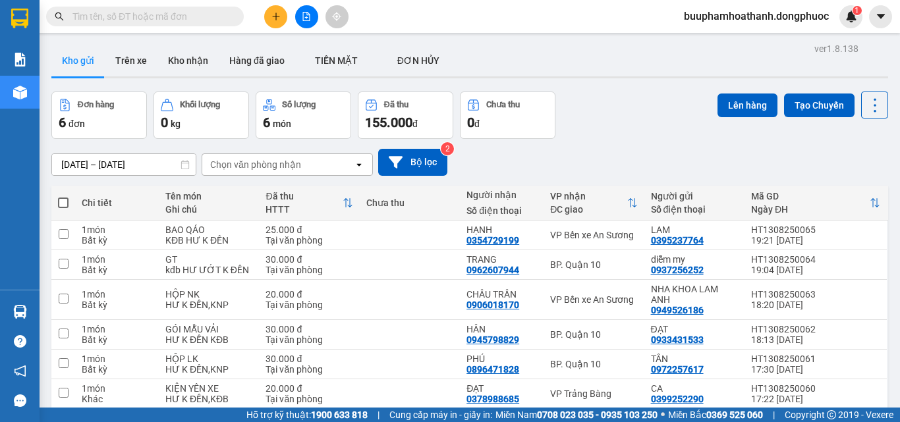
drag, startPoint x: 264, startPoint y: 21, endPoint x: 278, endPoint y: 20, distance: 13.9
click at [278, 20] on icon "plus" at bounding box center [275, 16] width 9 height 9
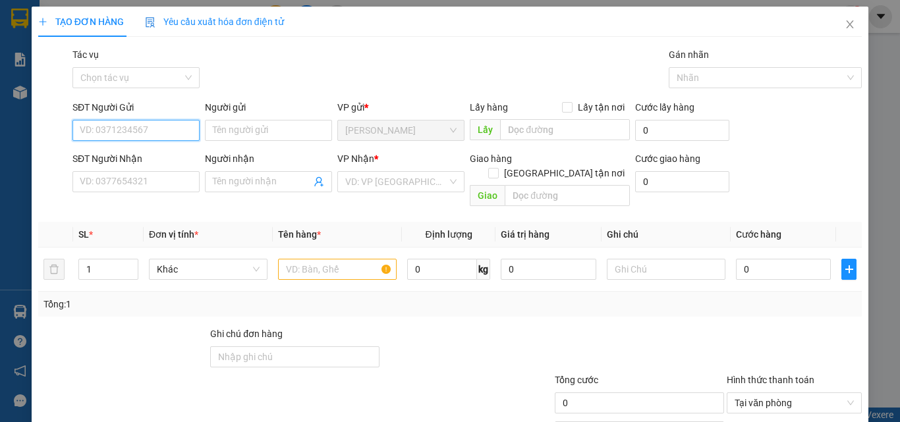
click at [151, 128] on input "SĐT Người Gửi" at bounding box center [135, 130] width 127 height 21
type input "0948539657"
click at [140, 156] on div "0948539657 - DÂN" at bounding box center [135, 157] width 110 height 14
type input "DÂN"
type input "0933933006"
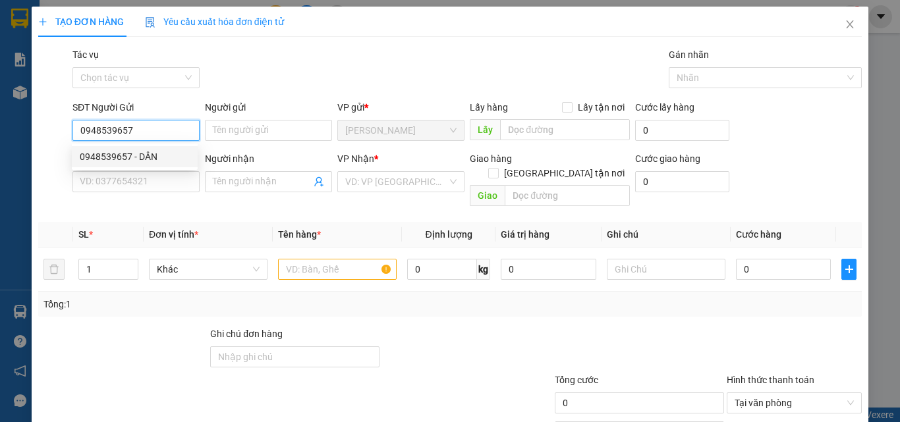
type input "ĐỊNH"
type input "20.000"
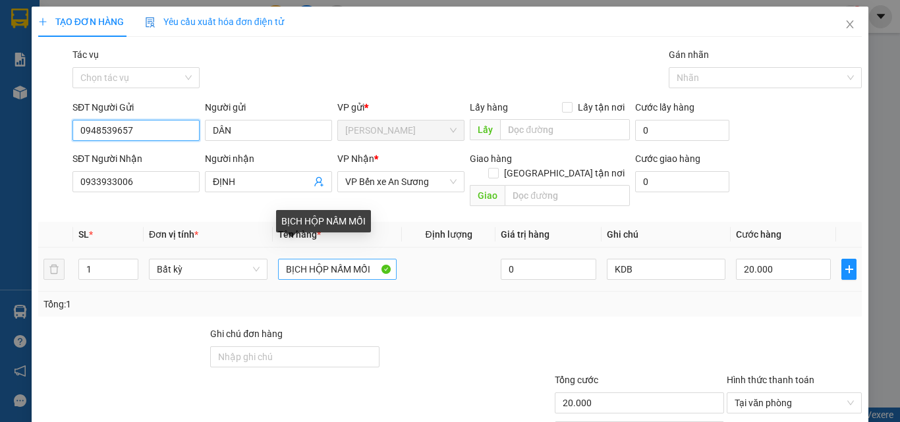
type input "0948539657"
drag, startPoint x: 324, startPoint y: 252, endPoint x: 244, endPoint y: 255, distance: 80.4
click at [244, 255] on tr "1 Bất kỳ BỊCH HỘP NẤM MỐI 0 KDB 20.000" at bounding box center [450, 270] width 824 height 44
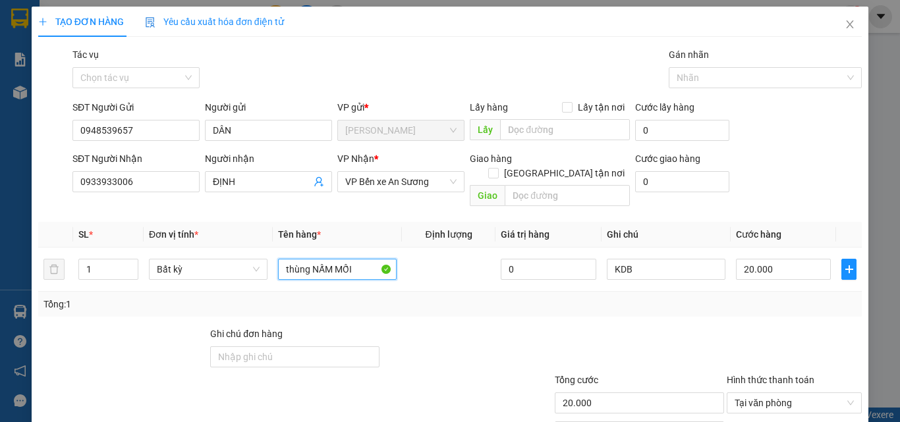
scroll to position [65, 0]
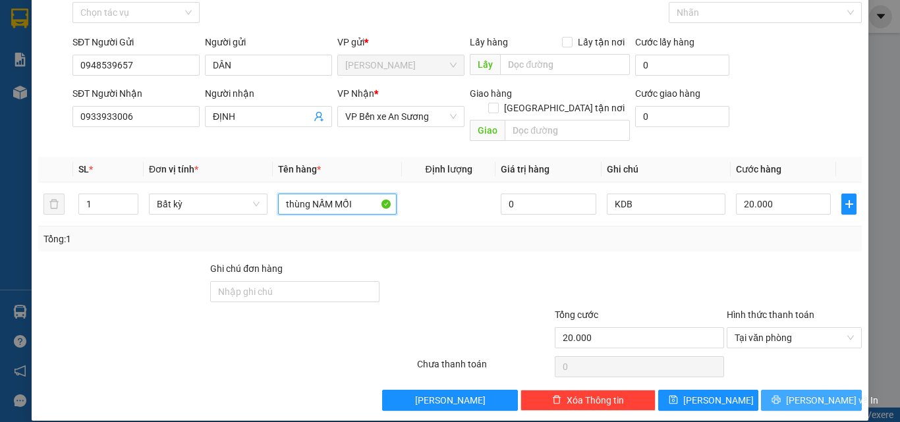
type input "thùng NẤM MỐI"
click at [814, 394] on button "[PERSON_NAME] và In" at bounding box center [811, 400] width 101 height 21
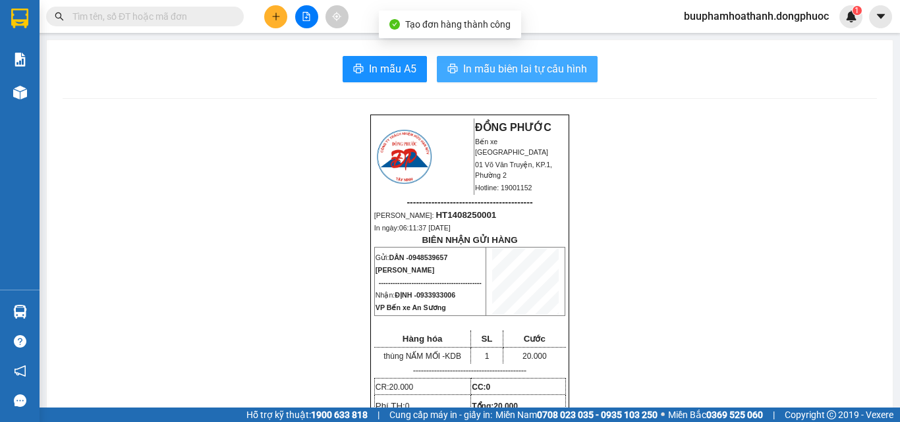
click at [507, 64] on span "In mẫu biên lai tự cấu hình" at bounding box center [525, 69] width 124 height 16
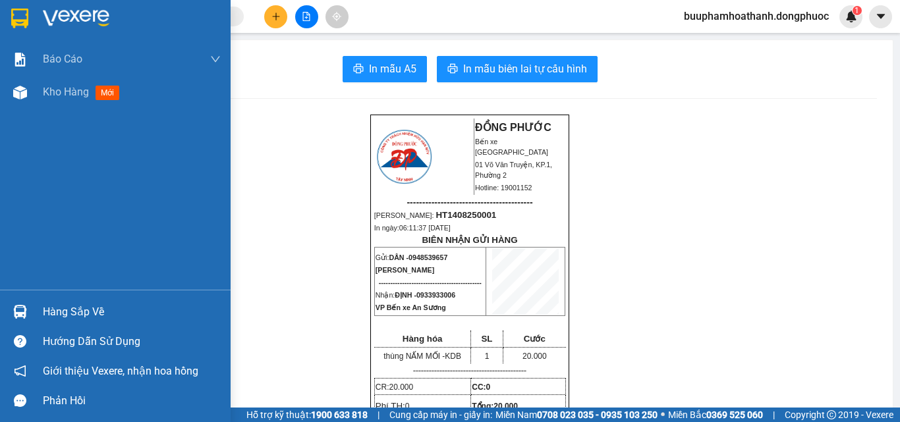
click at [32, 304] on div "Hàng sắp về" at bounding box center [115, 312] width 231 height 30
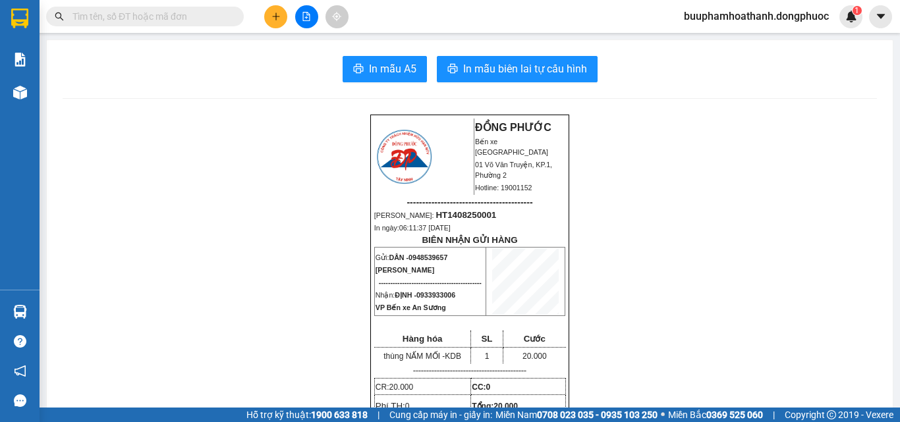
drag, startPoint x: 235, startPoint y: 174, endPoint x: 281, endPoint y: 16, distance: 163.9
click at [236, 172] on section "Kết quả tìm kiếm ( 0 ) Bộ lọc No Data buuphamhoathanh.dongphuoc 1 Báo cáo Mẫu 1…" at bounding box center [450, 211] width 900 height 422
click at [308, 24] on button at bounding box center [306, 16] width 23 height 23
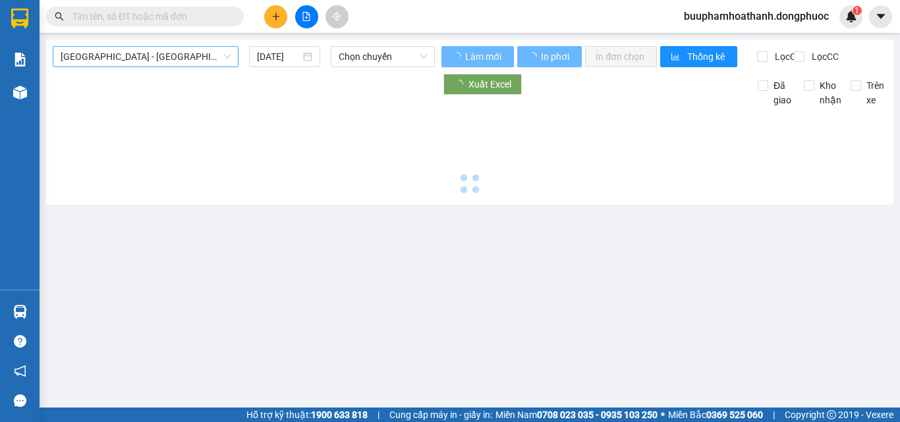
click at [183, 58] on span "[GEOGRAPHIC_DATA] - [GEOGRAPHIC_DATA] (vip)" at bounding box center [146, 57] width 170 height 20
type input "[DATE]"
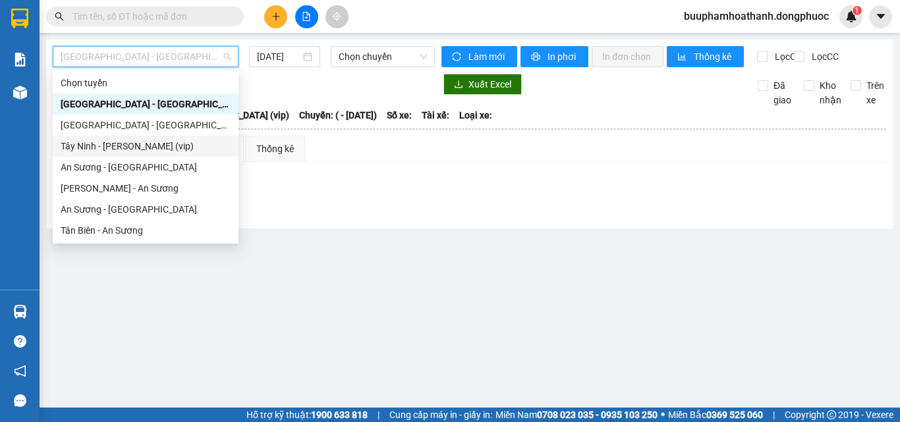
click at [149, 144] on div "Tây Ninh - [PERSON_NAME] (vip)" at bounding box center [146, 146] width 170 height 14
type input "[DATE]"
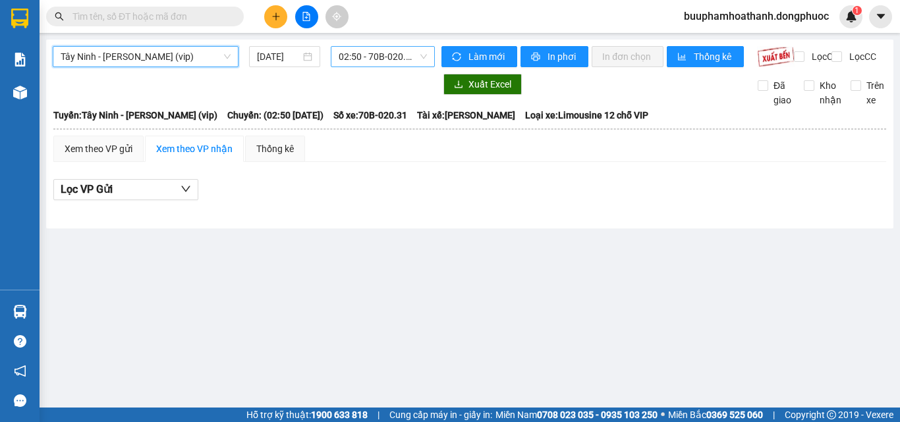
click at [355, 53] on span "02:50 - 70B-020.31" at bounding box center [383, 57] width 88 height 20
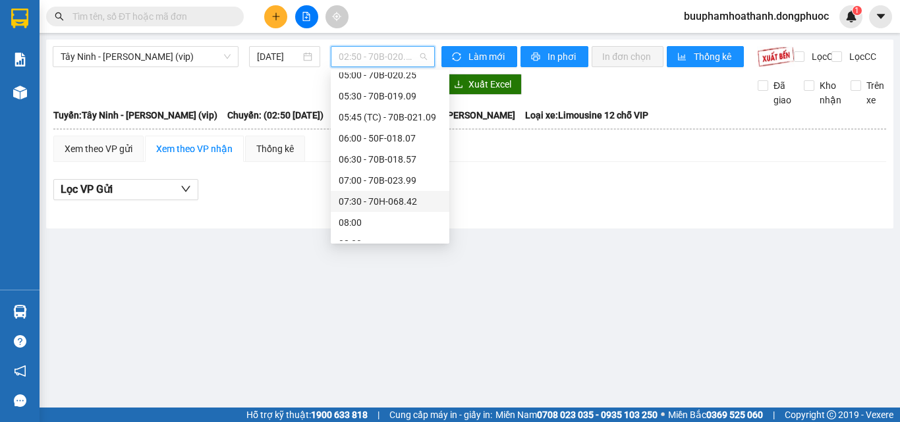
scroll to position [66, 0]
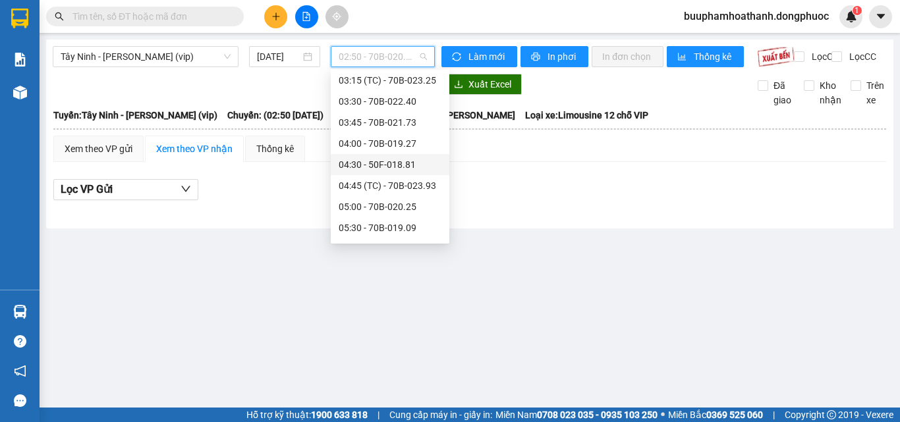
click at [393, 165] on div "04:30 - 50F-018.81" at bounding box center [390, 164] width 103 height 14
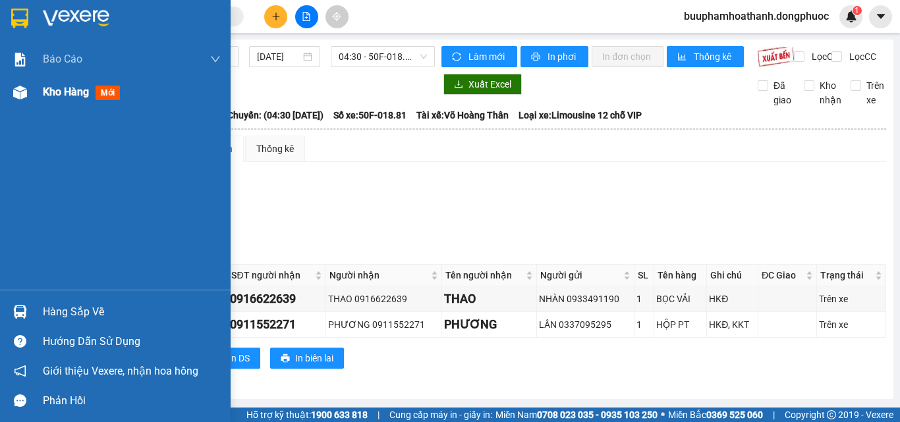
click at [26, 97] on img at bounding box center [20, 93] width 14 height 14
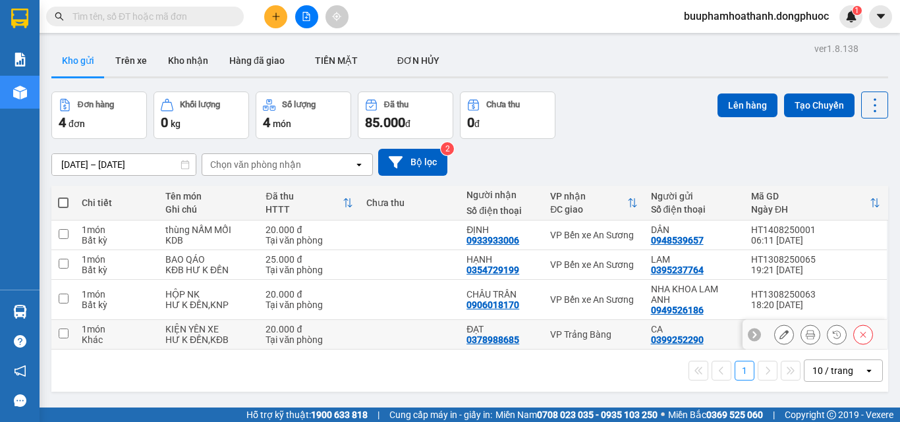
drag, startPoint x: 406, startPoint y: 342, endPoint x: 395, endPoint y: 310, distance: 33.3
click at [406, 341] on td at bounding box center [410, 335] width 100 height 30
checkbox input "true"
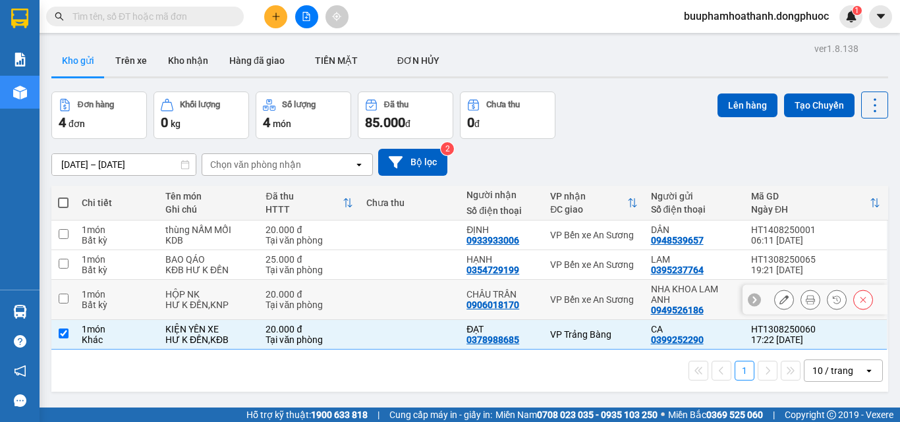
drag, startPoint x: 395, startPoint y: 307, endPoint x: 389, endPoint y: 279, distance: 28.4
click at [395, 305] on td at bounding box center [410, 300] width 100 height 40
checkbox input "true"
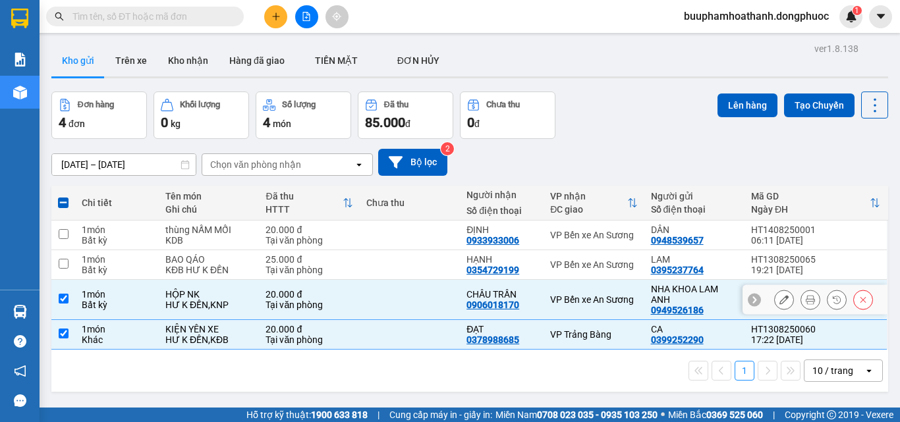
click at [387, 269] on td at bounding box center [410, 265] width 100 height 30
checkbox input "true"
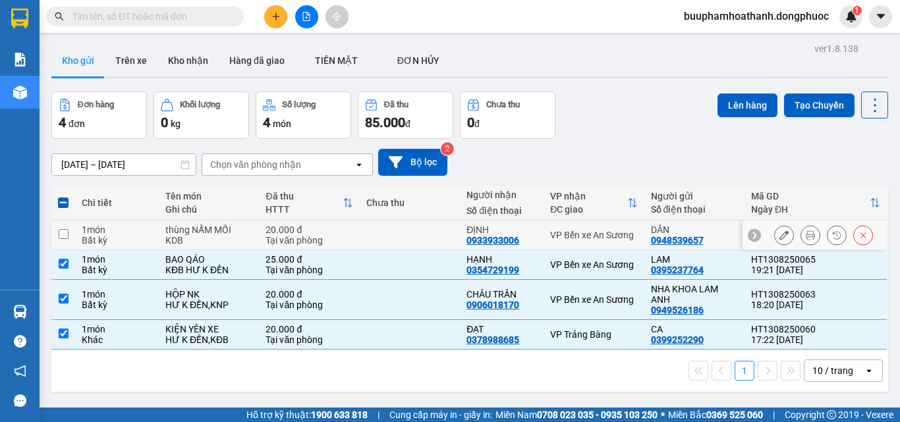
click at [368, 221] on td at bounding box center [410, 236] width 100 height 30
checkbox input "true"
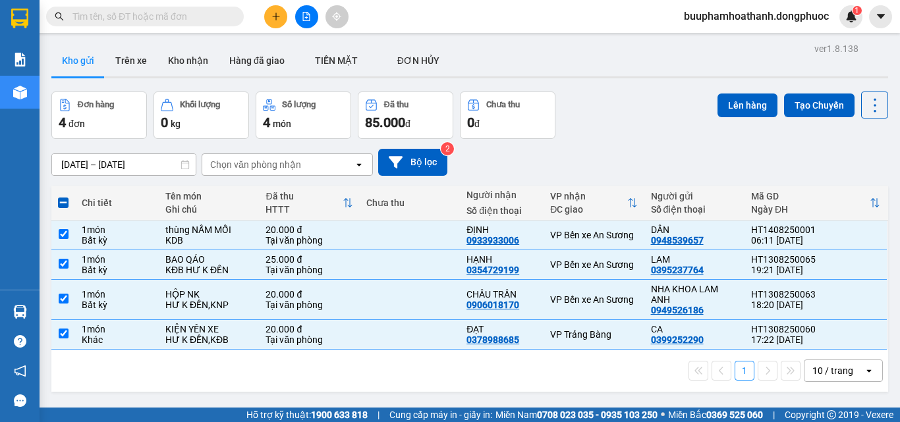
click at [744, 92] on div "Lên hàng Tạo Chuyến" at bounding box center [802, 105] width 171 height 27
click at [740, 96] on button "Lên hàng" at bounding box center [747, 106] width 60 height 24
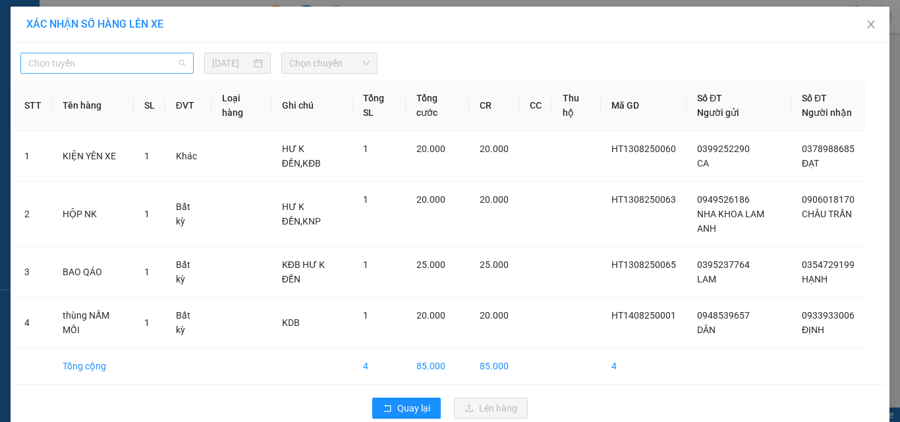
click at [84, 63] on span "Chọn tuyến" at bounding box center [106, 63] width 157 height 20
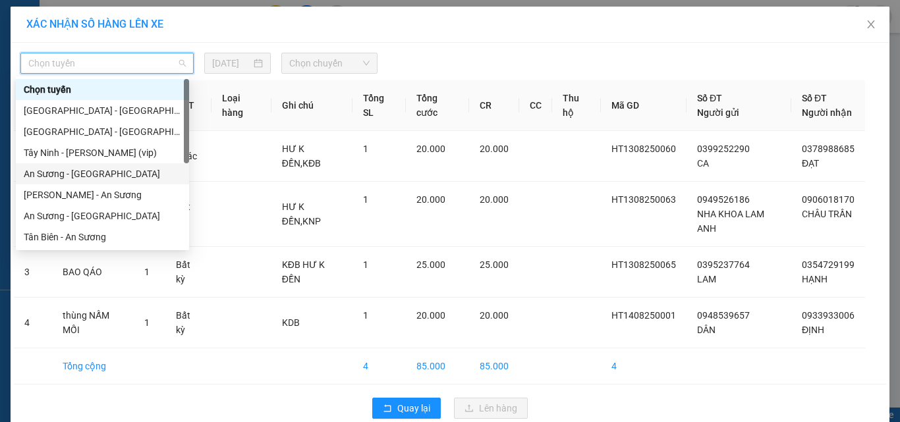
scroll to position [132, 0]
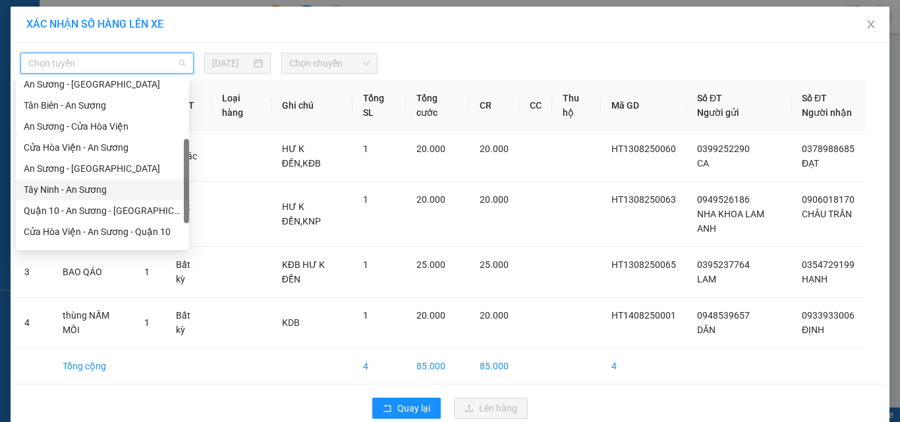
click at [106, 186] on div "Tây Ninh - An Sương" at bounding box center [102, 189] width 157 height 14
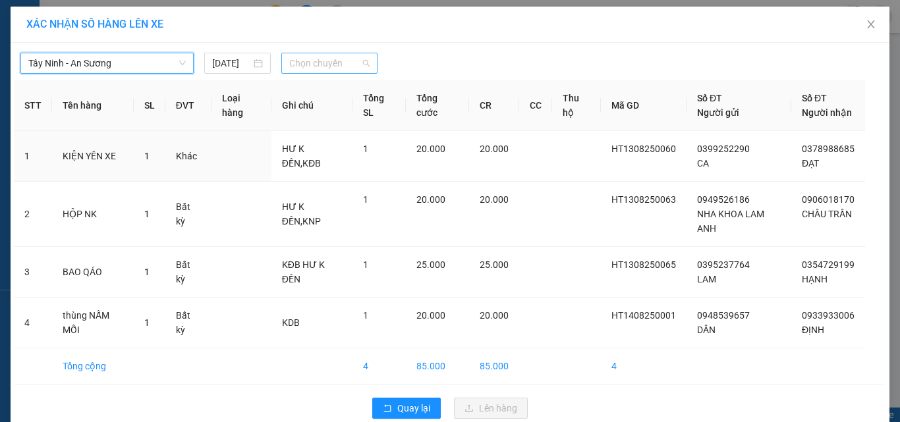
click at [309, 66] on span "Chọn chuyến" at bounding box center [329, 63] width 81 height 20
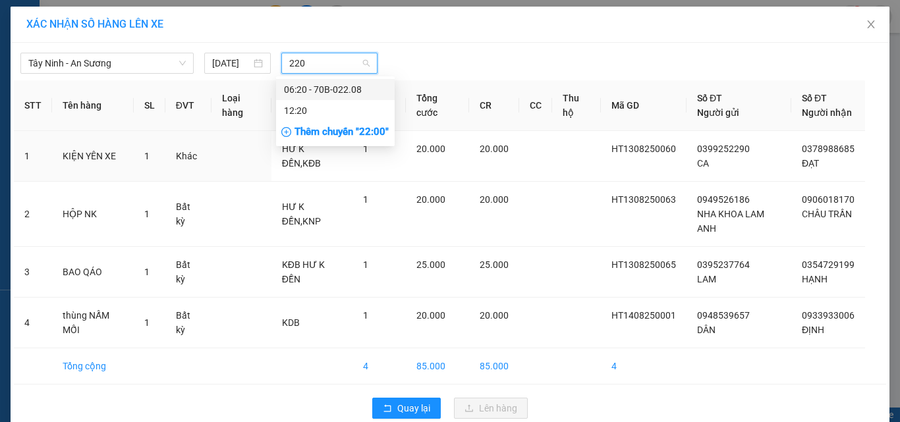
type input "2208"
click at [308, 90] on div "06:20 - 70B-022.08" at bounding box center [335, 89] width 103 height 14
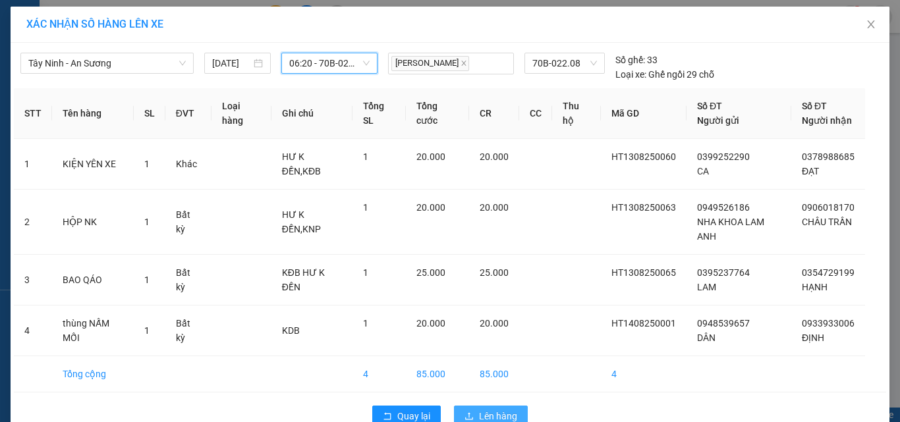
scroll to position [30, 0]
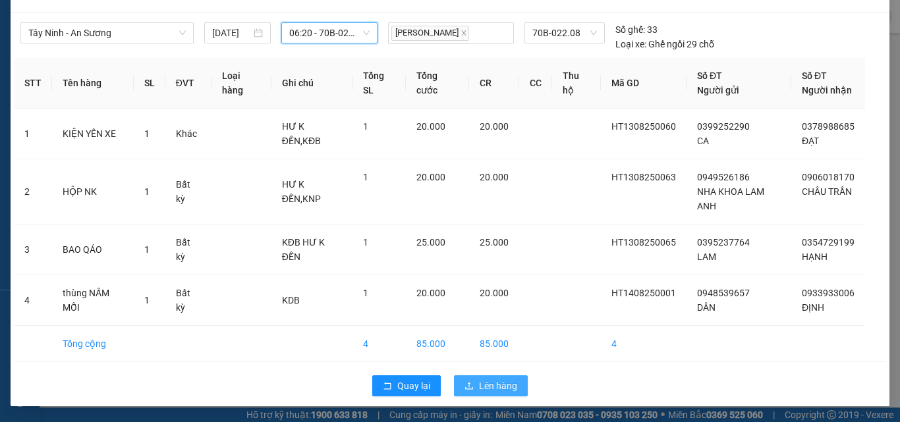
click at [487, 381] on span "Lên hàng" at bounding box center [498, 386] width 38 height 14
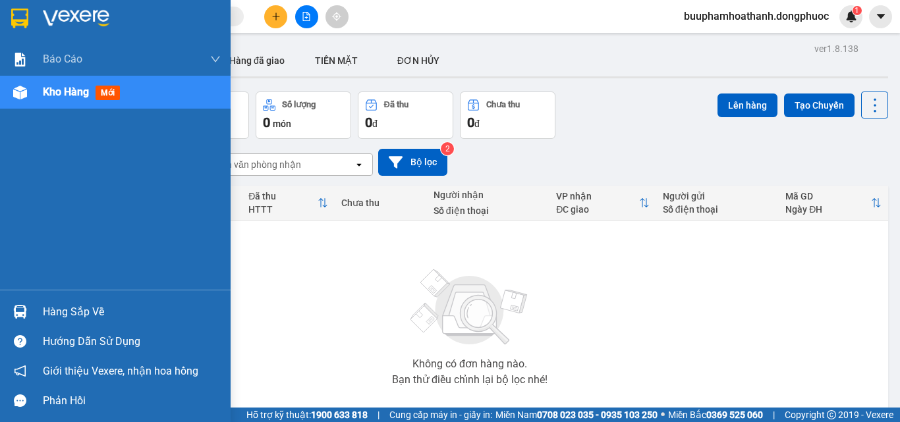
click at [32, 315] on div "Hàng sắp về" at bounding box center [115, 312] width 231 height 30
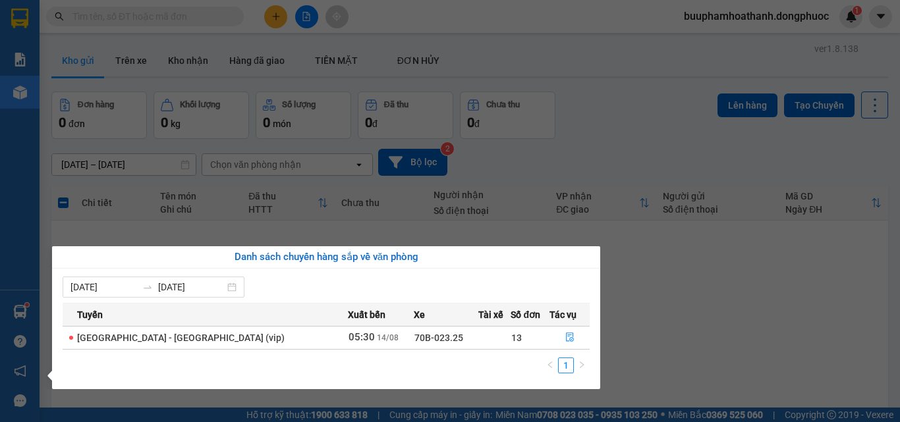
click at [281, 32] on section "Kết quả tìm kiếm ( 0 ) Bộ lọc No Data buuphamhoathanh.dongphuoc 1 Báo cáo Mẫu 1…" at bounding box center [450, 211] width 900 height 422
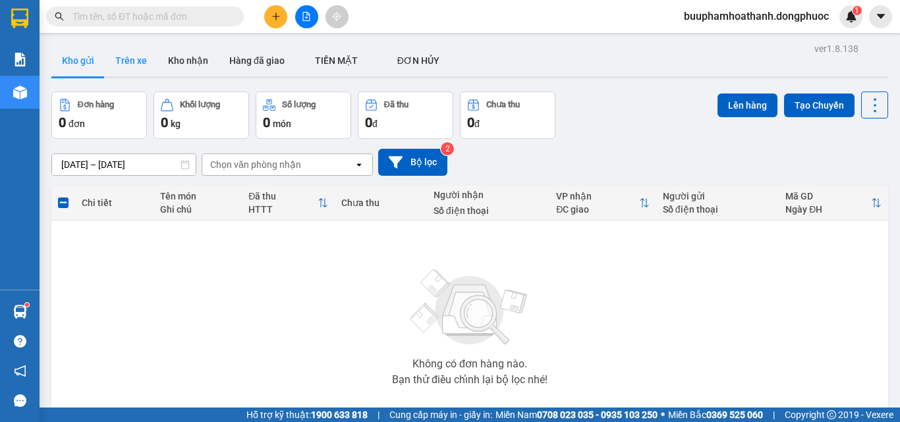
click at [135, 55] on button "Trên xe" at bounding box center [131, 61] width 53 height 32
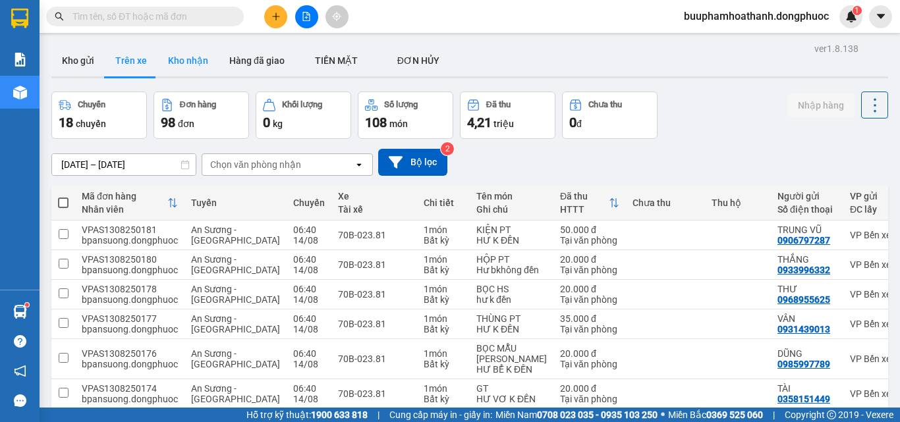
click at [200, 65] on button "Kho nhận" at bounding box center [187, 61] width 61 height 32
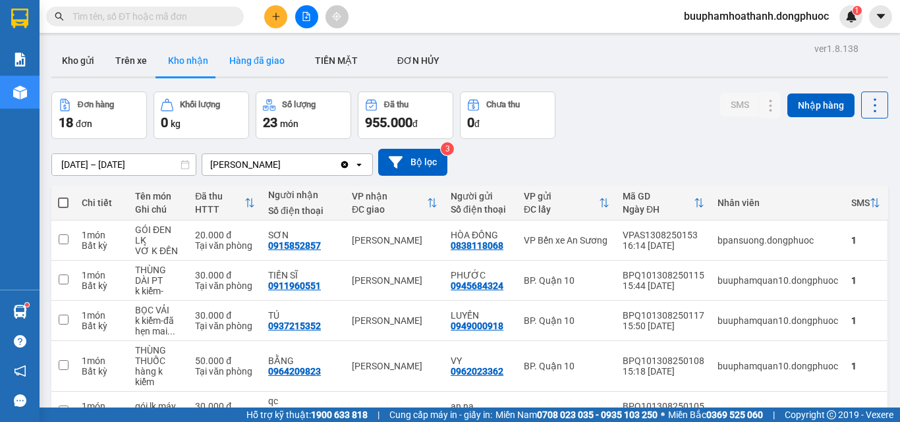
click at [248, 63] on button "Hàng đã giao" at bounding box center [257, 61] width 76 height 32
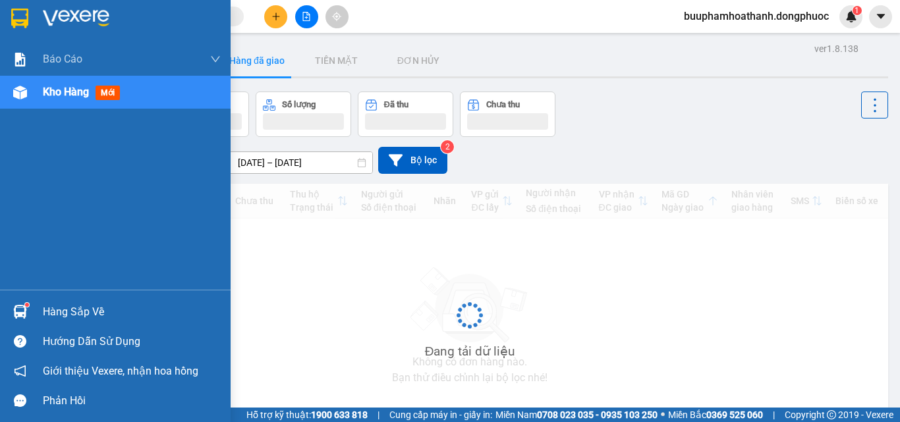
click at [38, 298] on div "Hàng sắp về" at bounding box center [115, 312] width 231 height 30
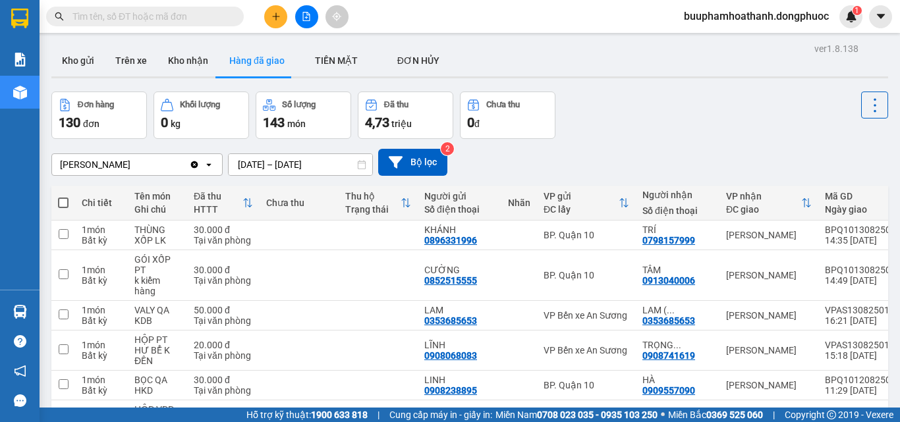
click at [567, 50] on section "Kết quả tìm kiếm ( 0 ) Bộ lọc No Data buuphamhoathanh.dongphuoc 1 Báo cáo Mẫu 1…" at bounding box center [450, 211] width 900 height 422
click at [74, 60] on button "Kho gửi" at bounding box center [77, 61] width 53 height 32
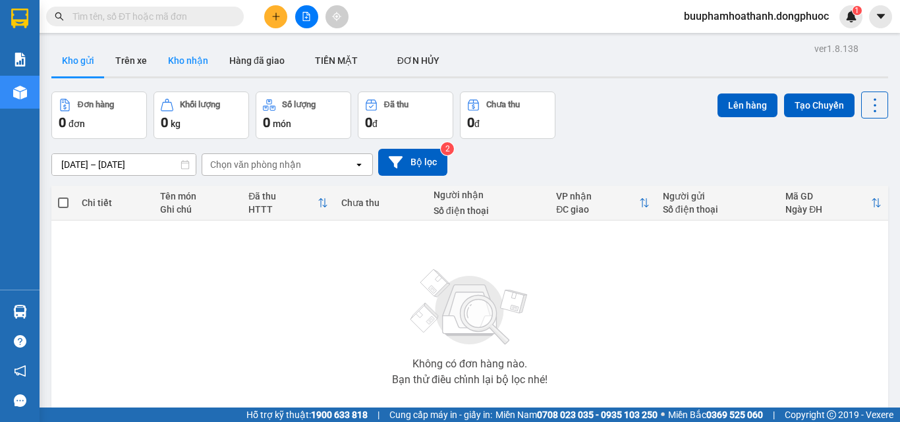
click at [198, 64] on button "Kho nhận" at bounding box center [187, 61] width 61 height 32
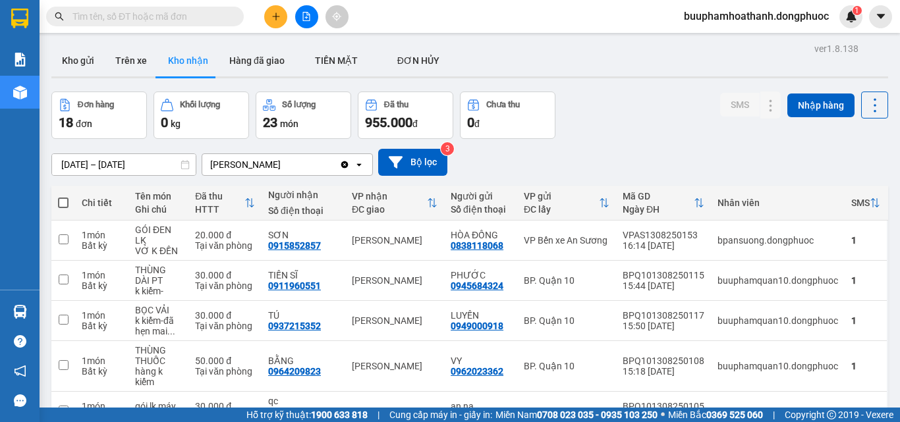
scroll to position [258, 0]
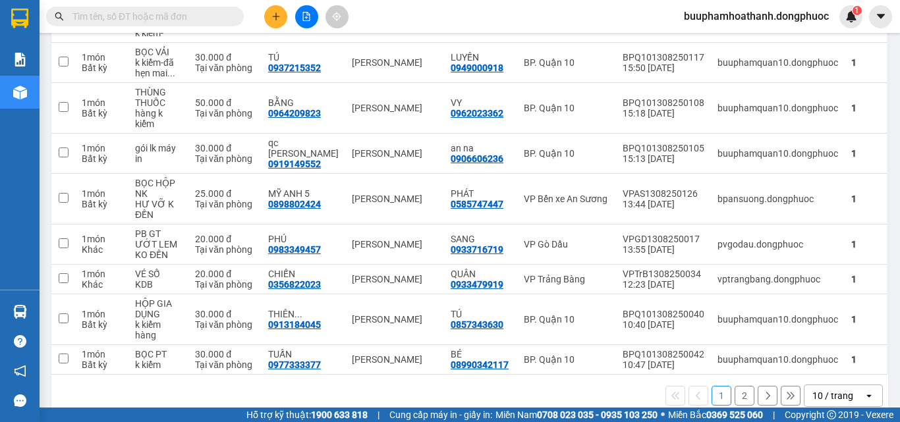
click at [829, 389] on div "10 / trang" at bounding box center [832, 395] width 41 height 13
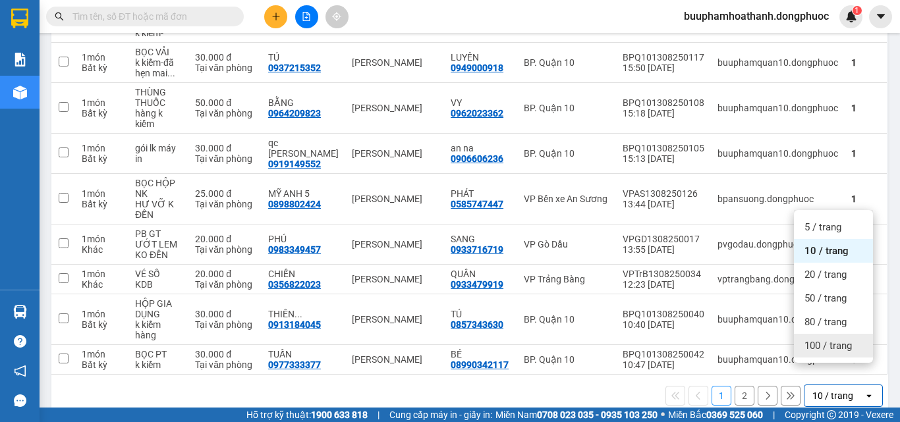
drag, startPoint x: 815, startPoint y: 342, endPoint x: 758, endPoint y: 316, distance: 62.5
click at [815, 341] on span "100 / trang" at bounding box center [827, 345] width 47 height 13
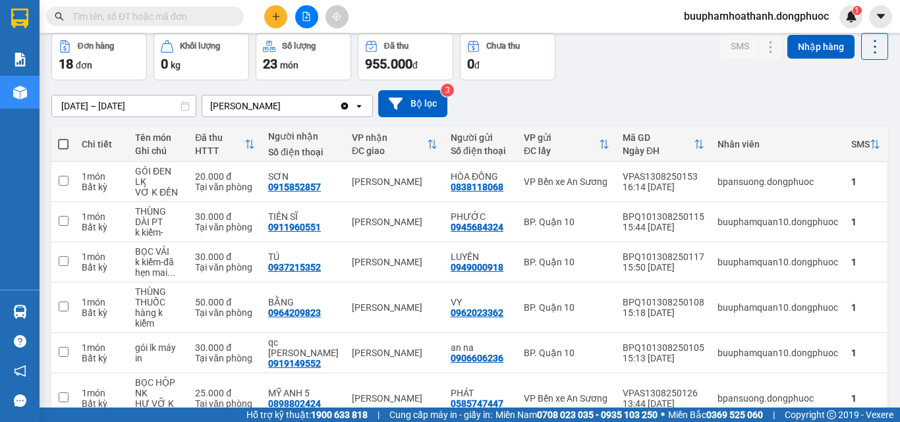
scroll to position [0, 0]
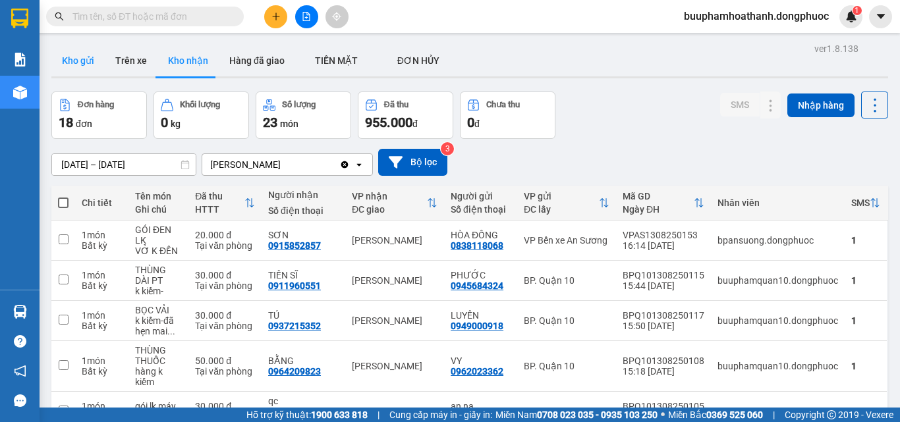
click at [86, 63] on button "Kho gửi" at bounding box center [77, 61] width 53 height 32
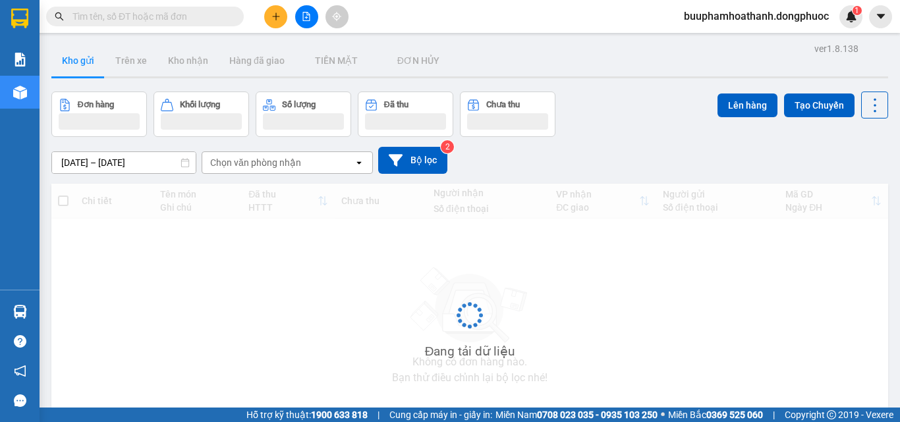
scroll to position [71, 0]
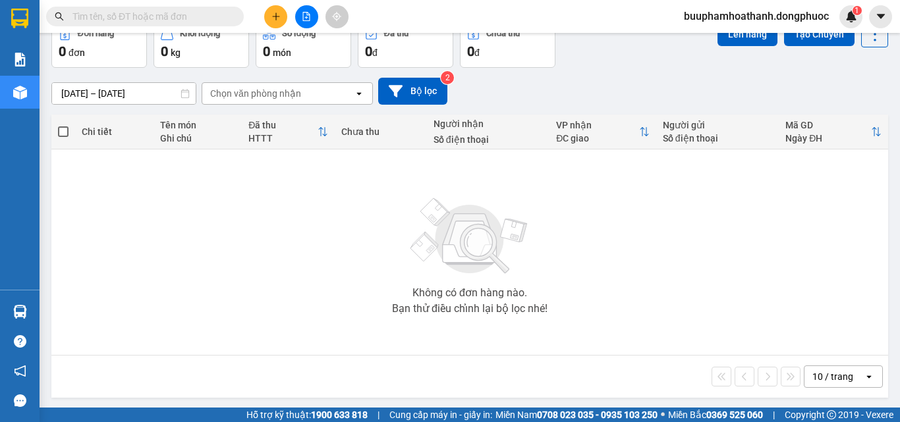
click at [836, 375] on div "10 / trang" at bounding box center [832, 376] width 41 height 13
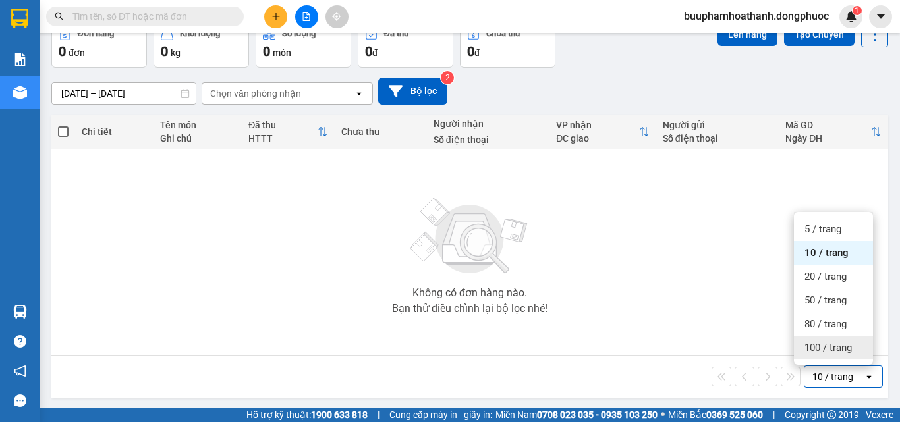
click at [831, 343] on span "100 / trang" at bounding box center [827, 347] width 47 height 13
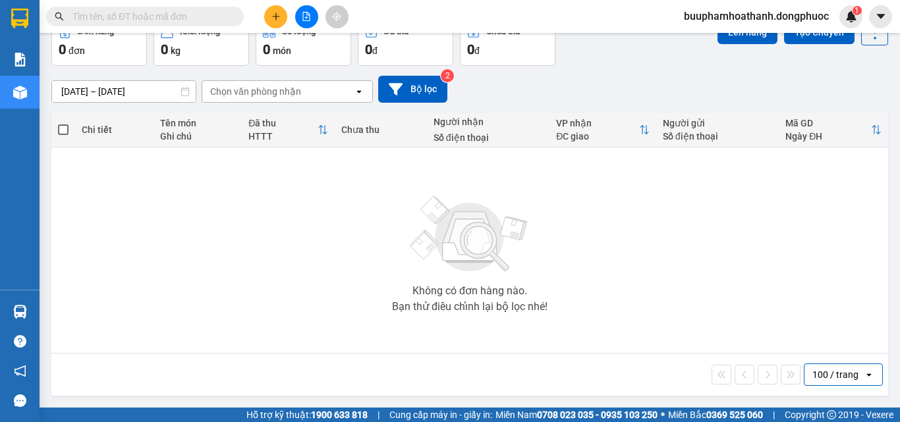
scroll to position [0, 0]
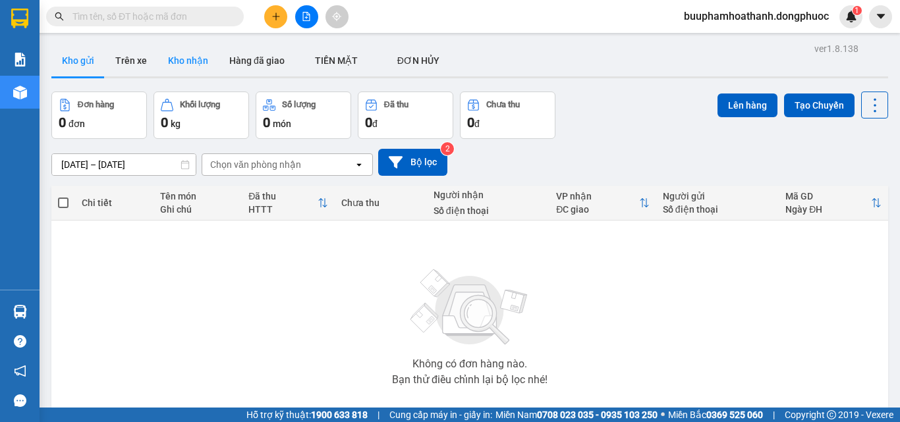
click at [187, 67] on button "Kho nhận" at bounding box center [187, 61] width 61 height 32
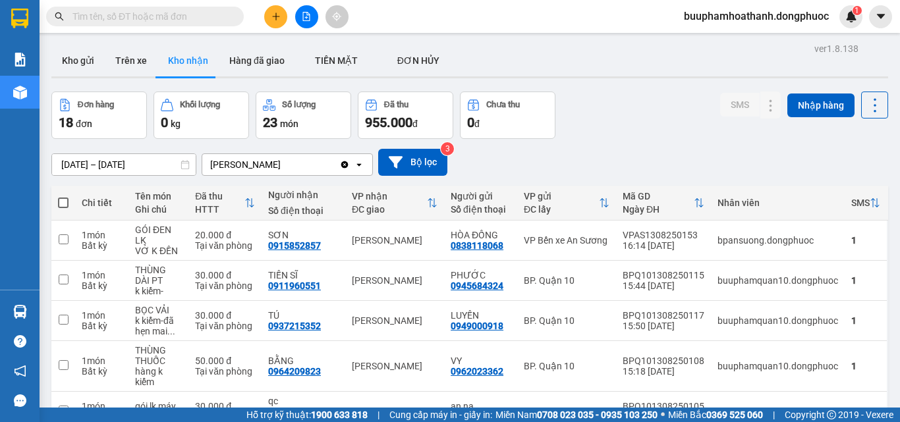
click at [123, 162] on input "[DATE] – [DATE]" at bounding box center [124, 164] width 144 height 21
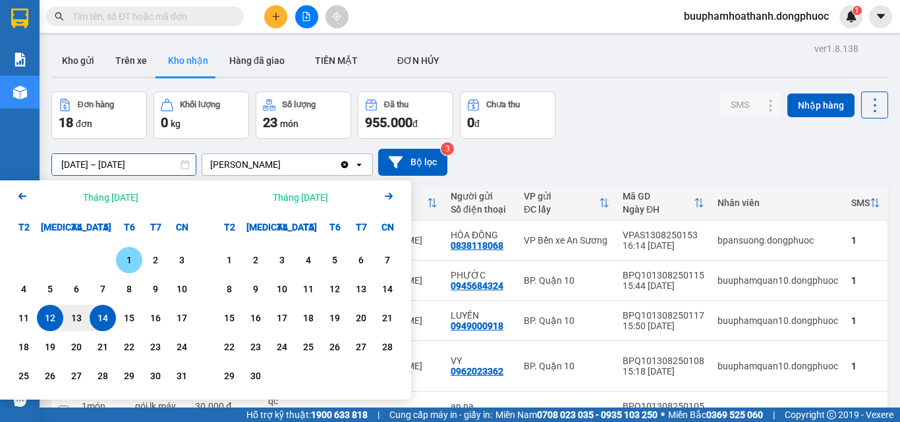
click at [127, 250] on div "1" at bounding box center [129, 260] width 26 height 26
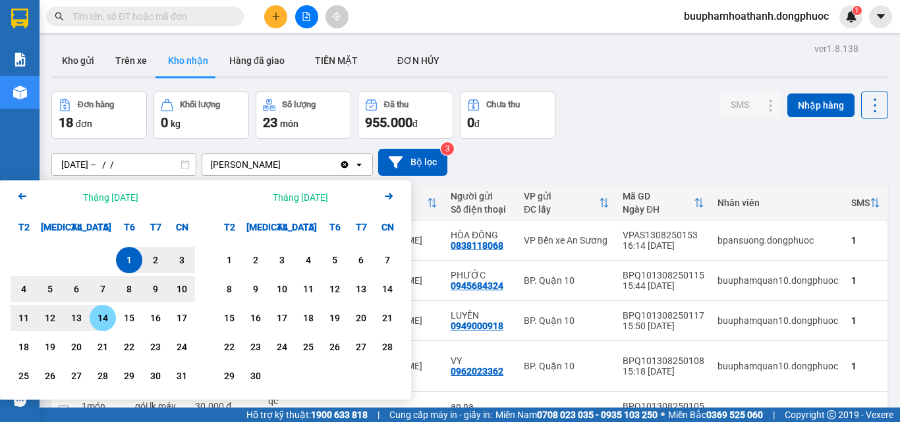
click at [104, 314] on div "14" at bounding box center [103, 318] width 18 height 16
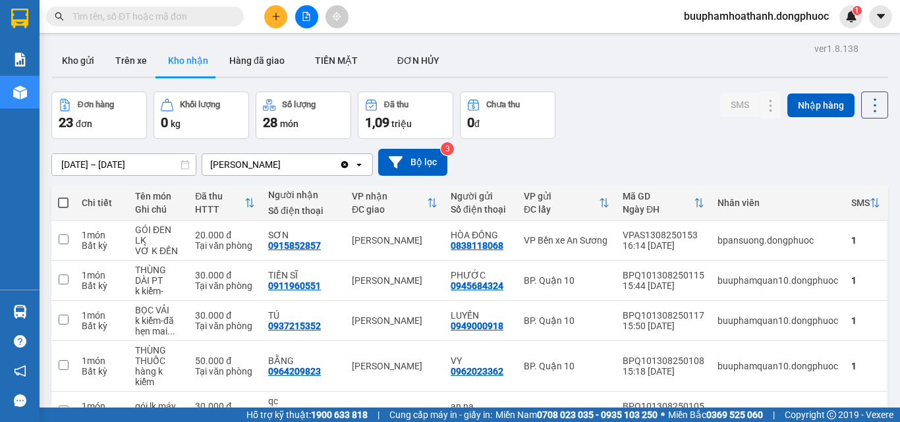
click at [132, 169] on input "[DATE] – [DATE]" at bounding box center [124, 164] width 144 height 21
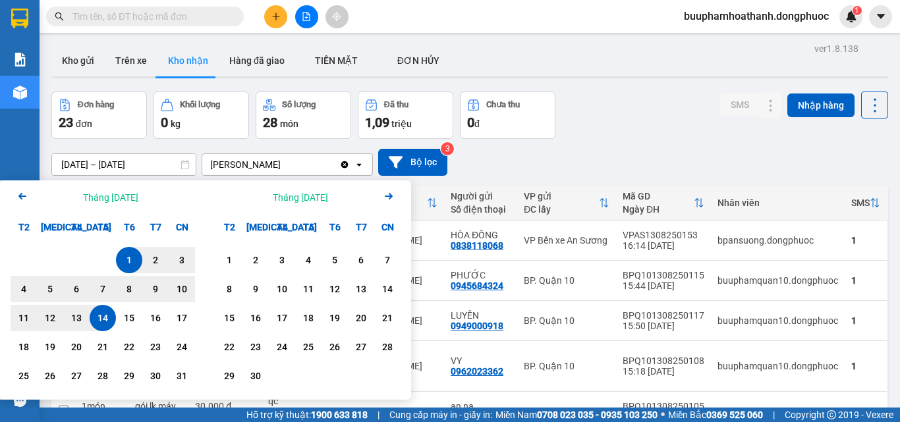
click at [21, 198] on icon "Previous month." at bounding box center [22, 196] width 8 height 7
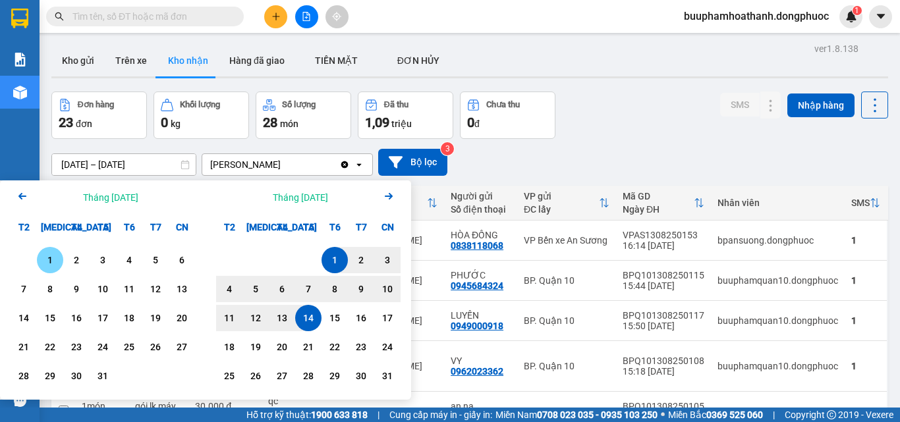
click at [48, 256] on div "1" at bounding box center [50, 260] width 18 height 16
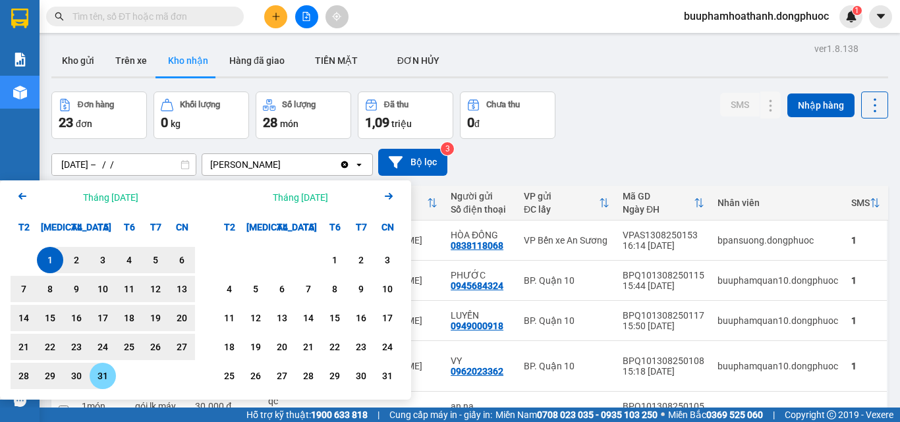
click at [98, 377] on div "31" at bounding box center [103, 376] width 18 height 16
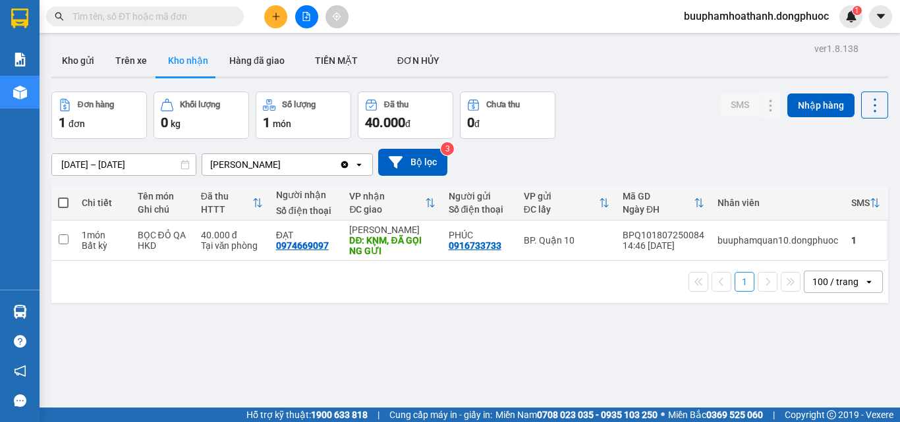
click at [121, 165] on input "[DATE] – [DATE]" at bounding box center [124, 164] width 144 height 21
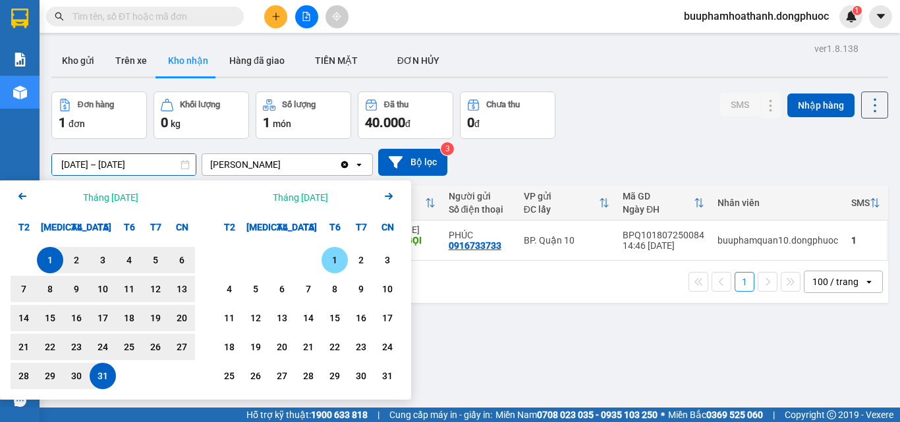
click at [327, 252] on div "1" at bounding box center [334, 260] width 26 height 26
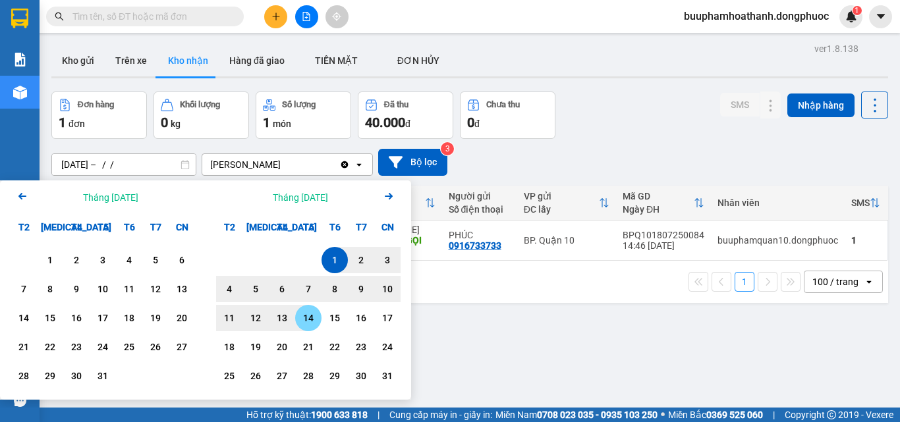
click at [303, 316] on div "14" at bounding box center [308, 318] width 18 height 16
type input "[DATE] – [DATE]"
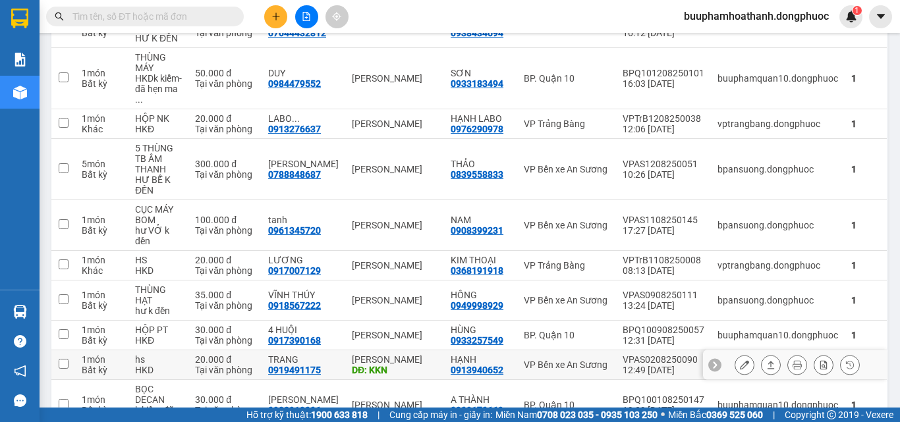
scroll to position [770, 0]
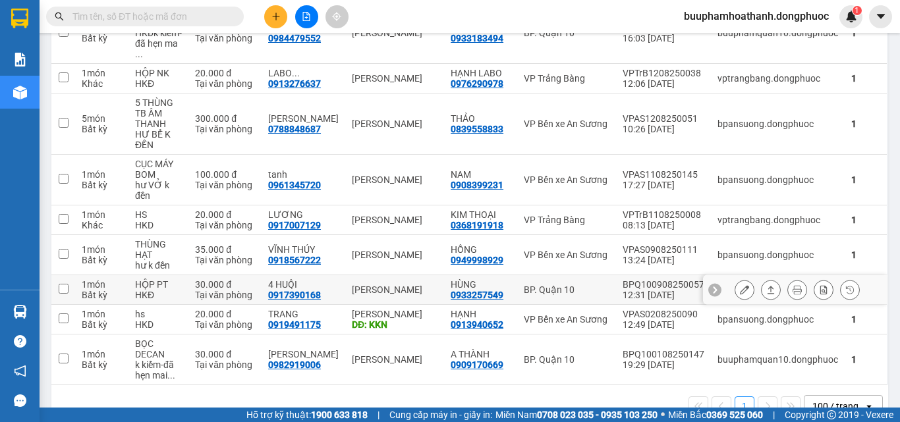
click at [262, 275] on td "30.000 đ Tại văn phòng" at bounding box center [224, 290] width 73 height 30
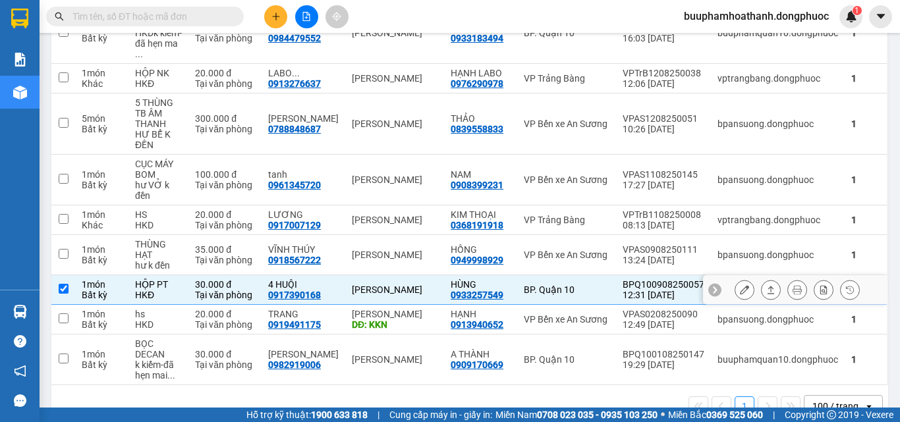
click at [262, 275] on td "30.000 đ Tại văn phòng" at bounding box center [224, 290] width 73 height 30
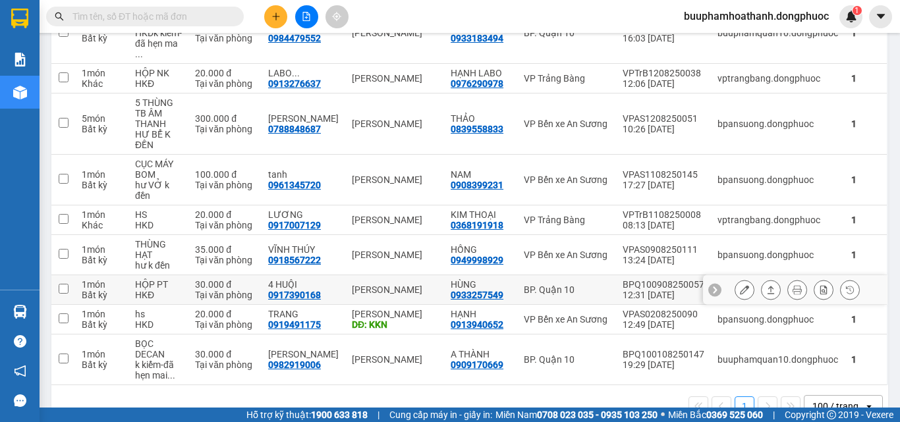
click at [262, 275] on td "30.000 đ Tại văn phòng" at bounding box center [224, 290] width 73 height 30
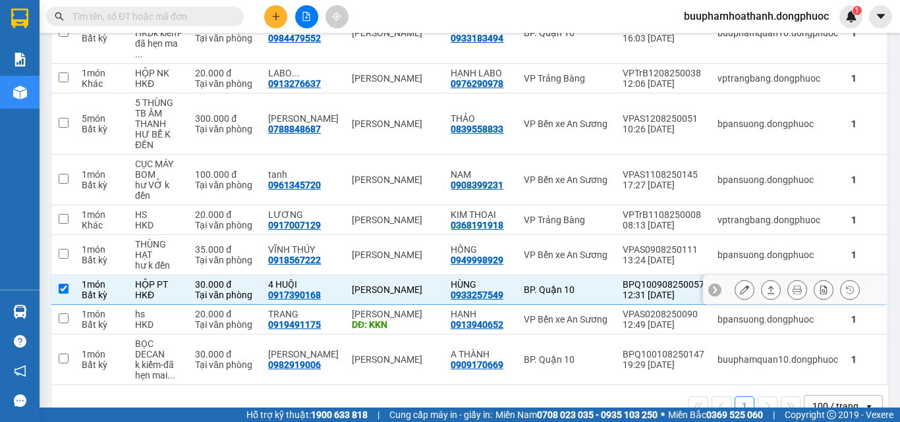
click at [262, 275] on td "30.000 đ Tại văn phòng" at bounding box center [224, 290] width 73 height 30
checkbox input "false"
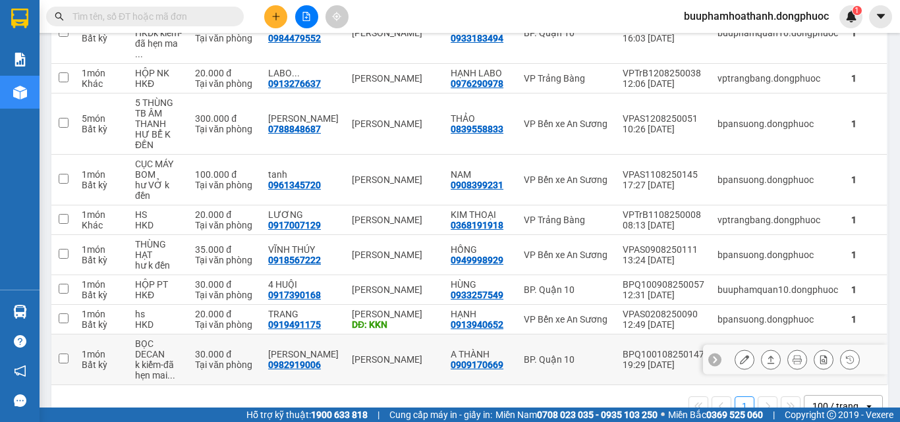
click at [269, 335] on td "GIA HÂN 0982919006" at bounding box center [304, 360] width 84 height 51
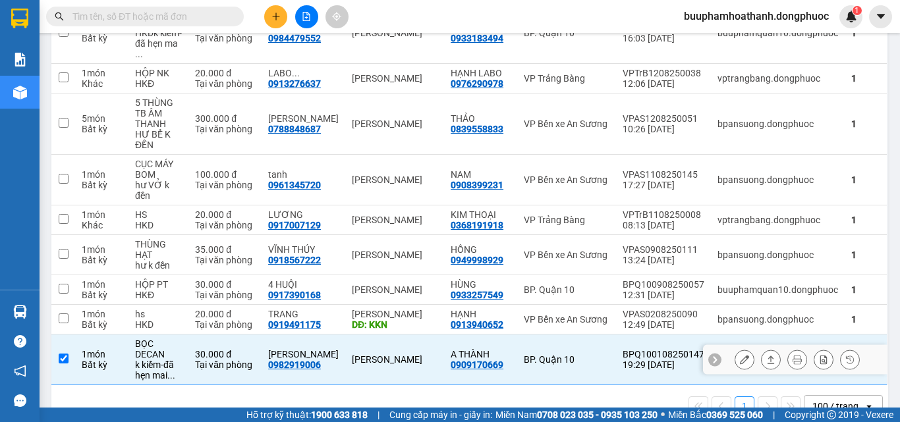
click at [269, 335] on td "GIA HÂN 0982919006" at bounding box center [304, 360] width 84 height 51
checkbox input "false"
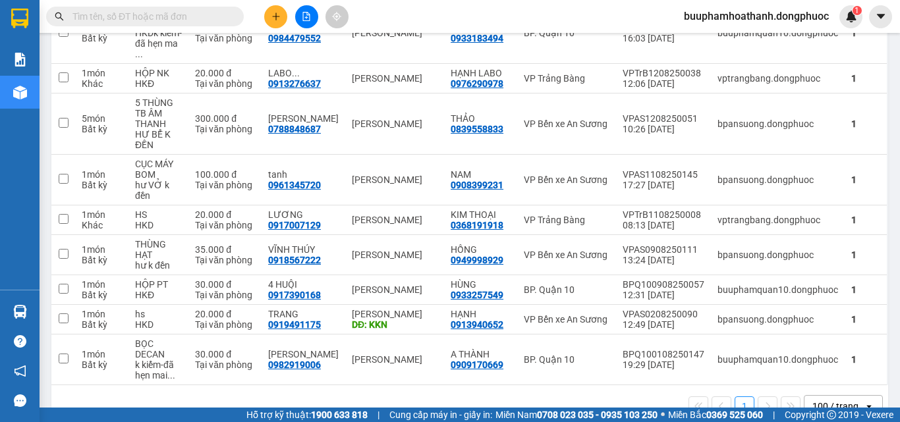
click at [276, 15] on icon "plus" at bounding box center [275, 16] width 1 height 7
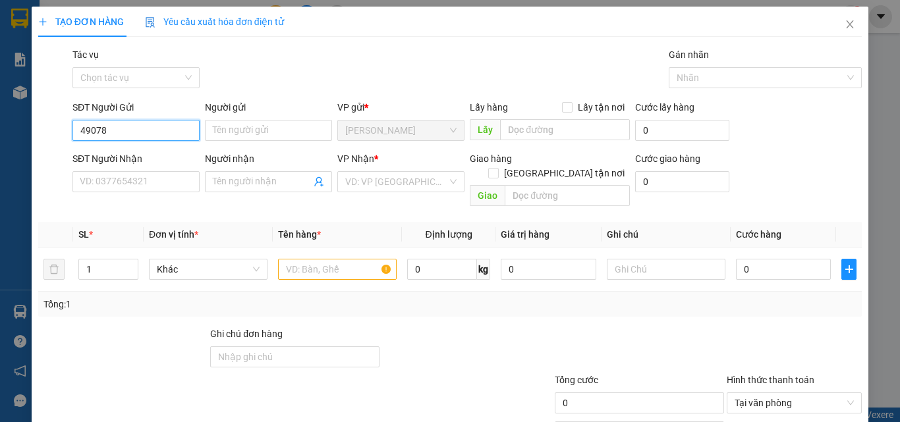
click at [156, 132] on input "49078" at bounding box center [135, 130] width 127 height 21
click at [157, 160] on div "0976749078 - NK NỤ CƯỜI" at bounding box center [136, 157] width 113 height 14
type input "0976749078"
type input "NK NỤ CƯỜI"
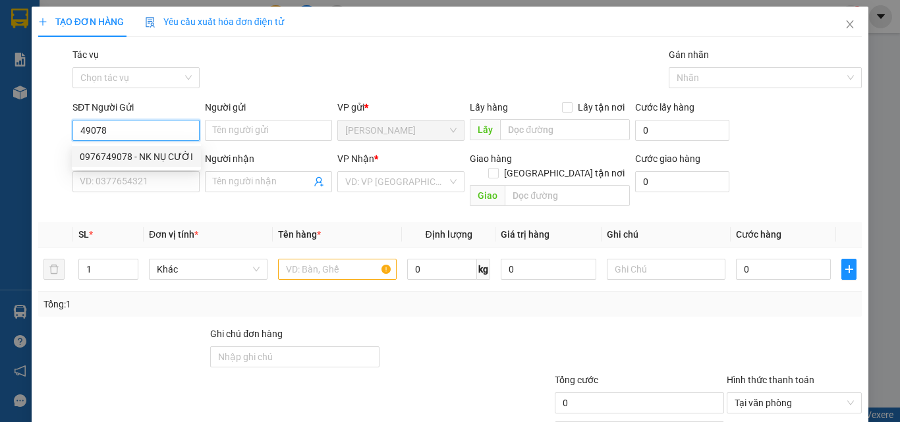
type input "02838122018"
type input "LABO ĐẮC"
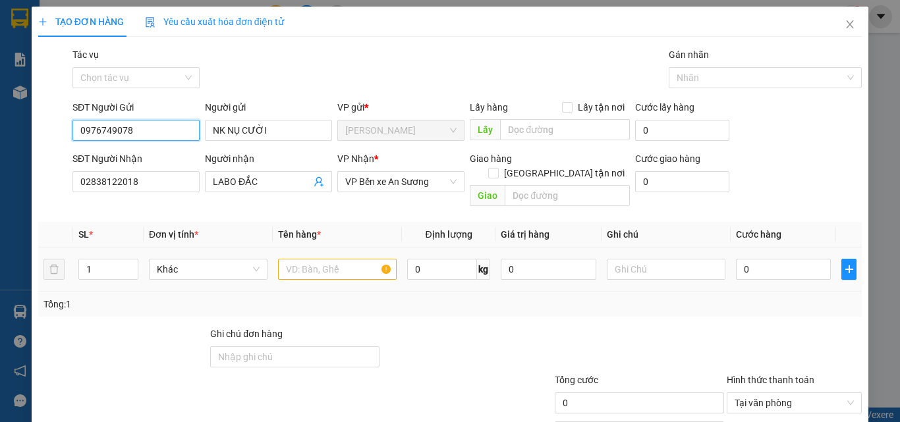
scroll to position [65, 0]
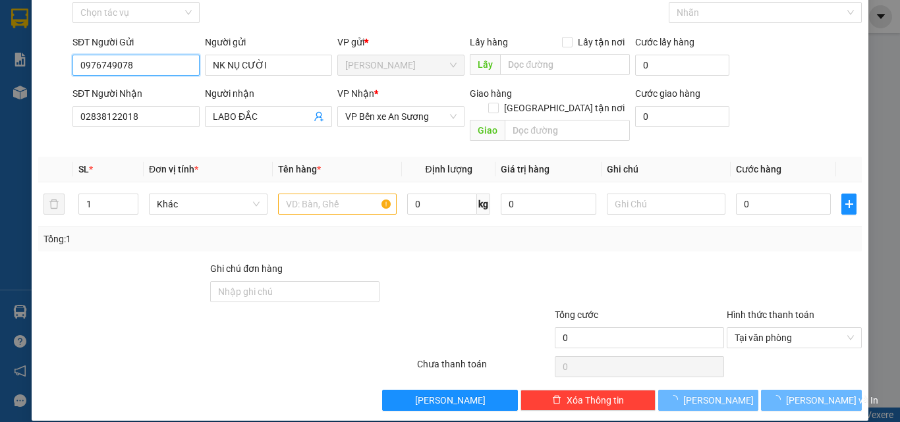
type input "20.000"
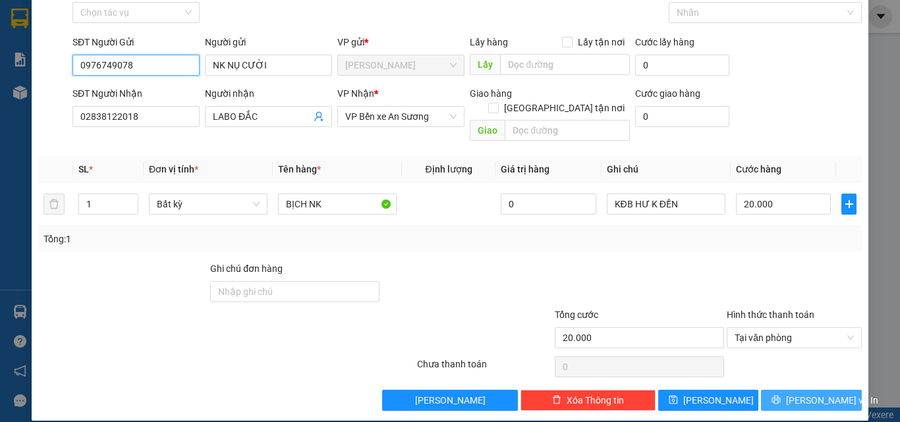
type input "0976749078"
click at [796, 393] on span "[PERSON_NAME] và In" at bounding box center [832, 400] width 92 height 14
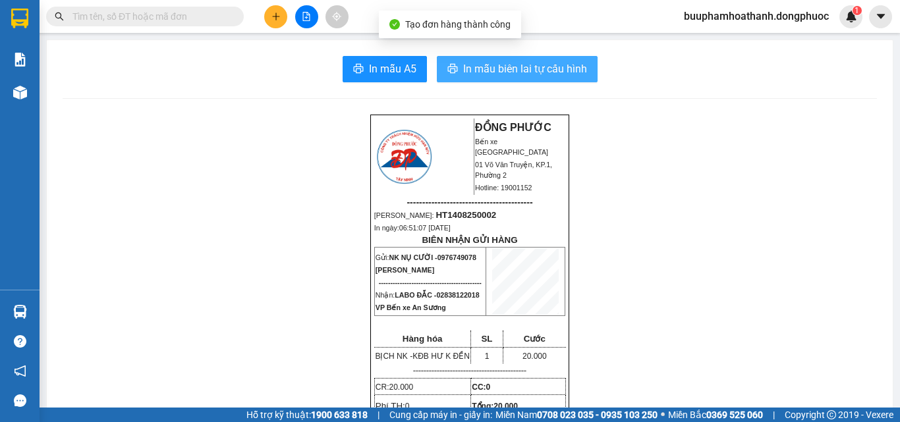
click at [495, 72] on span "In mẫu biên lai tự cấu hình" at bounding box center [525, 69] width 124 height 16
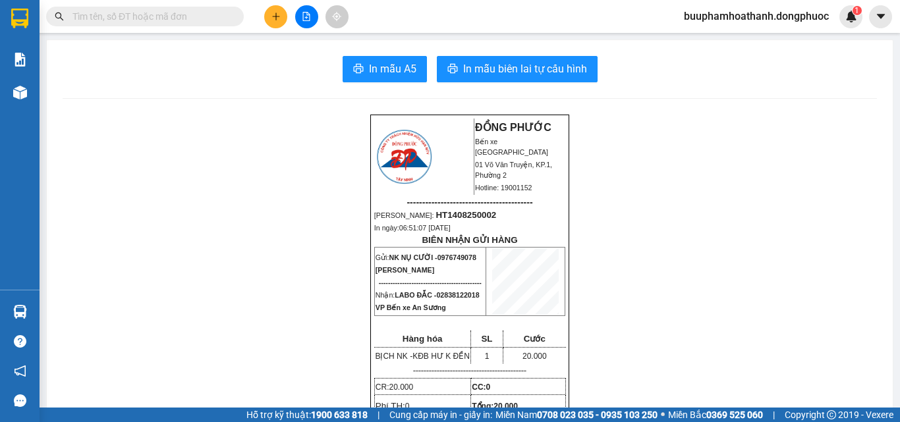
click at [163, 21] on input "text" at bounding box center [149, 16] width 155 height 14
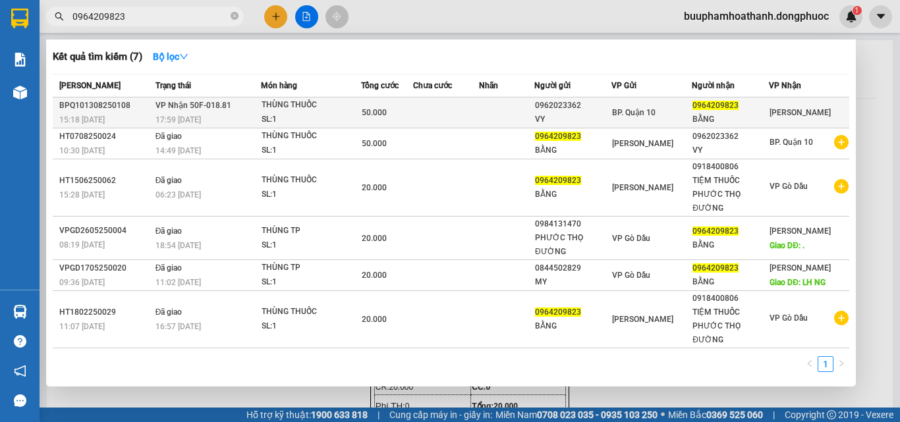
type input "0964209823"
click at [302, 117] on div "SL: 1" at bounding box center [311, 120] width 99 height 14
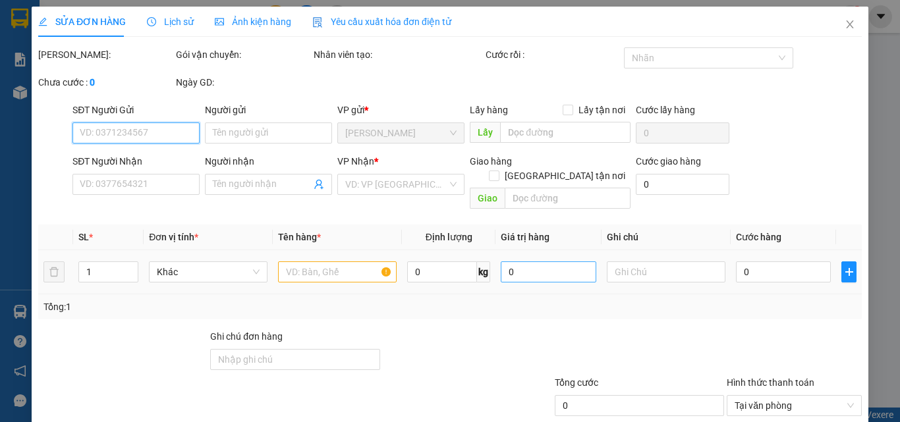
scroll to position [68, 0]
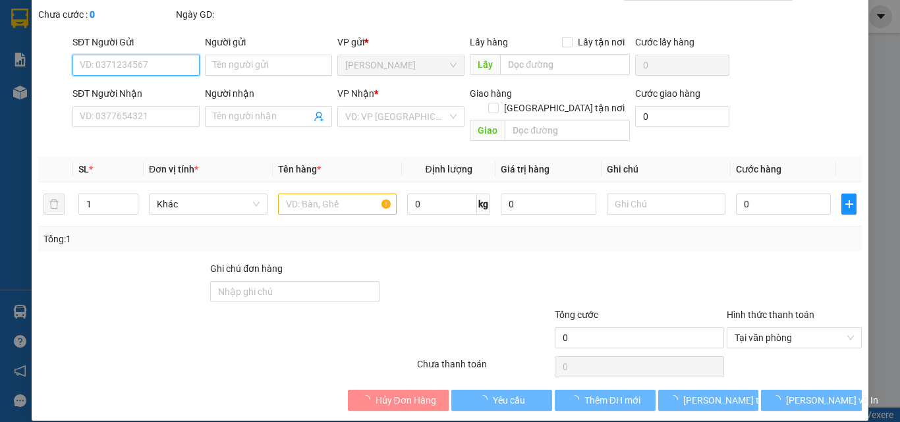
type input "0962023362"
type input "VY"
type input "0964209823"
type input "BẰNG"
type input "50.000"
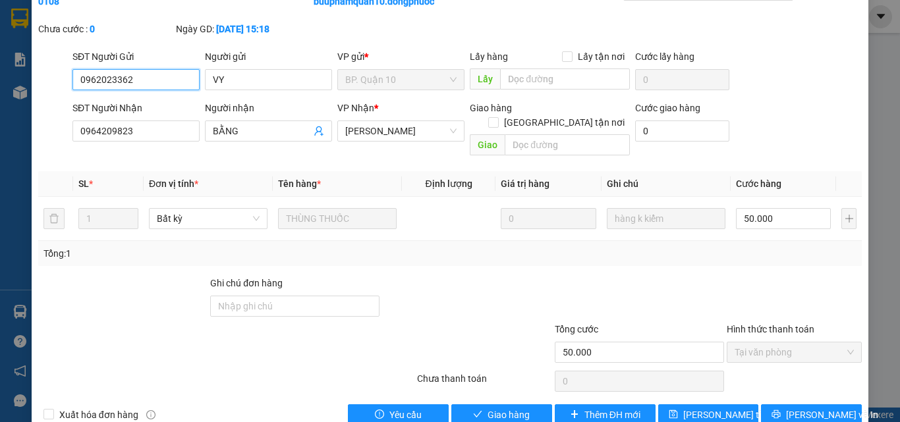
scroll to position [82, 0]
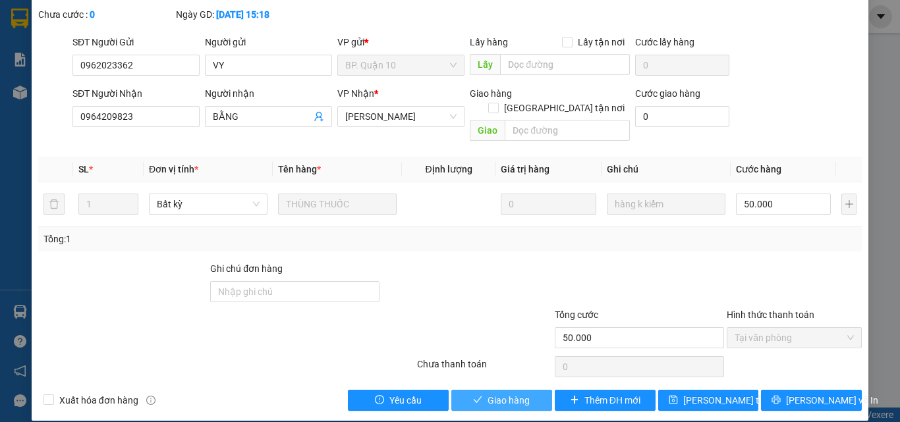
click at [525, 390] on button "Giao hàng" at bounding box center [501, 400] width 101 height 21
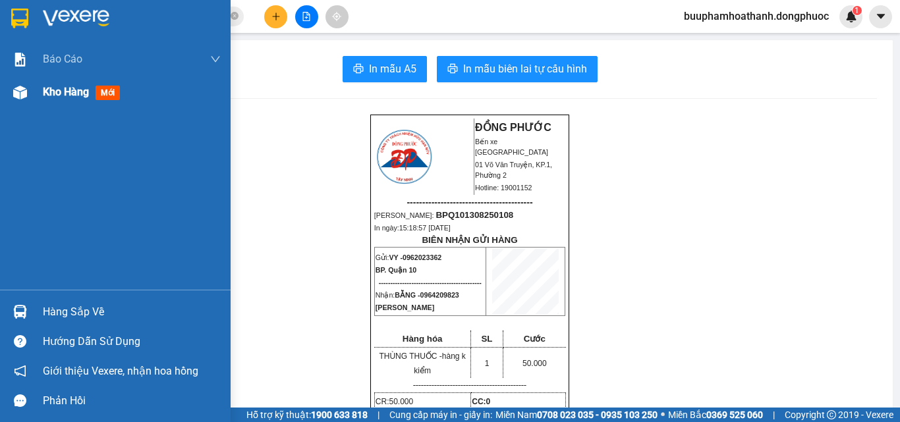
click at [36, 95] on div "Kho hàng mới" at bounding box center [115, 92] width 231 height 33
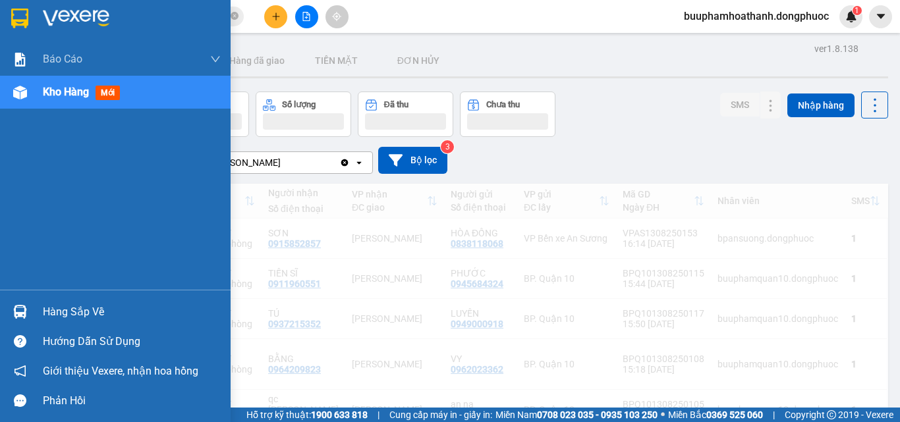
click at [36, 95] on div "Kho hàng mới" at bounding box center [115, 92] width 231 height 33
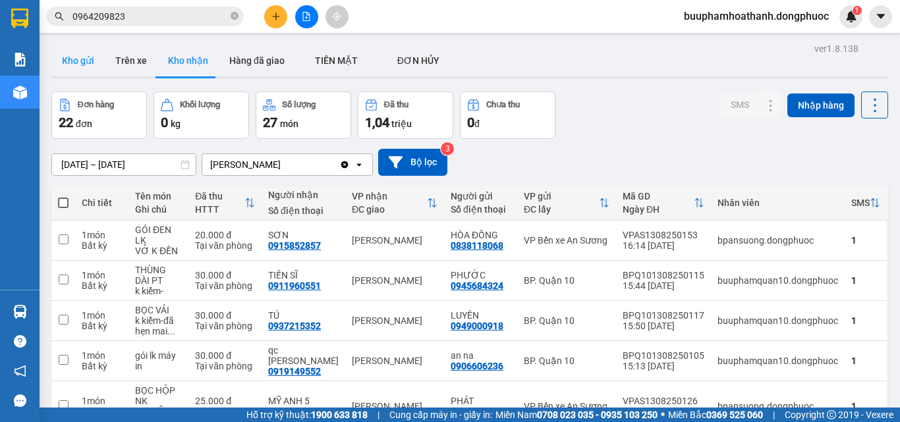
click at [88, 63] on button "Kho gửi" at bounding box center [77, 61] width 53 height 32
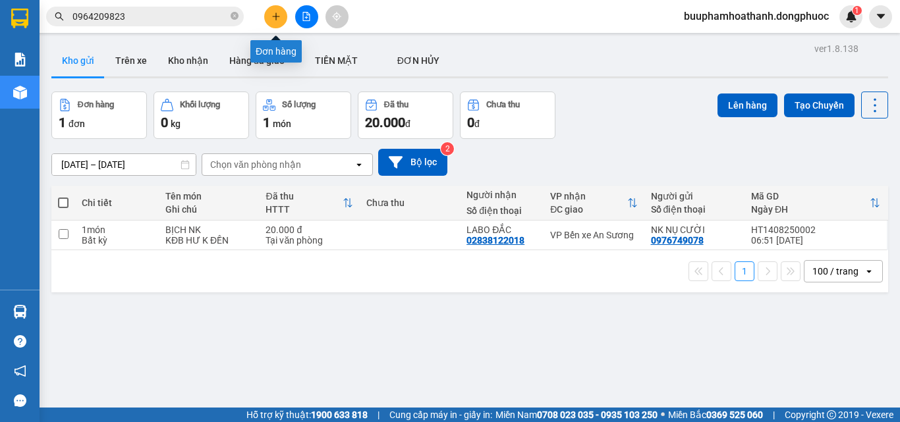
click at [281, 14] on button at bounding box center [275, 16] width 23 height 23
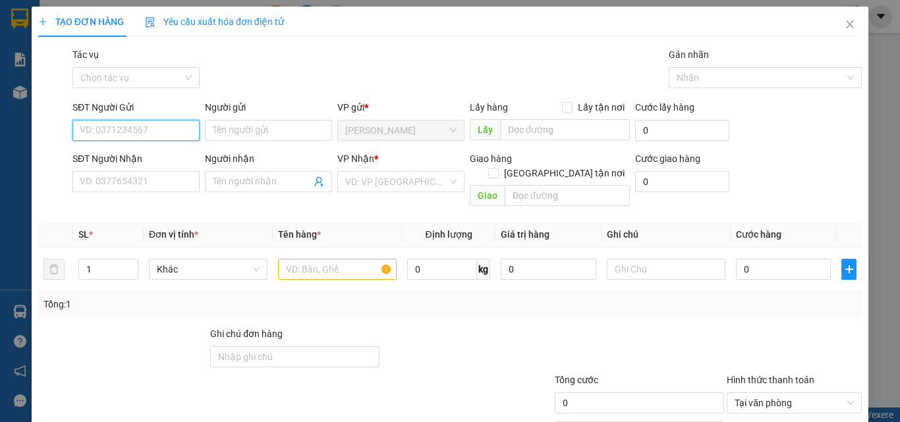
click at [158, 130] on input "SĐT Người Gửi" at bounding box center [135, 130] width 127 height 21
type input "0357350234"
click at [150, 155] on div "0357350234 - TÚ" at bounding box center [135, 157] width 110 height 14
type input "TÚ"
type input "0982877778"
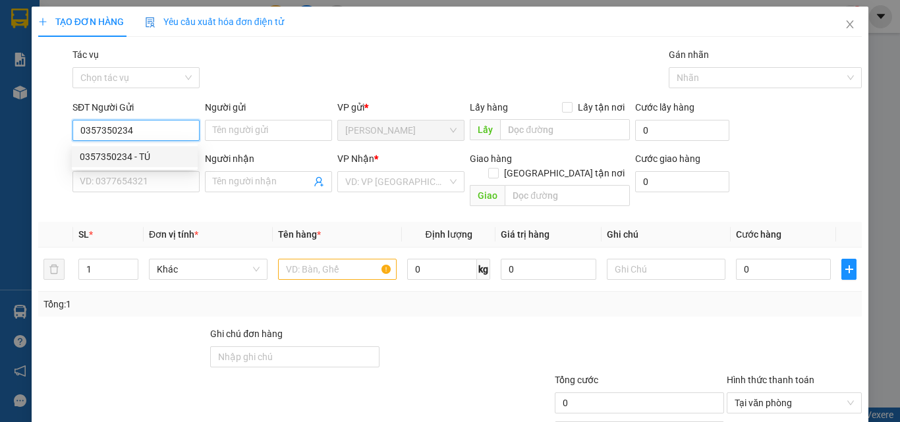
type input "[PERSON_NAME] ( [PERSON_NAME])"
type input "20.000"
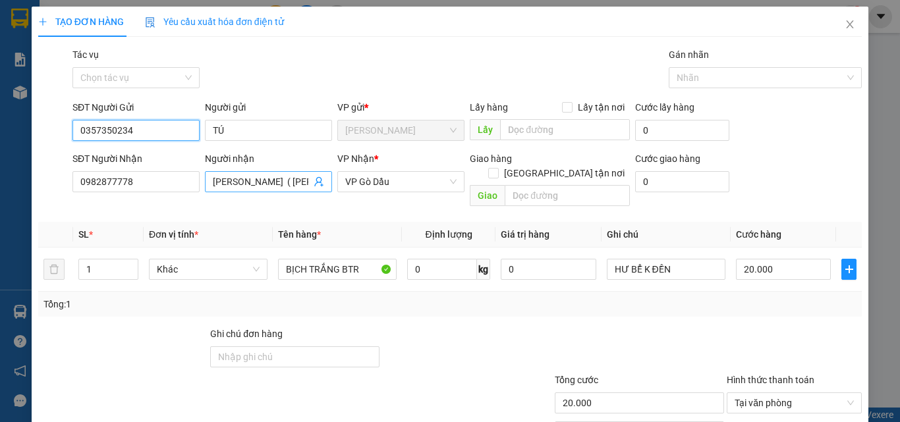
type input "0357350234"
click at [320, 180] on icon "user-add" at bounding box center [319, 182] width 11 height 11
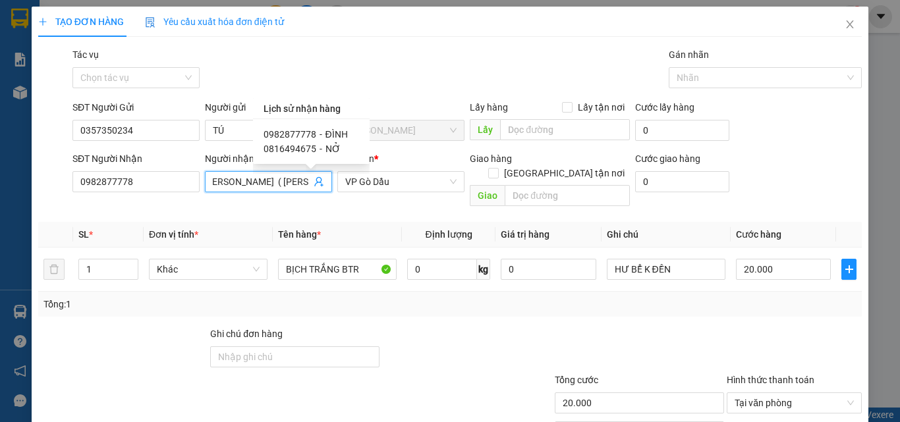
click at [316, 182] on icon "user-add" at bounding box center [318, 182] width 9 height 10
click at [282, 179] on input "[PERSON_NAME] ( [PERSON_NAME])" at bounding box center [262, 182] width 98 height 14
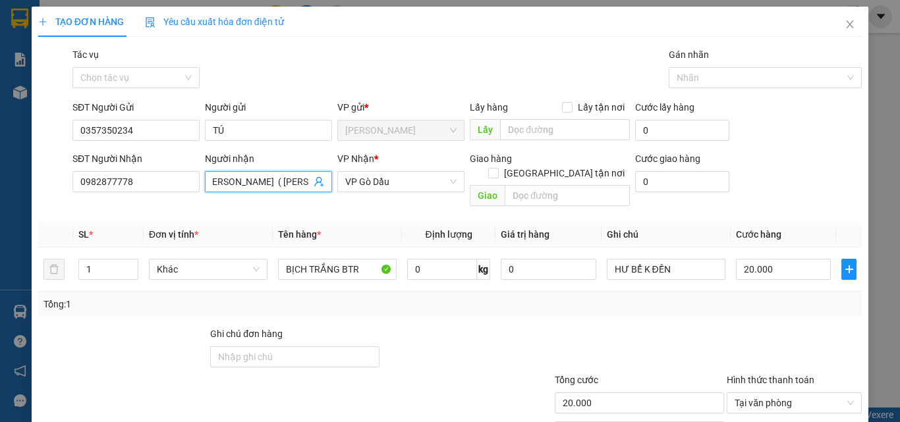
drag, startPoint x: 350, startPoint y: 216, endPoint x: 349, endPoint y: 207, distance: 9.2
click at [350, 222] on th "Tên hàng *" at bounding box center [337, 235] width 129 height 26
click at [152, 180] on input "0982877778" at bounding box center [135, 181] width 127 height 21
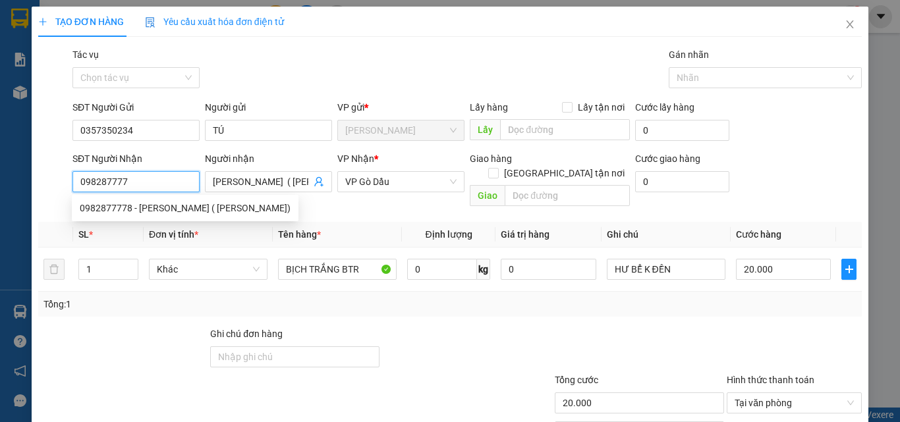
type input "0982877778"
click at [157, 205] on div "0982877778 - [PERSON_NAME] ( [PERSON_NAME])" at bounding box center [185, 208] width 211 height 14
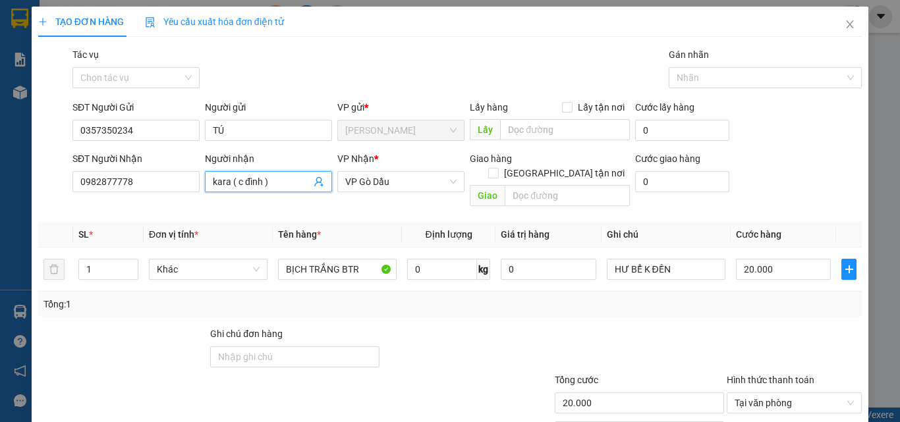
type input "kara ( c đình )"
click at [319, 201] on div "Transit Pickup Surcharge Ids Transit Deliver Surcharge Ids Transit Deliver Surc…" at bounding box center [450, 261] width 824 height 429
click at [762, 259] on input "20.000" at bounding box center [783, 269] width 95 height 21
type input "2"
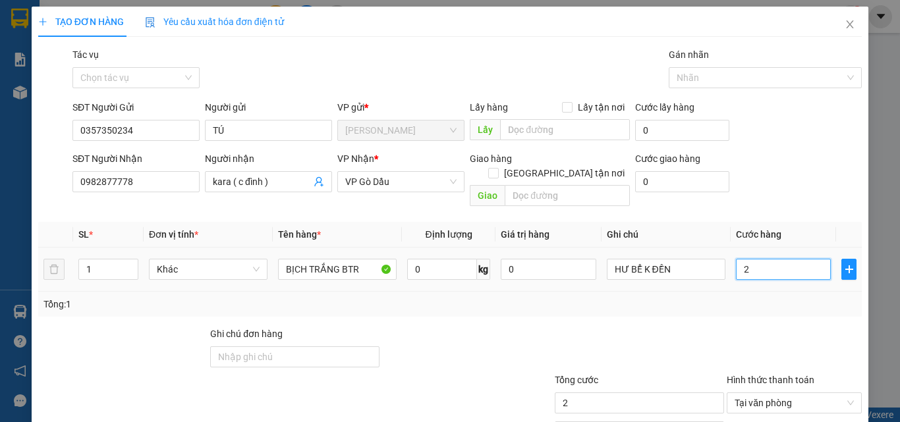
type input "25"
type input "25.000"
click at [776, 300] on div "Tổng: 1" at bounding box center [450, 304] width 824 height 25
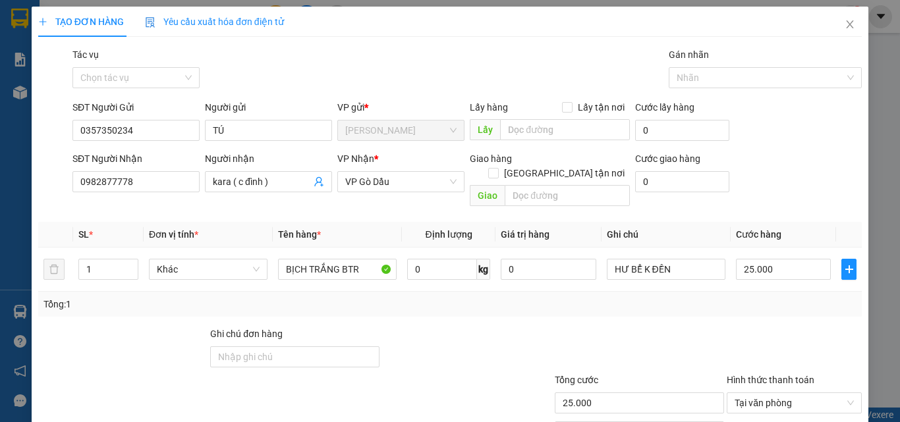
scroll to position [65, 0]
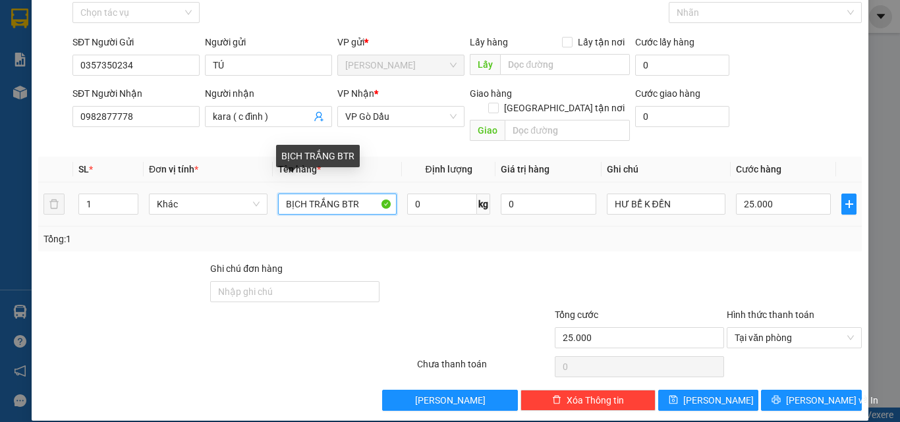
drag, startPoint x: 337, startPoint y: 192, endPoint x: 268, endPoint y: 189, distance: 68.6
click at [268, 189] on tr "1 Khác BỊCH TRẮNG BTR 0 kg 0 HƯ BỂ K ĐỀN 25.000" at bounding box center [450, 204] width 824 height 44
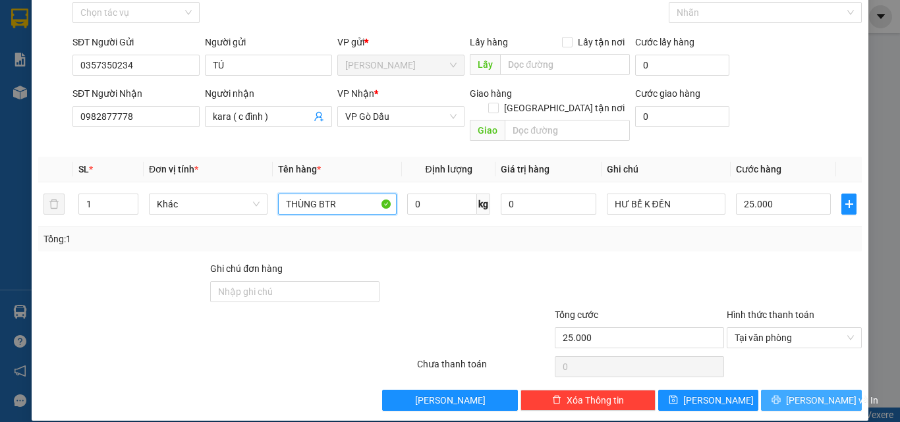
type input "THÙNG BTR"
click at [781, 395] on icon "printer" at bounding box center [775, 399] width 9 height 9
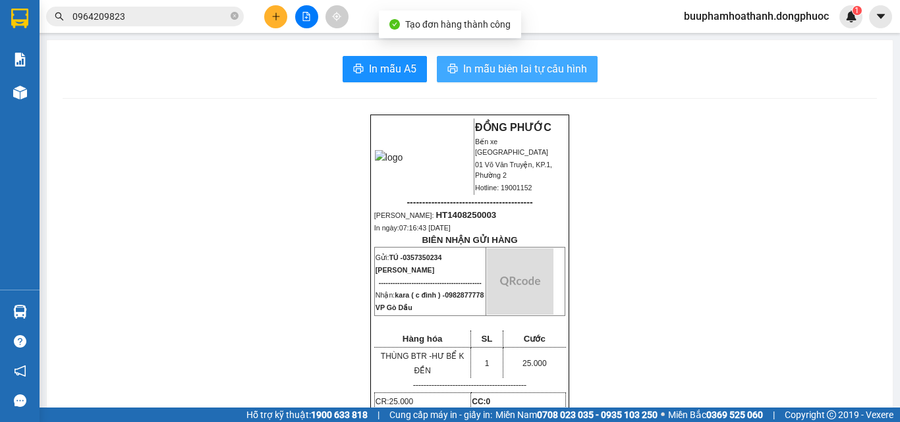
click at [528, 74] on span "In mẫu biên lai tự cấu hình" at bounding box center [525, 69] width 124 height 16
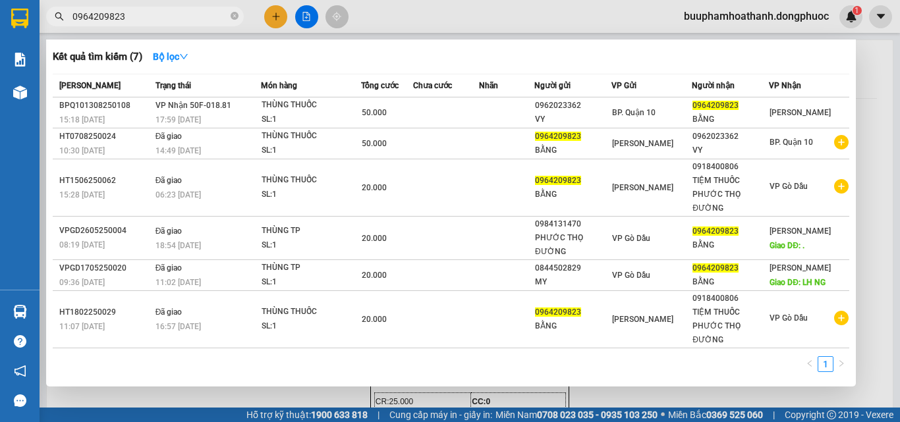
click at [156, 14] on input "0964209823" at bounding box center [149, 16] width 155 height 14
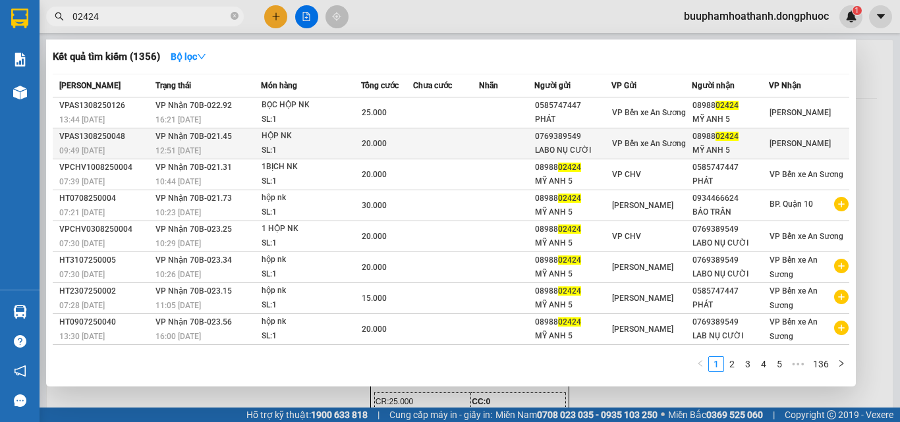
type input "02424"
click at [432, 140] on td at bounding box center [446, 143] width 66 height 31
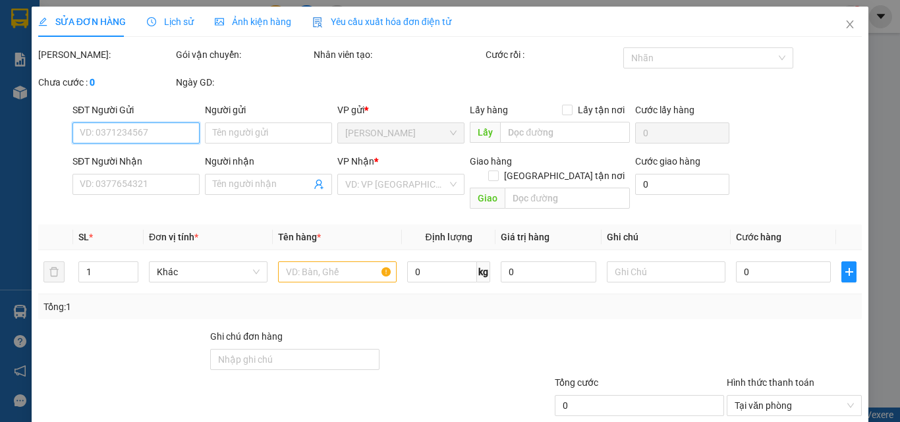
scroll to position [68, 0]
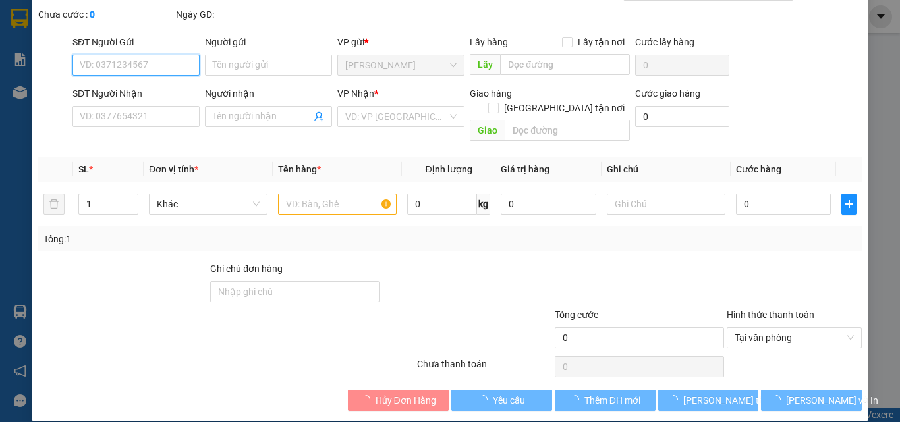
type input "0769389549"
type input "LABO NỤ CƯỜI"
type input "0898802424"
type input "MỸ ANH 5"
type input "20.000"
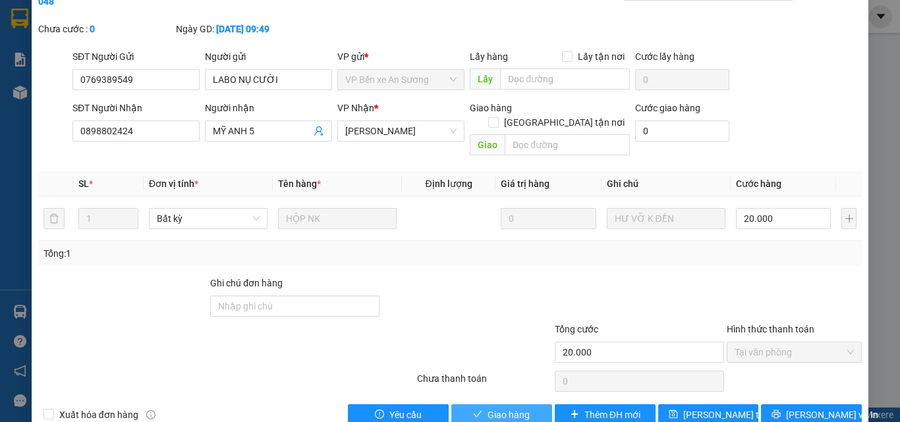
click at [533, 405] on button "Giao hàng" at bounding box center [501, 415] width 101 height 21
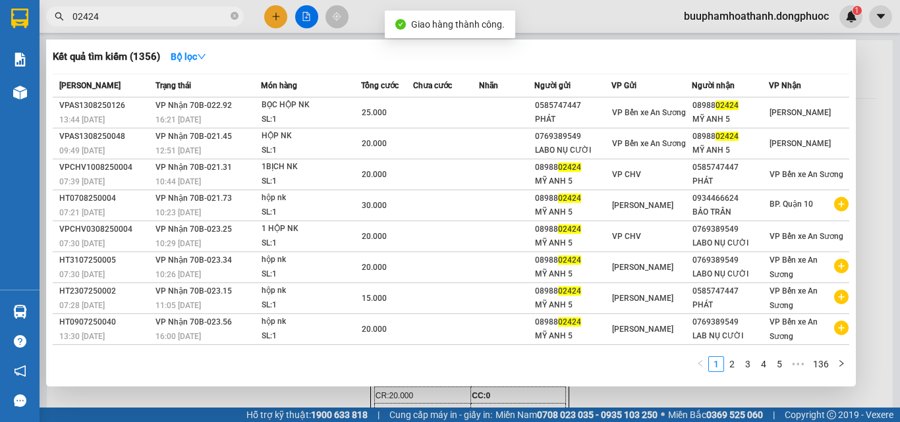
click at [194, 16] on input "02424" at bounding box center [149, 16] width 155 height 14
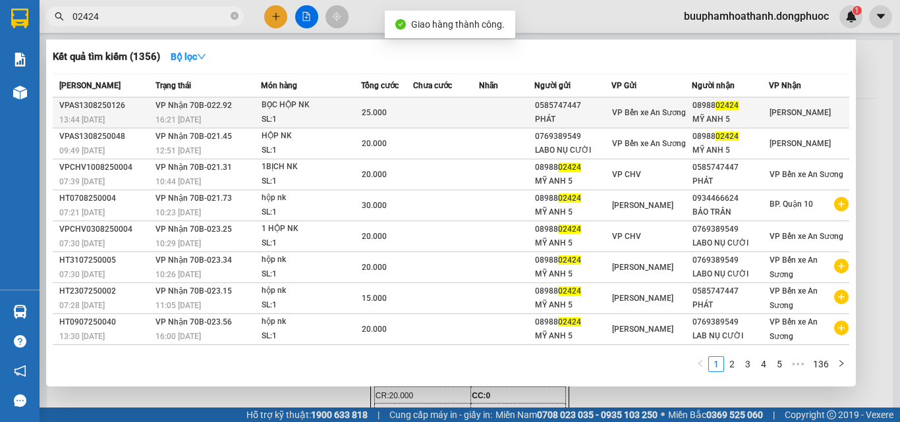
click at [244, 109] on td "VP Nhận 70B-022.92 16:21 [DATE]" at bounding box center [206, 113] width 109 height 31
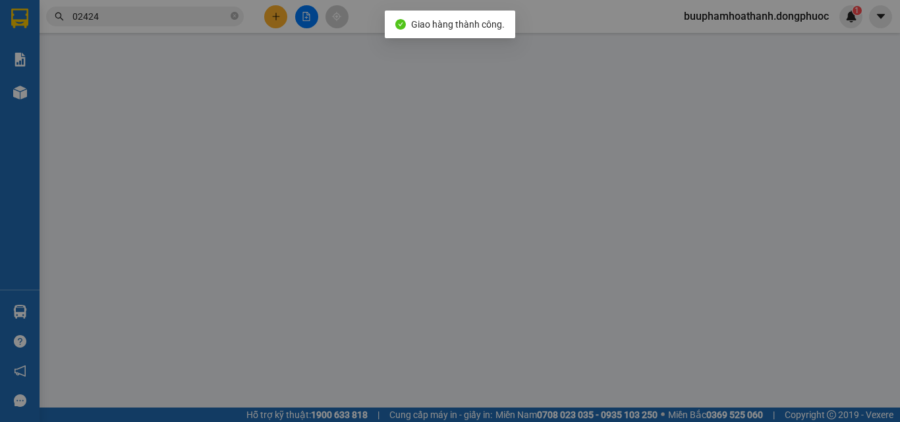
type input "0585747447"
type input "PHÁT"
type input "0898802424"
type input "MỸ ANH 5"
type input "25.000"
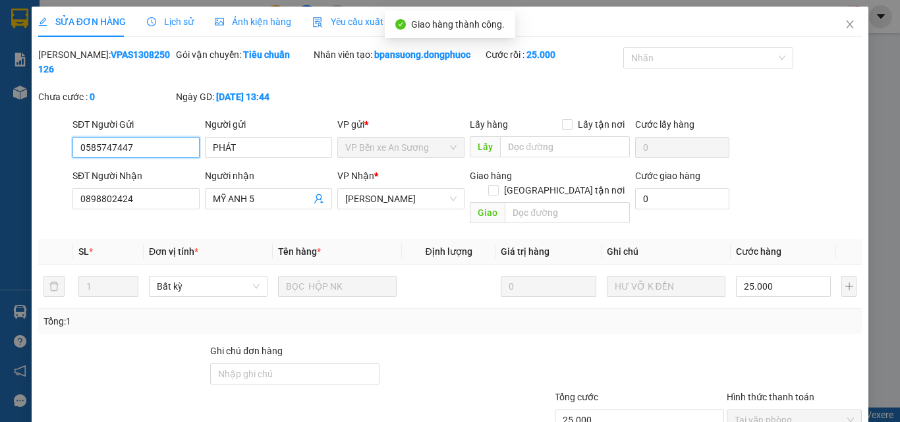
scroll to position [61, 0]
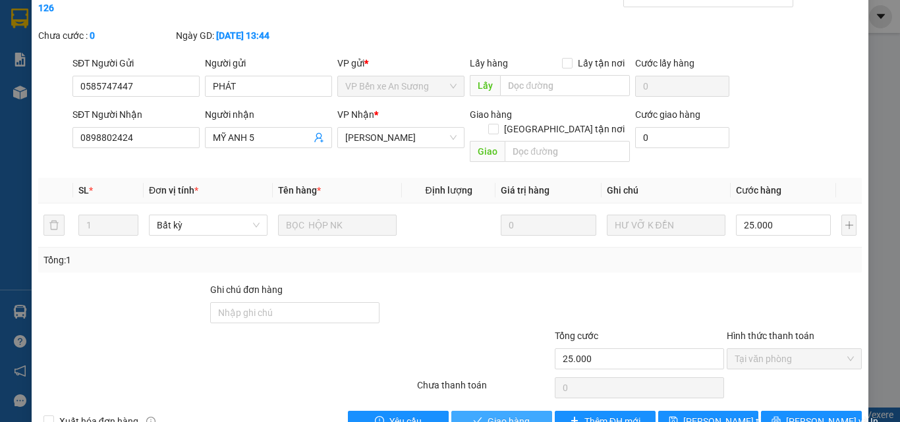
click at [514, 414] on span "Giao hàng" at bounding box center [509, 421] width 42 height 14
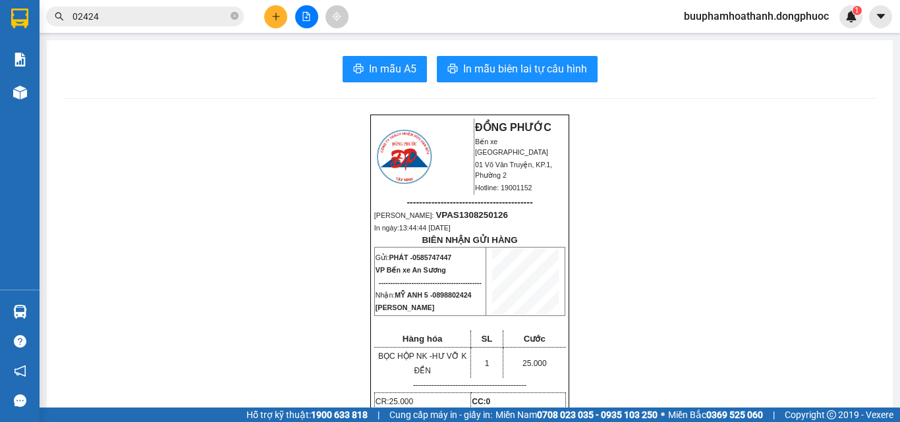
click at [154, 14] on input "02424" at bounding box center [149, 16] width 155 height 14
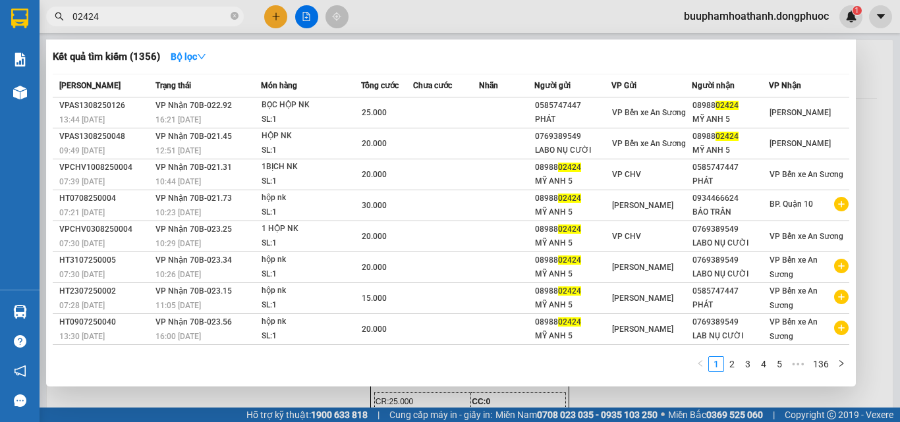
click at [154, 14] on input "02424" at bounding box center [149, 16] width 155 height 14
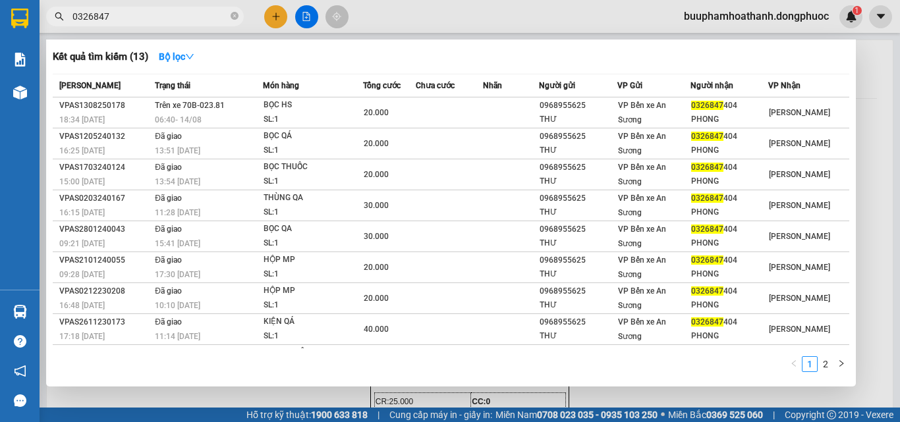
type input "0326847"
click at [272, 16] on div at bounding box center [450, 211] width 900 height 422
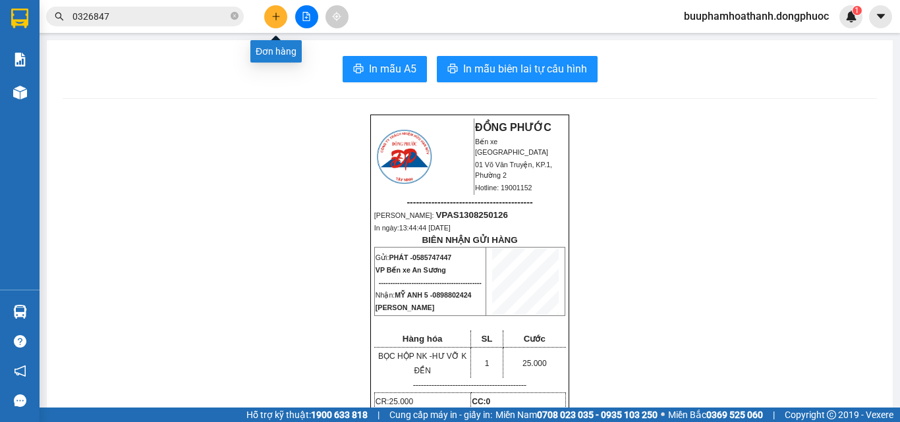
click at [272, 16] on icon "plus" at bounding box center [275, 16] width 9 height 9
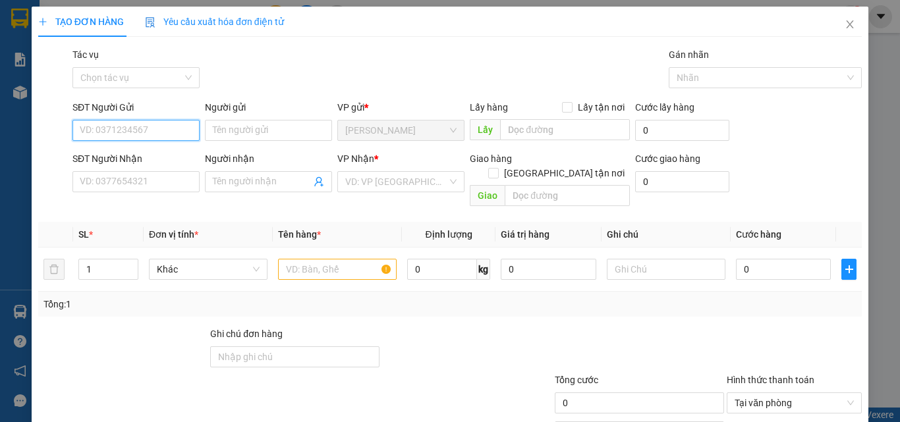
click at [145, 132] on input "SĐT Người Gửi" at bounding box center [135, 130] width 127 height 21
click at [126, 131] on input "SĐT Người Gửi" at bounding box center [135, 130] width 127 height 21
type input "0374709949"
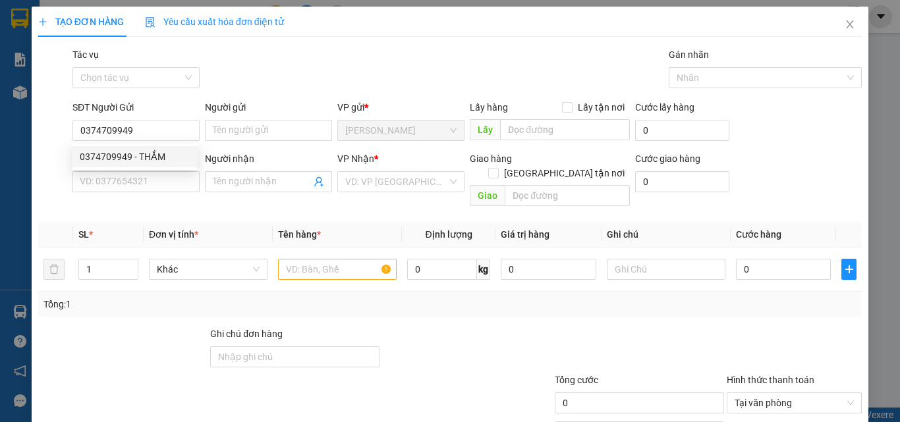
click at [156, 146] on div "0374709949 0374709949 - THẮM" at bounding box center [135, 157] width 126 height 26
click at [157, 152] on div "SĐT Người Nhận" at bounding box center [135, 159] width 127 height 14
click at [157, 171] on input "SĐT Người Nhận" at bounding box center [135, 181] width 127 height 21
drag, startPoint x: 146, startPoint y: 119, endPoint x: 146, endPoint y: 127, distance: 7.9
click at [145, 121] on div "SĐT Người Gửi 0374709949" at bounding box center [135, 123] width 127 height 46
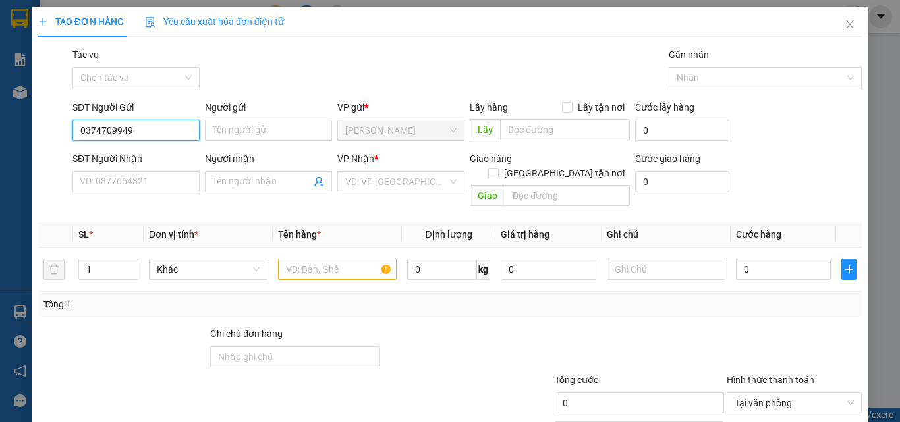
click at [146, 130] on input "0374709949" at bounding box center [135, 130] width 127 height 21
click at [157, 157] on div "0374709949 - THẮM" at bounding box center [135, 157] width 110 height 14
type input "THẮM"
type input "0902568099"
type input "TRANG"
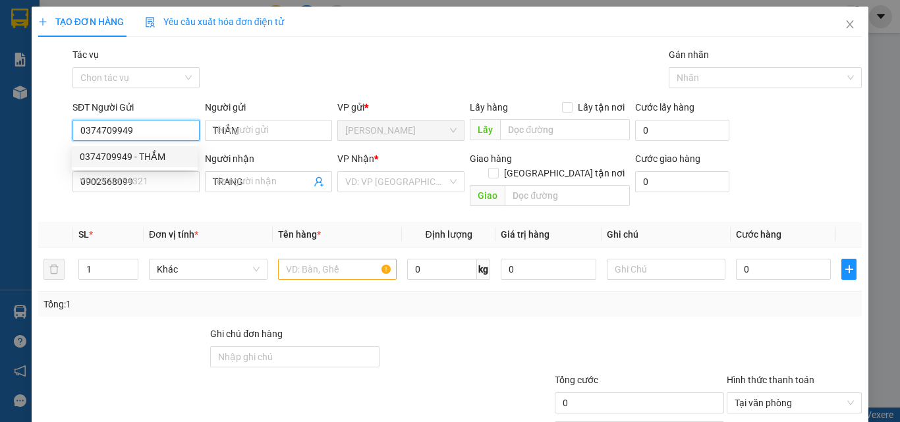
type input "120.000"
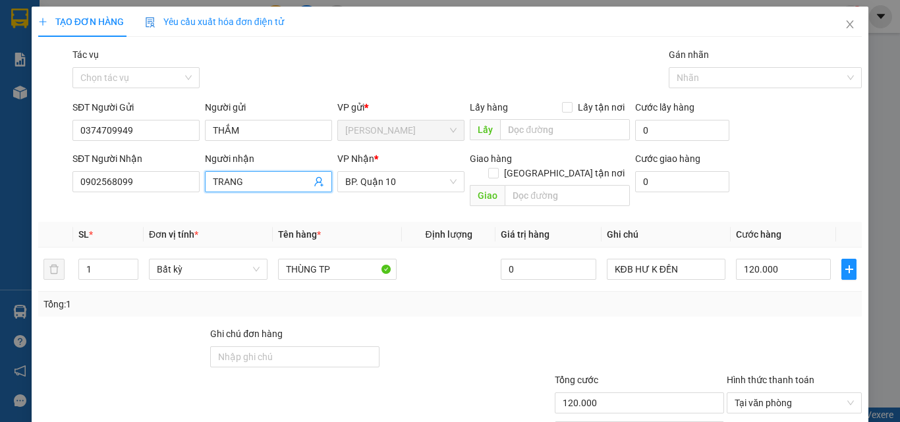
click at [315, 181] on icon "user-add" at bounding box center [319, 182] width 11 height 11
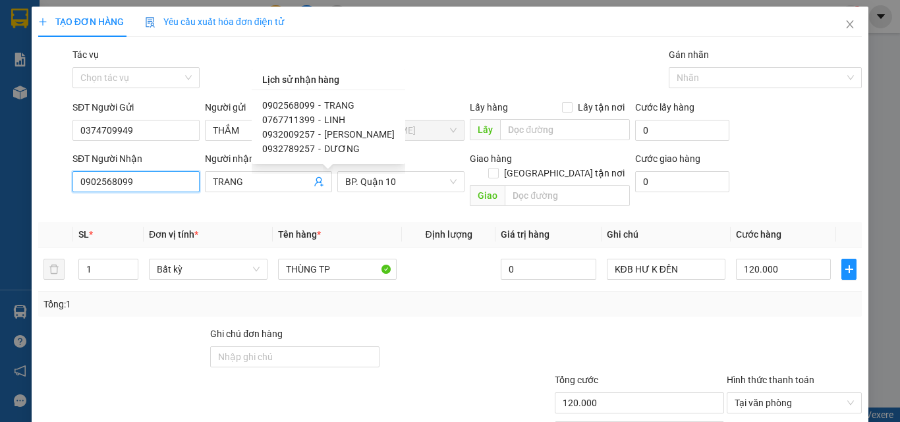
click at [162, 182] on input "0902568099" at bounding box center [135, 181] width 127 height 21
click at [157, 179] on input "0902568099" at bounding box center [135, 181] width 127 height 21
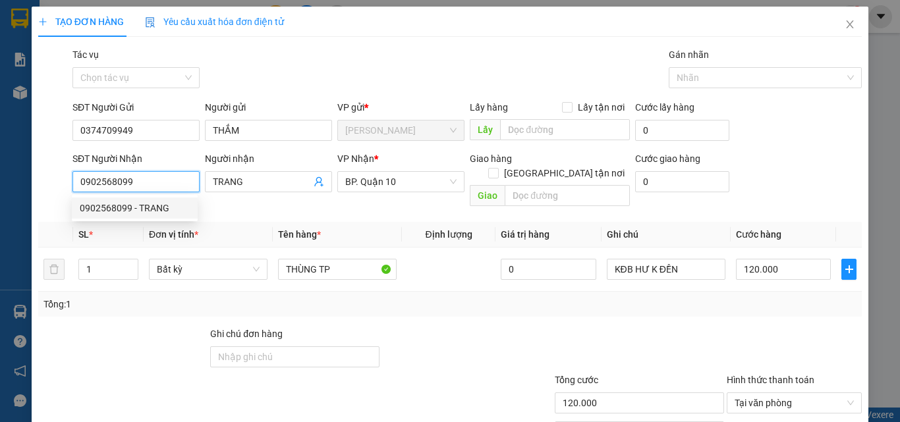
click at [156, 179] on input "0902568099" at bounding box center [135, 181] width 127 height 21
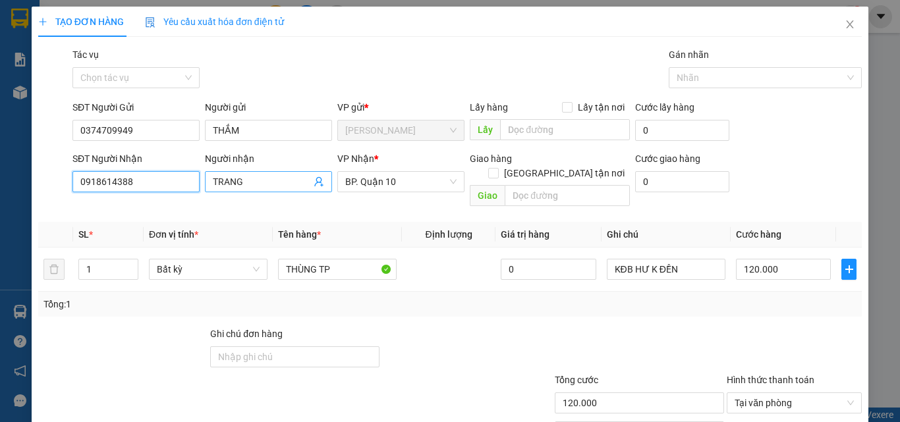
type input "0918614388"
drag, startPoint x: 240, startPoint y: 180, endPoint x: 208, endPoint y: 186, distance: 32.8
click at [208, 186] on span "TRANG" at bounding box center [268, 181] width 127 height 21
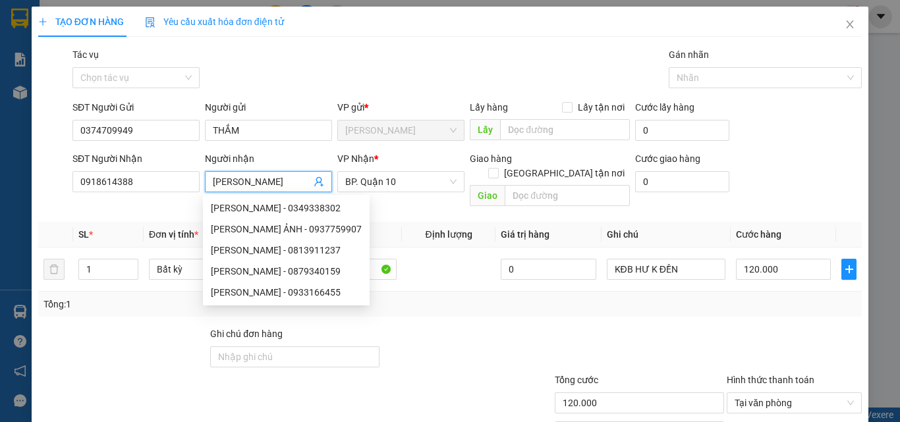
type input "[PERSON_NAME]"
click at [386, 169] on div "VP Nhận *" at bounding box center [400, 162] width 127 height 20
click at [387, 181] on span "BP. Quận 10" at bounding box center [400, 182] width 111 height 20
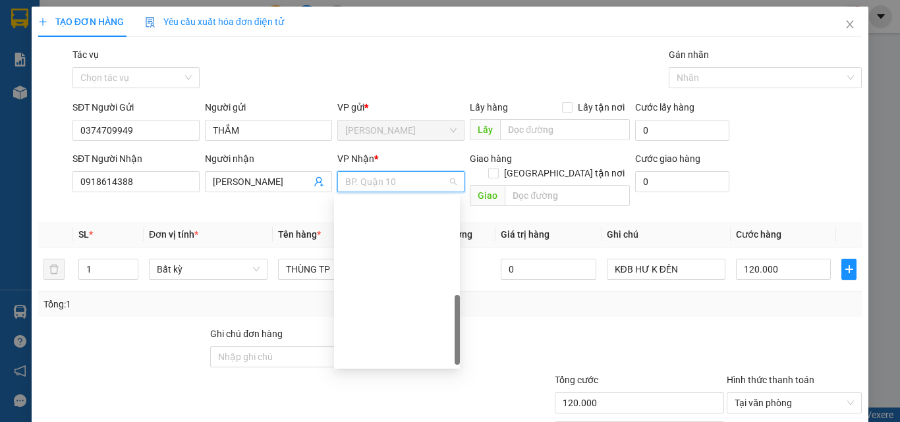
scroll to position [332, 0]
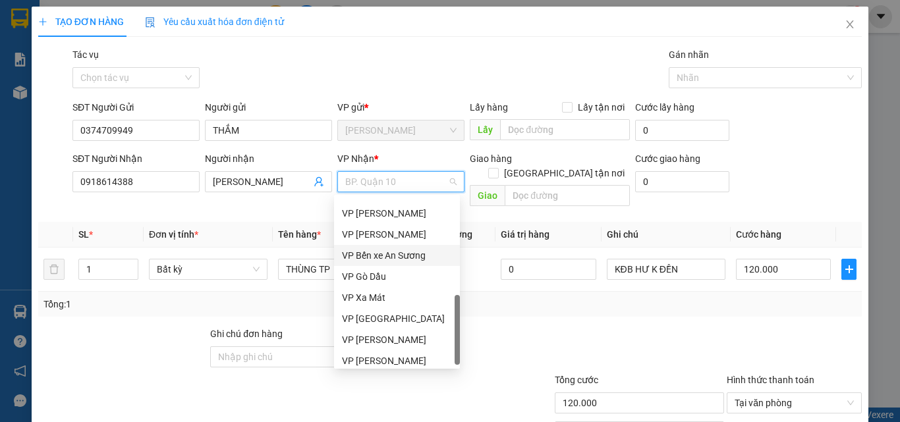
click at [424, 258] on div "VP Bến xe An Sương" at bounding box center [397, 255] width 110 height 14
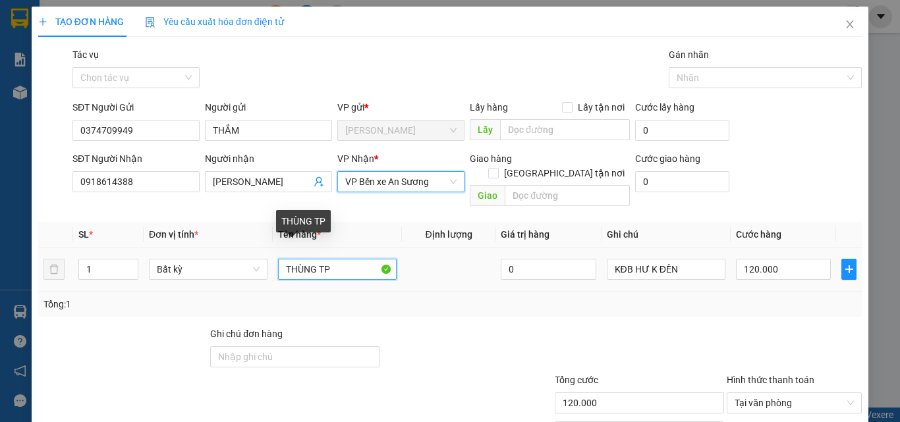
click at [335, 259] on input "THÙNG TP" at bounding box center [337, 269] width 119 height 21
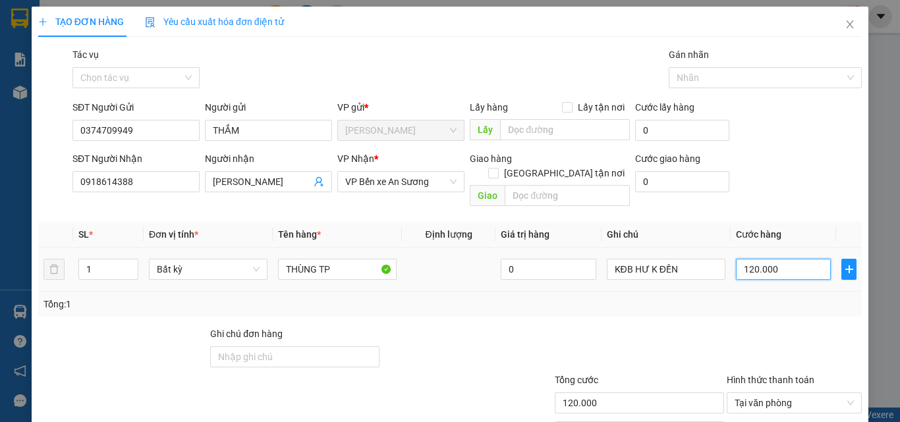
click at [762, 259] on input "120.000" at bounding box center [783, 269] width 95 height 21
type input "7"
type input "70"
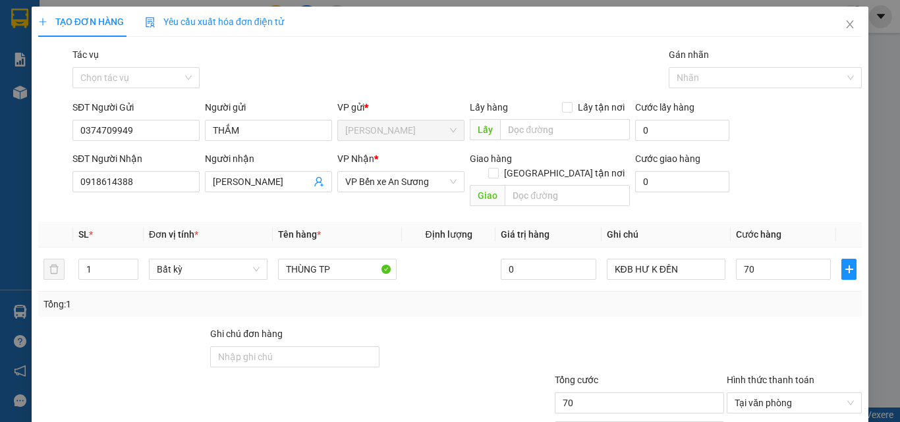
type input "70.000"
drag, startPoint x: 770, startPoint y: 308, endPoint x: 759, endPoint y: 288, distance: 22.7
click at [770, 304] on div "Transit Pickup Surcharge Ids Transit Deliver Surcharge Ids Transit Deliver Surc…" at bounding box center [450, 261] width 824 height 429
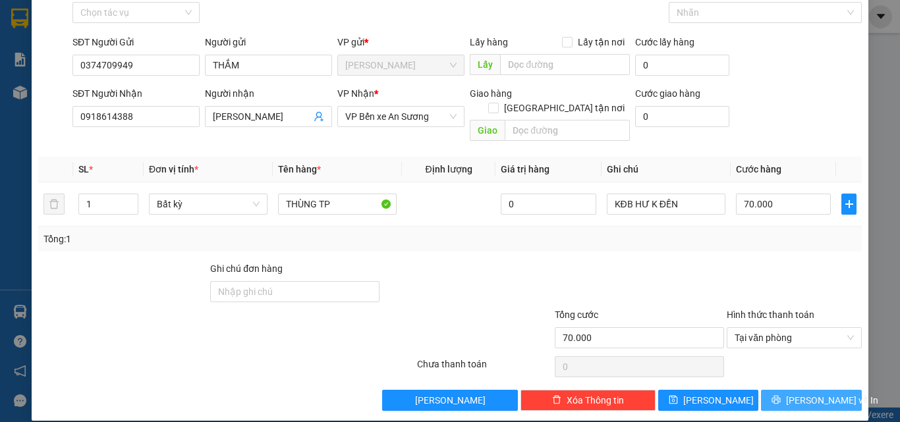
click at [801, 393] on span "[PERSON_NAME] và In" at bounding box center [832, 400] width 92 height 14
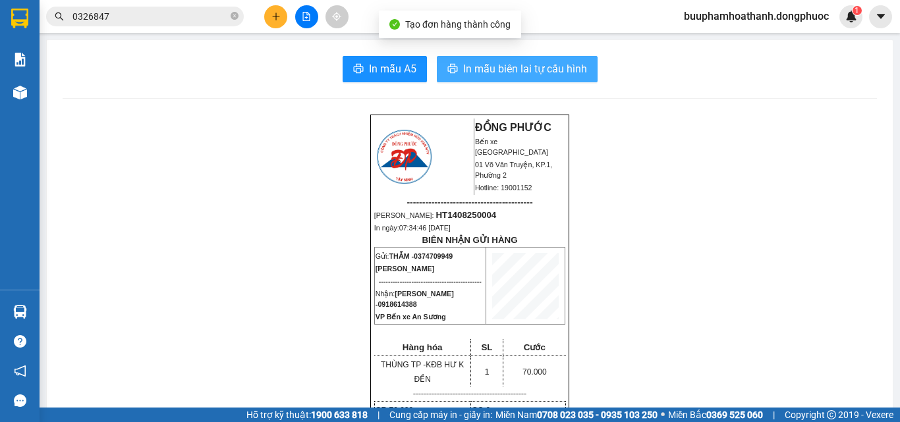
click at [517, 63] on span "In mẫu biên lai tự cấu hình" at bounding box center [525, 69] width 124 height 16
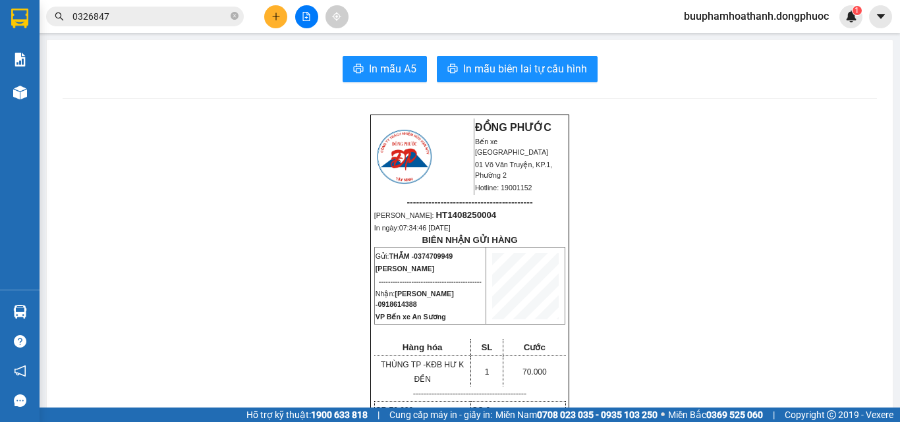
click at [279, 20] on icon "plus" at bounding box center [275, 16] width 9 height 9
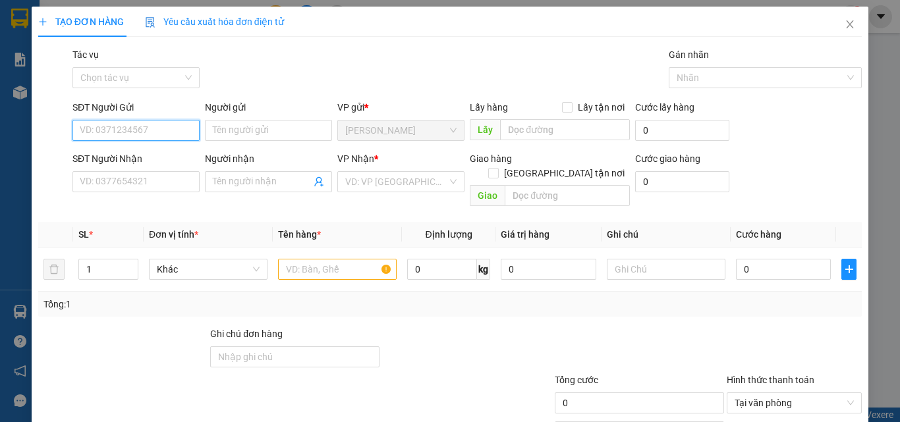
click at [170, 124] on input "SĐT Người Gửi" at bounding box center [135, 130] width 127 height 21
type input "0974527788"
click at [159, 154] on div "0974527788 - [PERSON_NAME]" at bounding box center [145, 157] width 130 height 14
type input "HƯƠNG"
type input "0973157609"
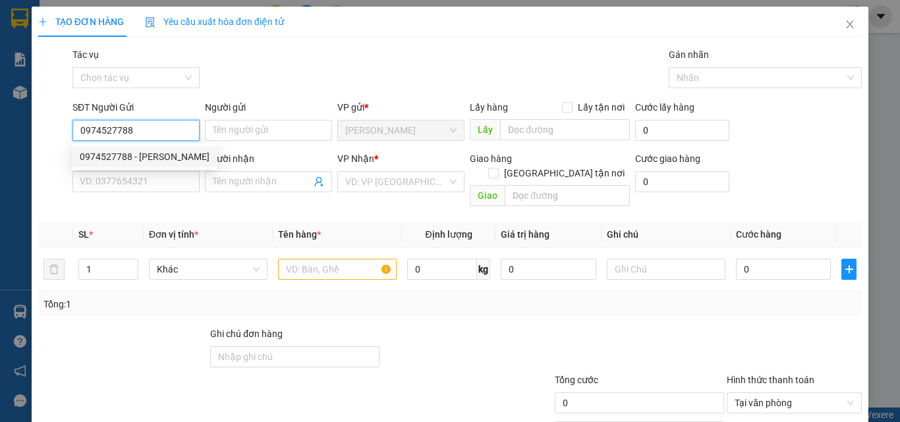
type input "QUẾ"
type input "20.000"
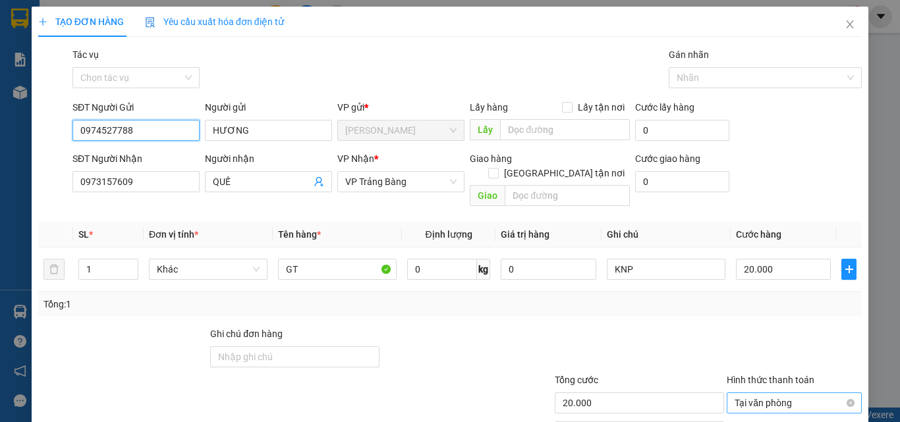
scroll to position [65, 0]
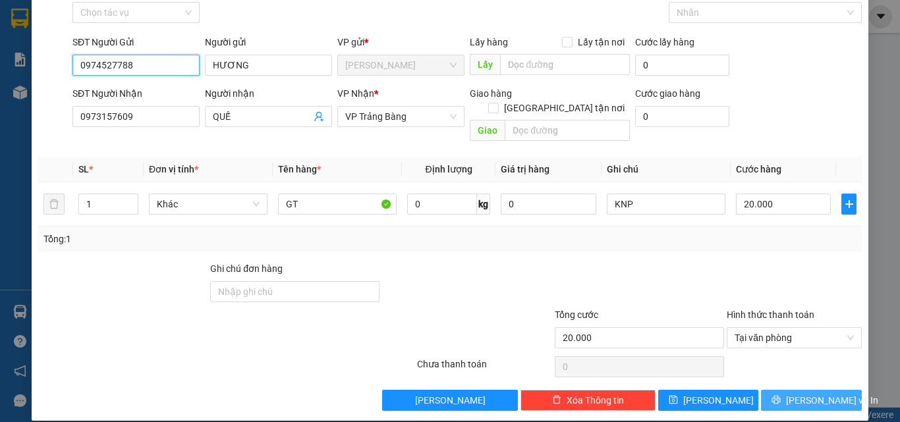
type input "0974527788"
click at [779, 396] on icon "printer" at bounding box center [776, 400] width 9 height 9
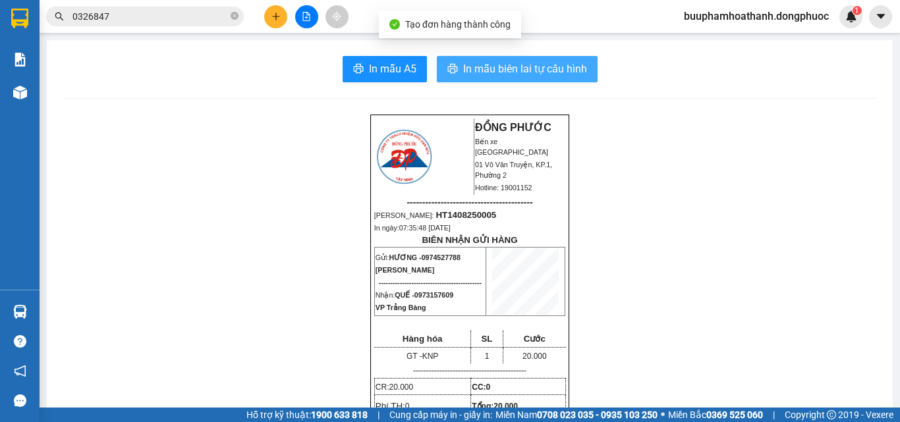
click at [539, 78] on button "In mẫu biên lai tự cấu hình" at bounding box center [517, 69] width 161 height 26
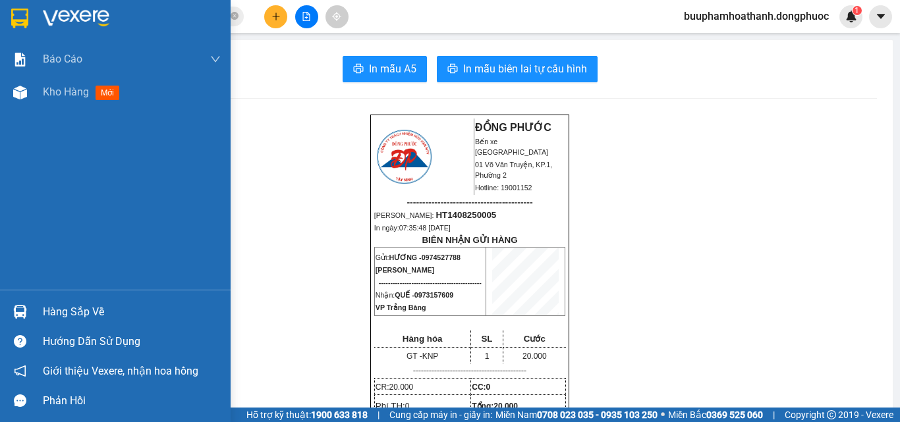
click at [26, 313] on img at bounding box center [20, 312] width 14 height 14
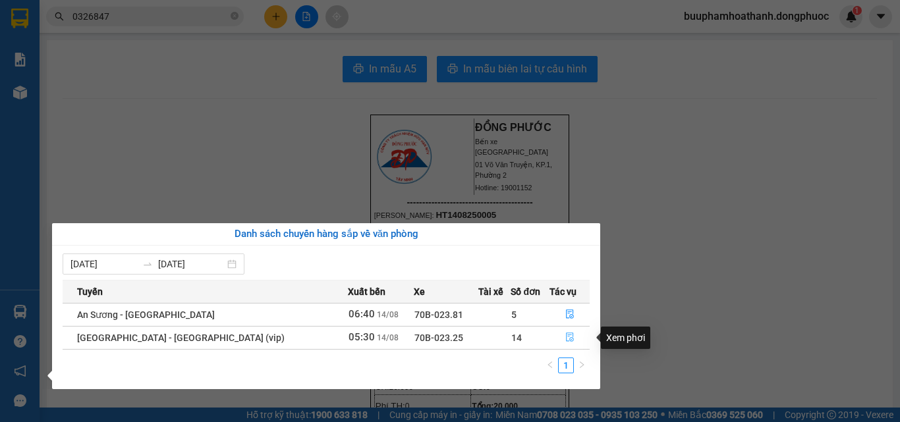
click at [565, 336] on icon "file-done" at bounding box center [569, 337] width 9 height 9
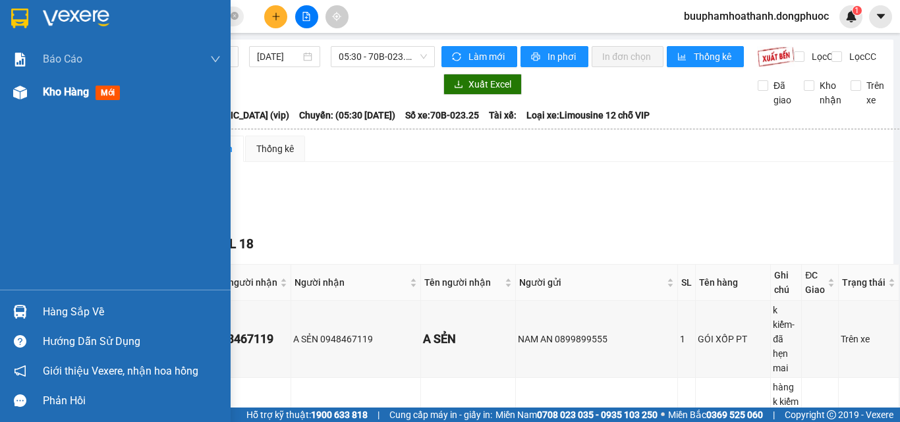
click at [40, 102] on div "Kho hàng mới" at bounding box center [115, 92] width 231 height 33
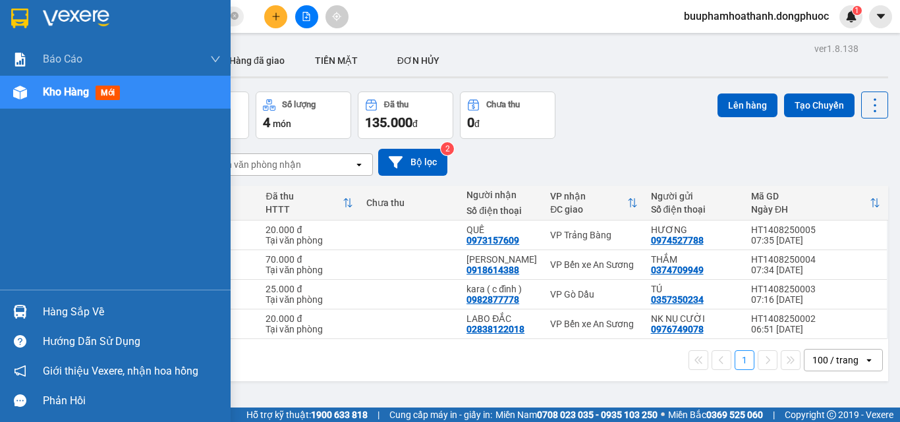
click at [22, 318] on img at bounding box center [20, 312] width 14 height 14
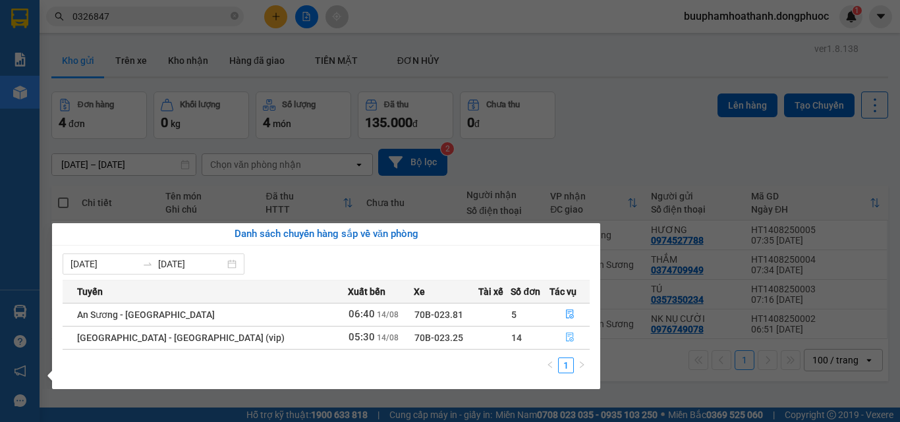
click at [566, 340] on icon "file-done" at bounding box center [569, 337] width 9 height 9
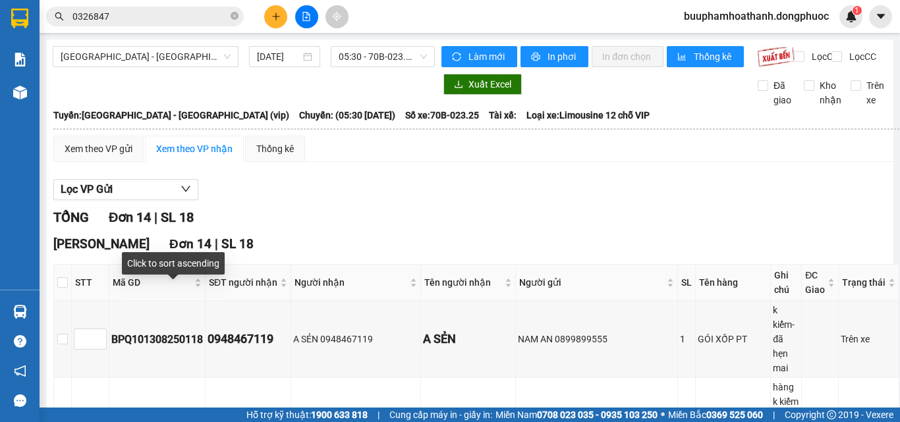
scroll to position [198, 0]
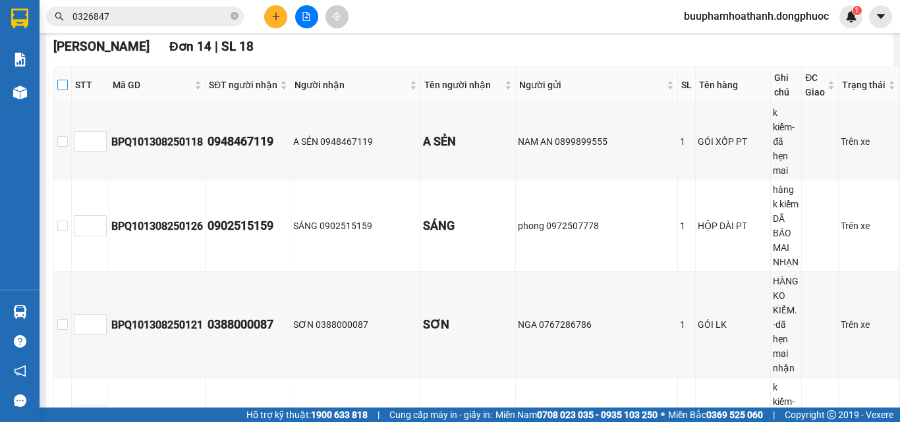
click at [68, 90] on input "checkbox" at bounding box center [62, 85] width 11 height 11
checkbox input "true"
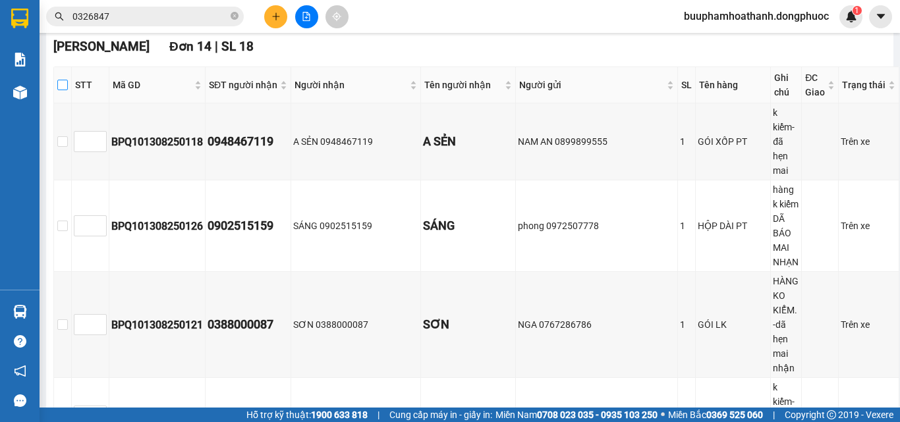
checkbox input "true"
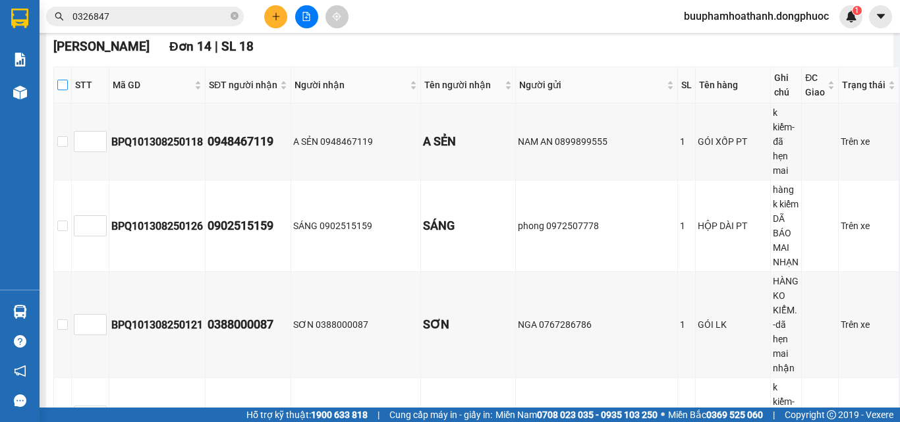
checkbox input "true"
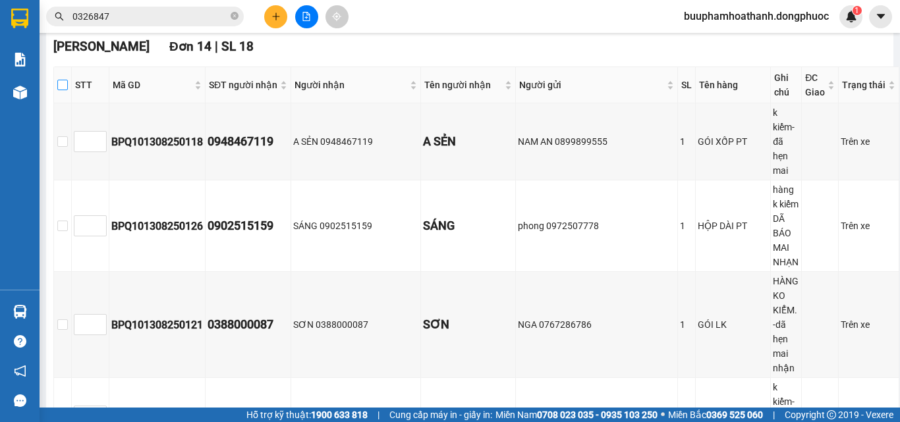
checkbox input "true"
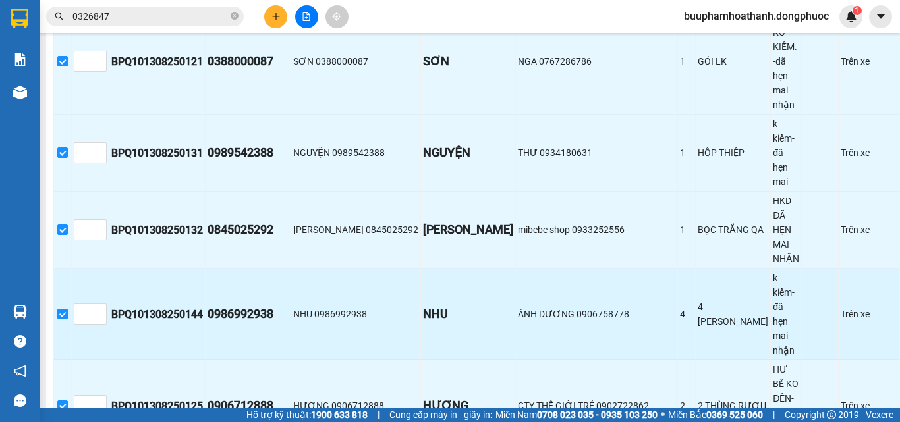
scroll to position [536, 0]
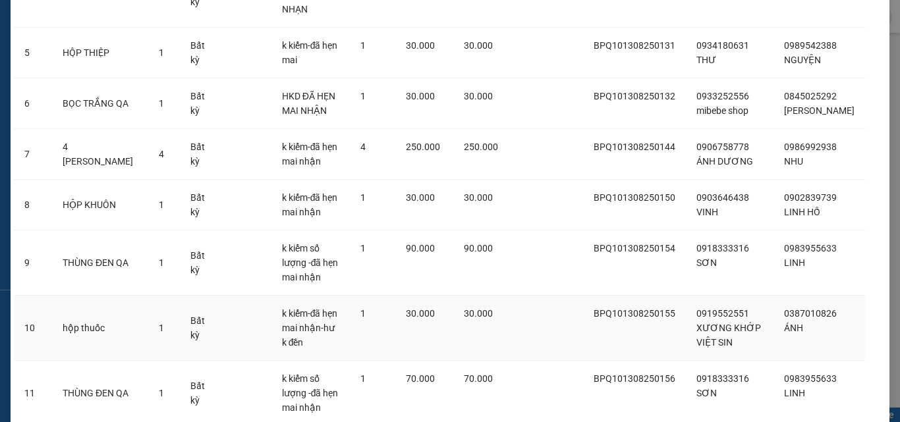
scroll to position [524, 0]
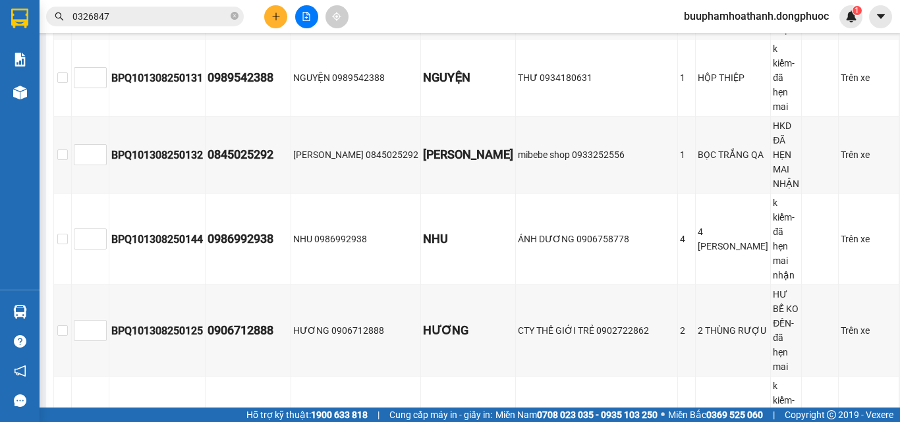
scroll to position [273, 0]
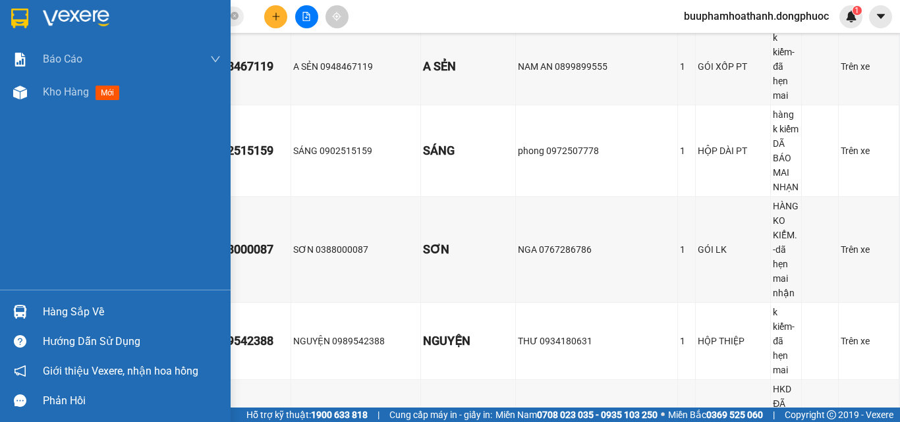
click at [38, 312] on div "Hàng sắp về" at bounding box center [115, 312] width 231 height 30
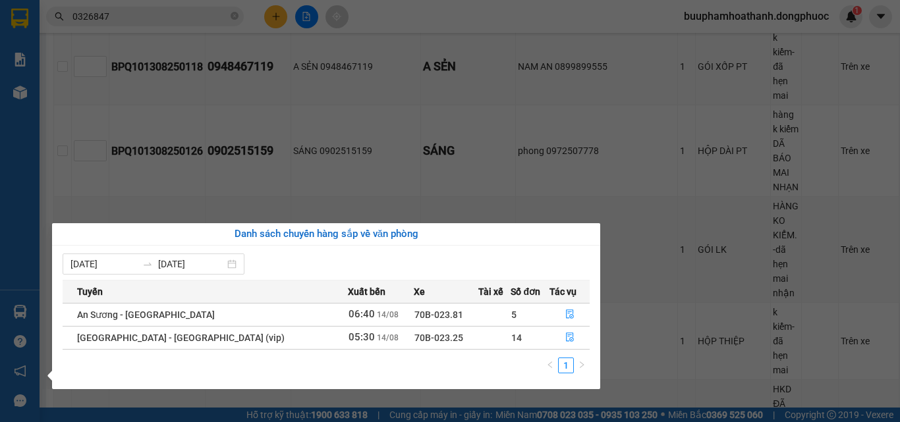
drag, startPoint x: 561, startPoint y: 94, endPoint x: 519, endPoint y: 59, distance: 55.2
click at [561, 94] on section "Kết quả tìm kiếm ( 13 ) Bộ lọc Mã ĐH Trạng thái Món hàng Tổng cước Chưa cước Nh…" at bounding box center [450, 211] width 900 height 422
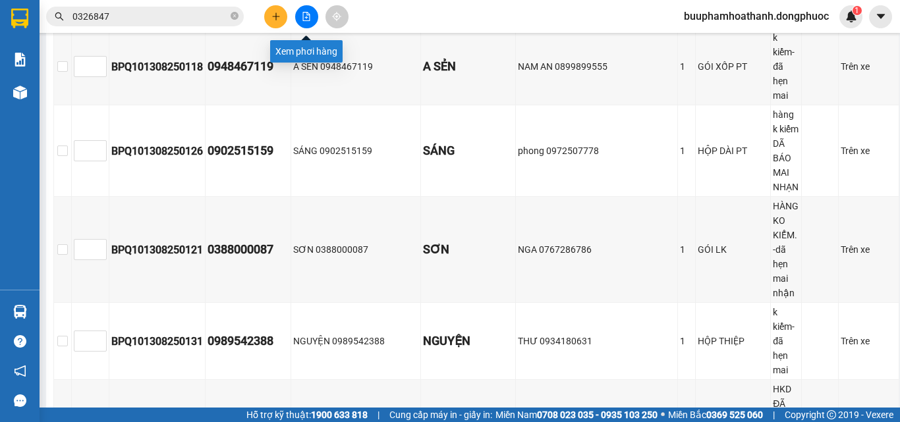
click at [304, 16] on icon "file-add" at bounding box center [306, 16] width 9 height 9
click at [303, 22] on button at bounding box center [306, 16] width 23 height 23
click at [302, 19] on button at bounding box center [306, 16] width 23 height 23
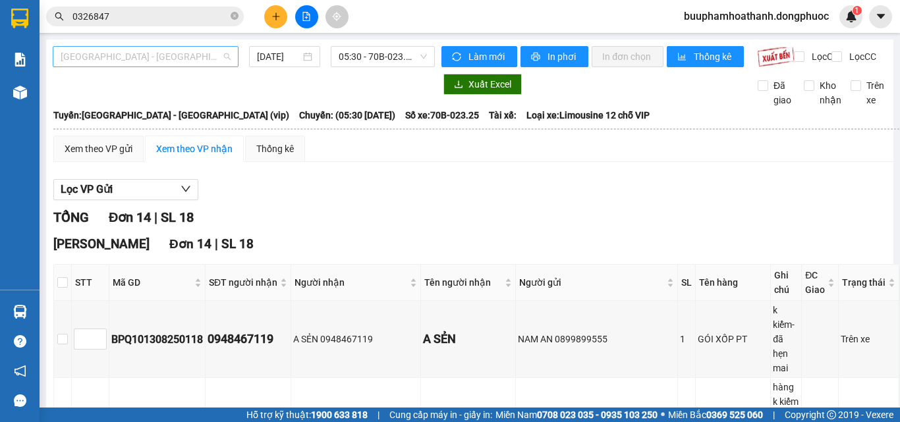
click at [167, 50] on span "[GEOGRAPHIC_DATA] - [GEOGRAPHIC_DATA] (vip)" at bounding box center [146, 57] width 170 height 20
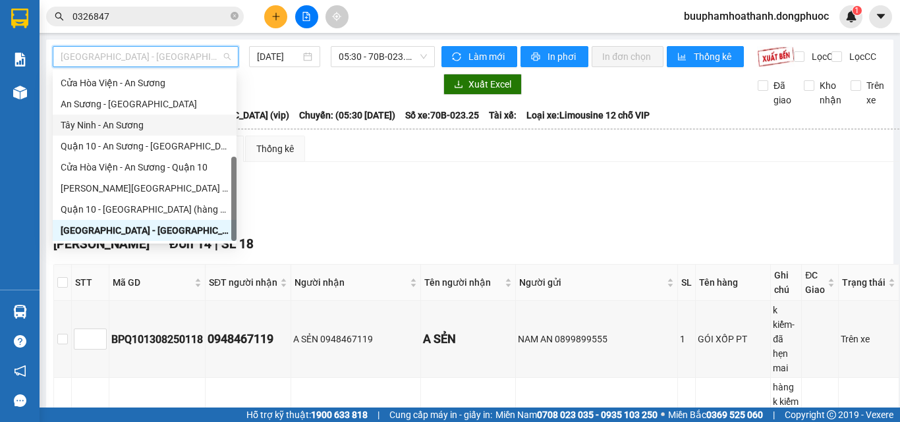
click at [138, 128] on div "Tây Ninh - An Sương" at bounding box center [145, 125] width 168 height 14
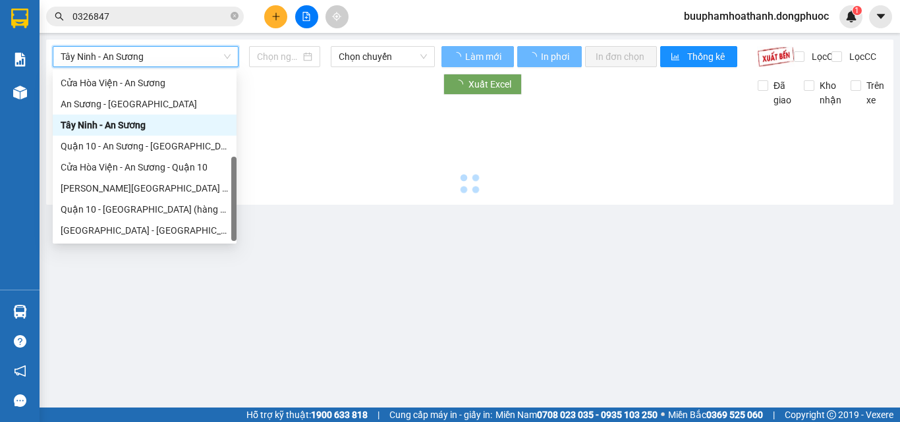
type input "[DATE]"
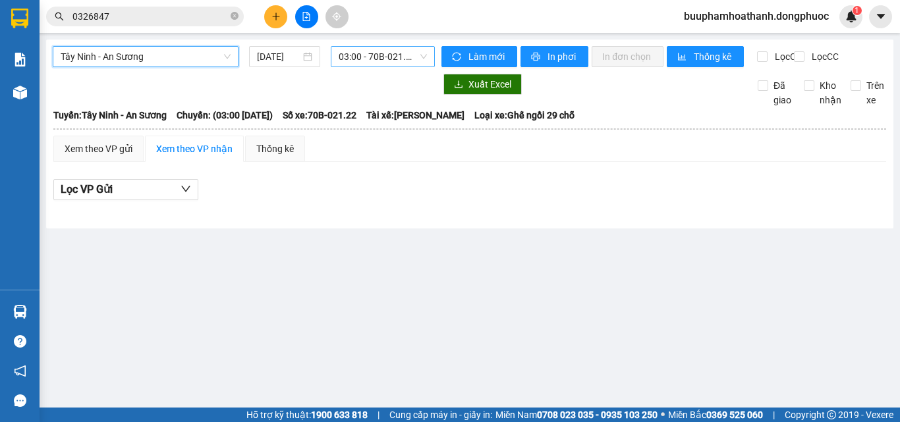
click at [376, 53] on span "03:00 - 70B-021.22" at bounding box center [383, 57] width 88 height 20
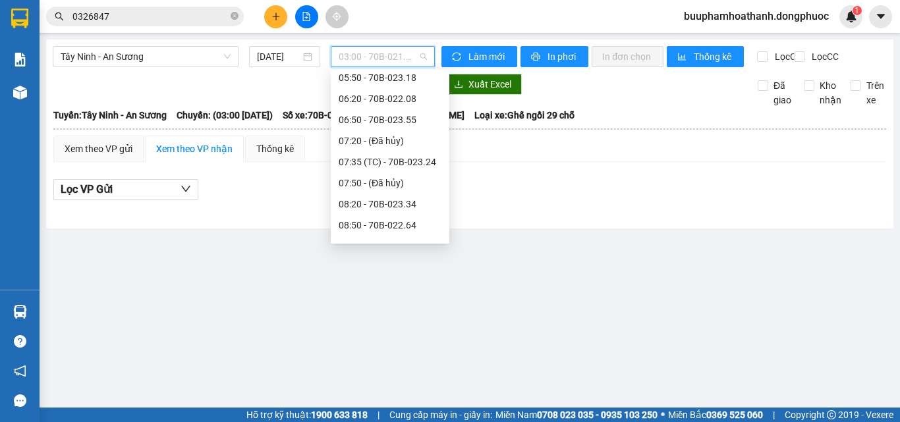
scroll to position [198, 0]
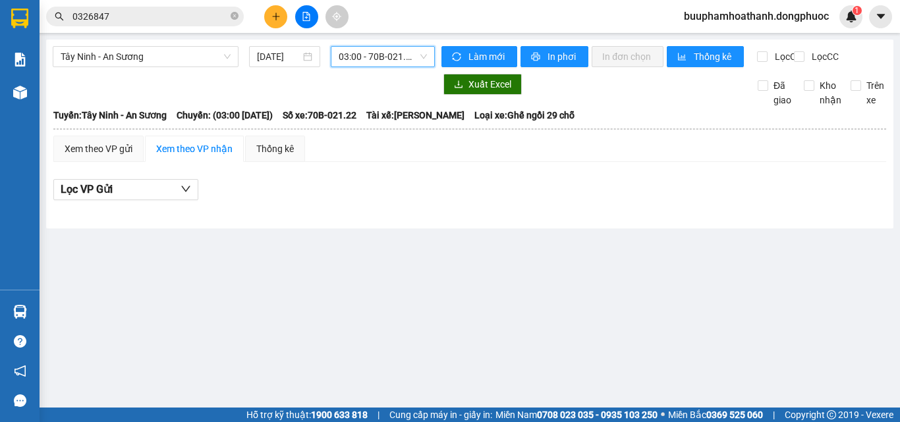
click at [178, 8] on span "0326847" at bounding box center [145, 17] width 198 height 20
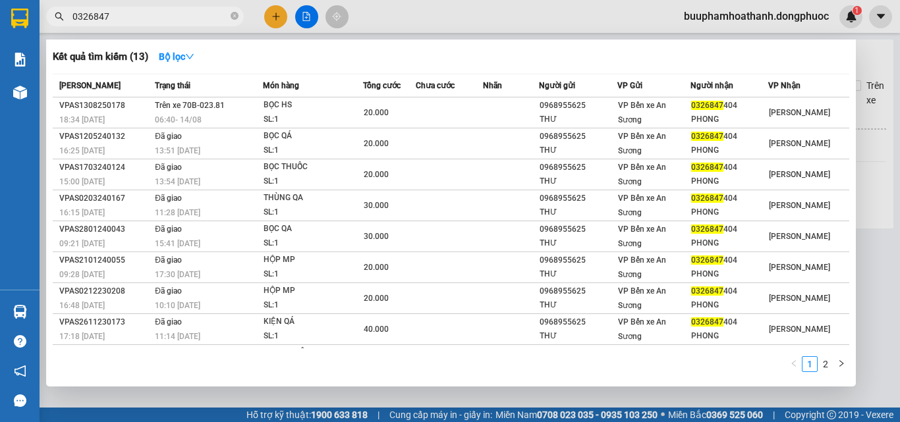
click at [172, 18] on input "0326847" at bounding box center [149, 16] width 155 height 14
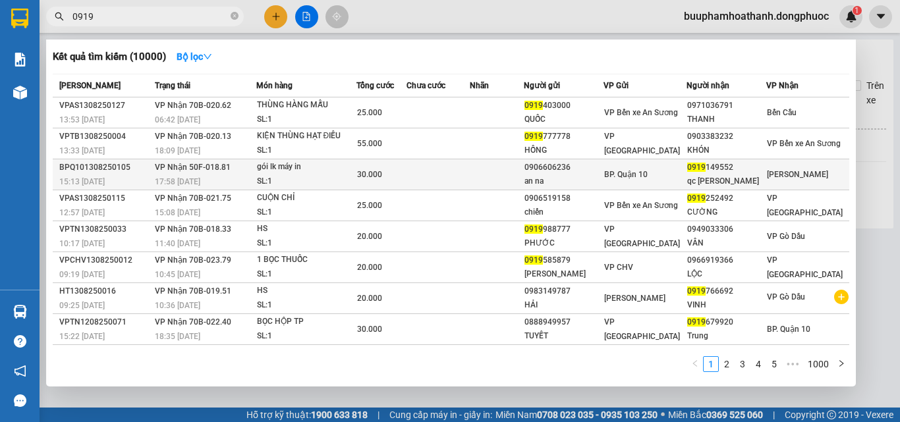
type input "0919"
click at [232, 167] on td "VP Nhận 50F-018.81 17:58 [DATE]" at bounding box center [204, 174] width 105 height 31
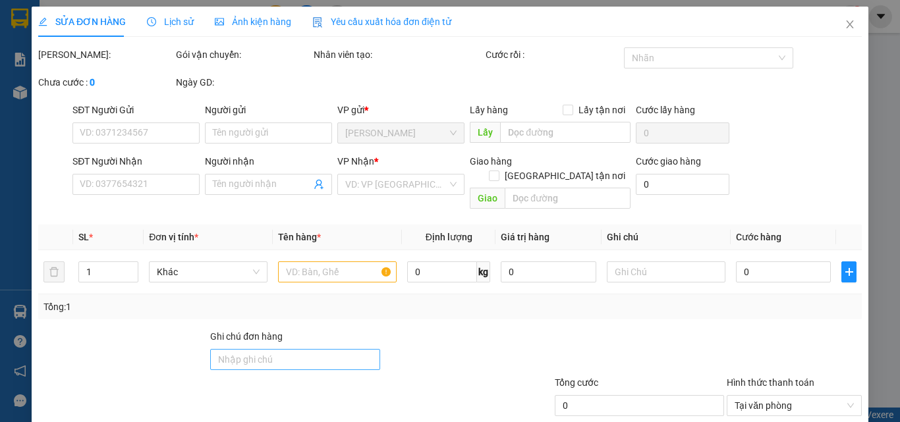
type input "0906606236"
type input "an na"
type input "0919149552"
type input "qc [PERSON_NAME]"
type input "30.000"
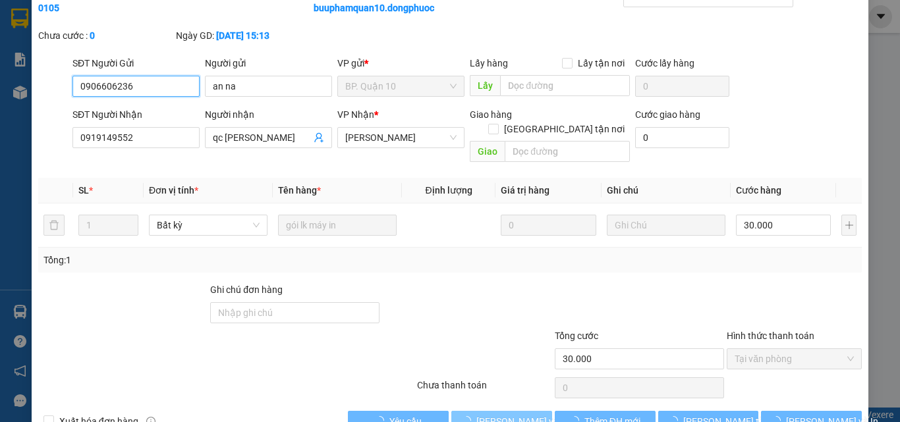
scroll to position [82, 0]
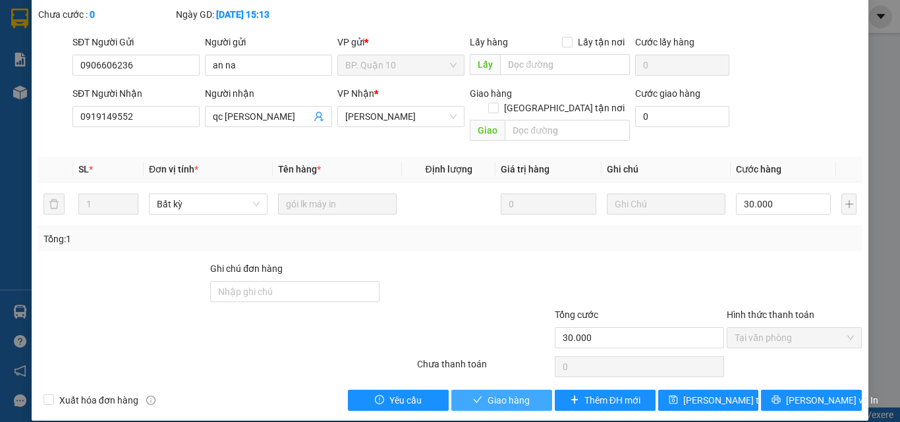
click at [492, 393] on span "Giao hàng" at bounding box center [509, 400] width 42 height 14
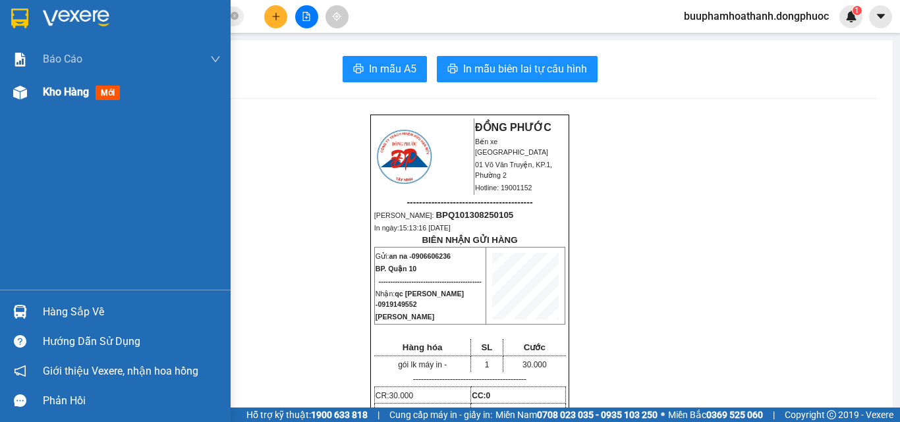
click at [33, 90] on div "Kho hàng mới" at bounding box center [115, 92] width 231 height 33
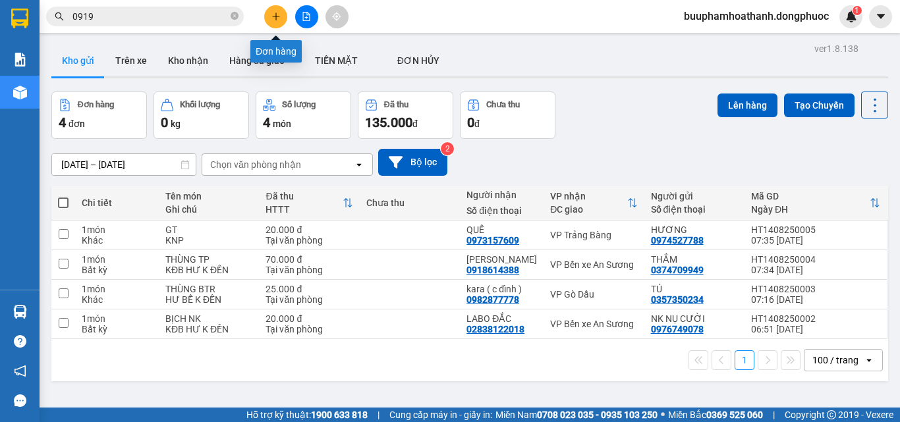
click at [280, 13] on icon "plus" at bounding box center [275, 16] width 9 height 9
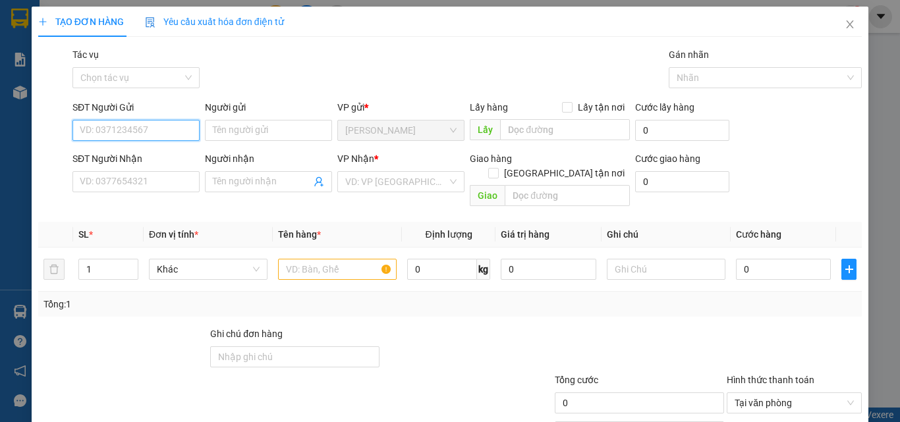
click at [175, 126] on input "SĐT Người Gửi" at bounding box center [135, 130] width 127 height 21
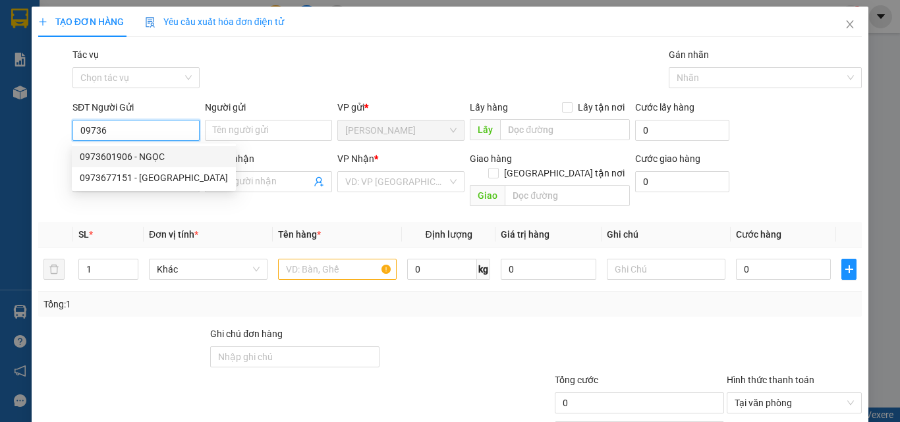
click at [150, 150] on div "0973601906 - NGỌC" at bounding box center [154, 157] width 148 height 14
type input "0973601906"
type input "NGỌC"
type input "0903828849"
type input "PHÚC"
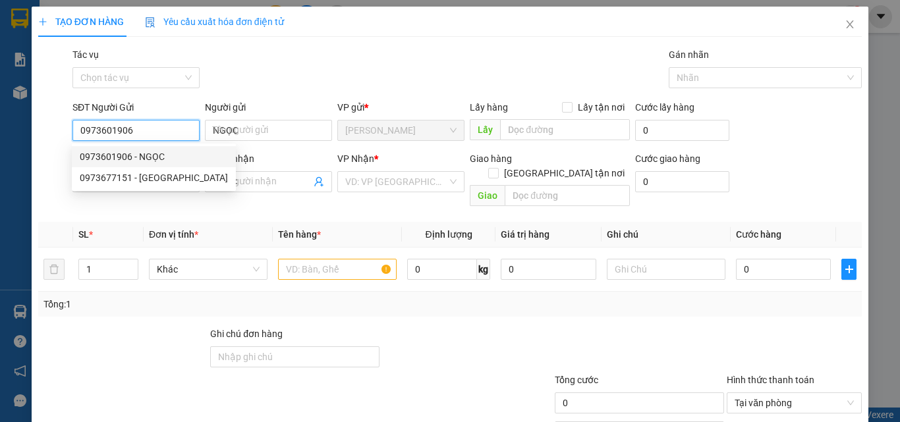
type input "30.000"
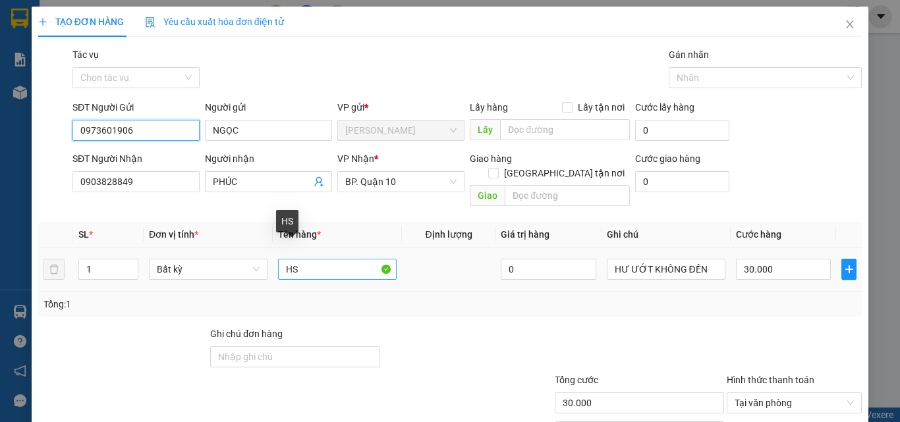
type input "0973601906"
click at [282, 259] on input "HS" at bounding box center [337, 269] width 119 height 21
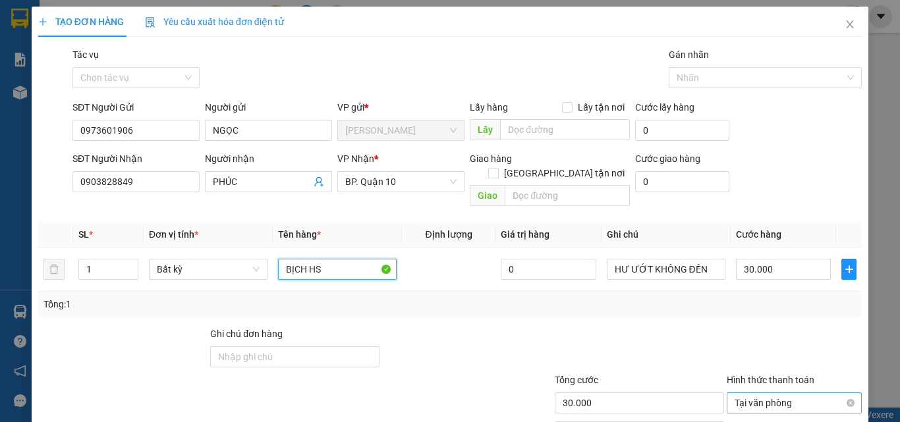
scroll to position [65, 0]
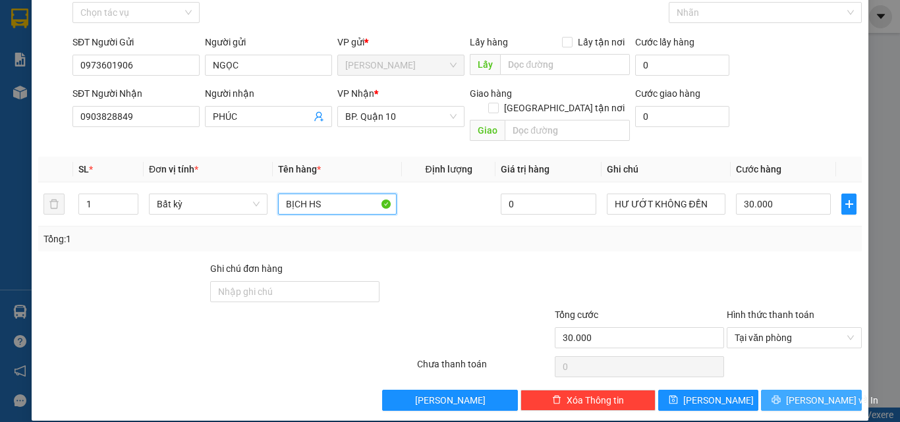
type input "BỊCH HS"
click at [794, 393] on span "[PERSON_NAME] và In" at bounding box center [832, 400] width 92 height 14
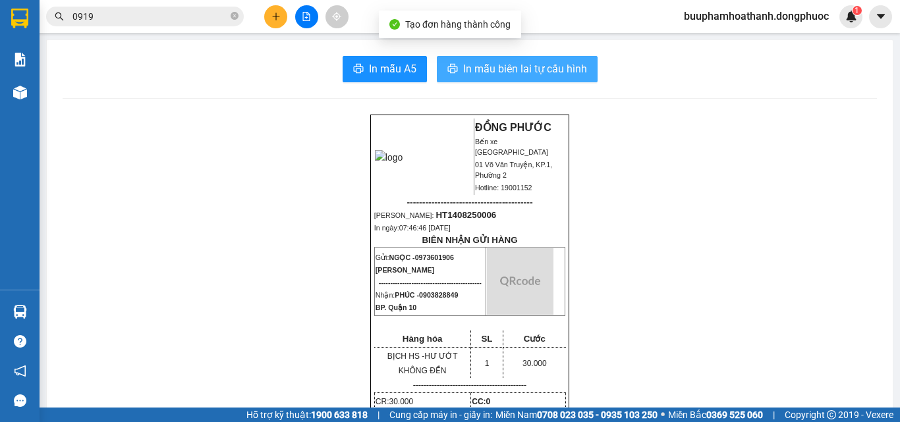
click at [561, 76] on span "In mẫu biên lai tự cấu hình" at bounding box center [525, 69] width 124 height 16
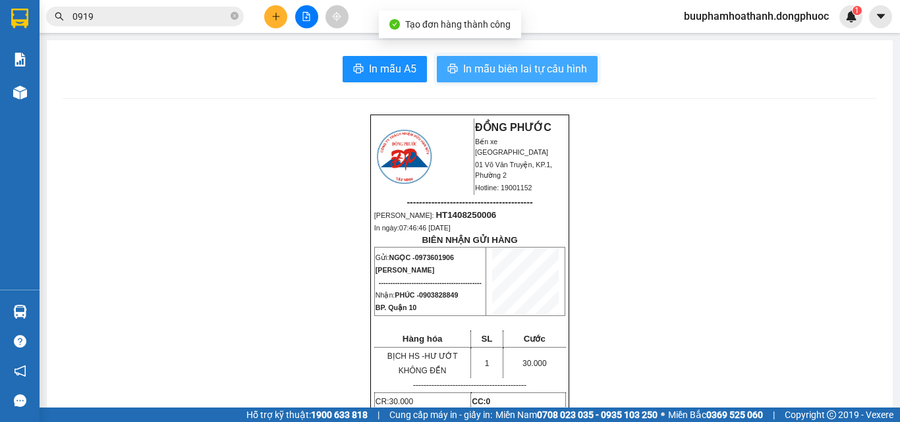
click at [437, 56] on button "In mẫu biên lai tự cấu hình" at bounding box center [517, 69] width 161 height 26
click at [551, 67] on span "In mẫu biên lai tự cấu hình" at bounding box center [525, 69] width 124 height 16
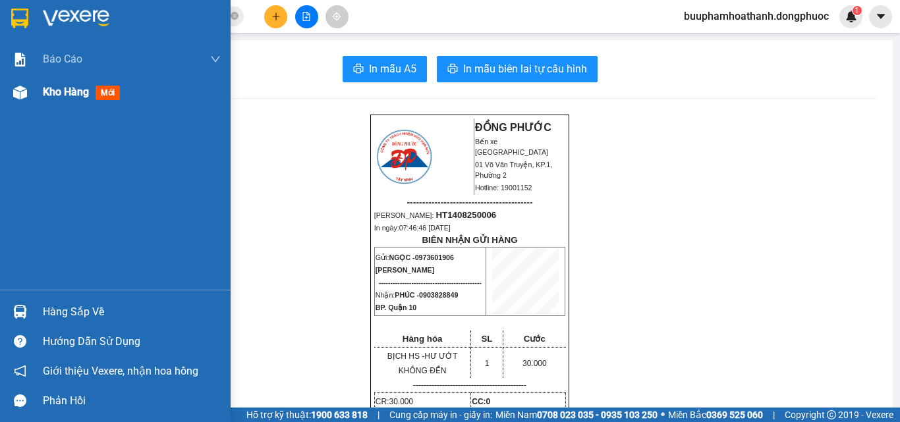
click at [18, 94] on img at bounding box center [20, 93] width 14 height 14
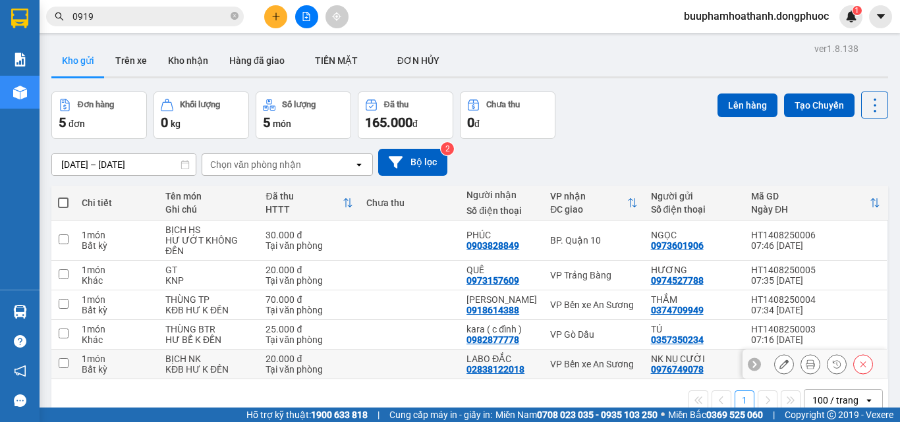
click at [551, 362] on div "VP Bến xe An Sương" at bounding box center [593, 364] width 87 height 11
checkbox input "true"
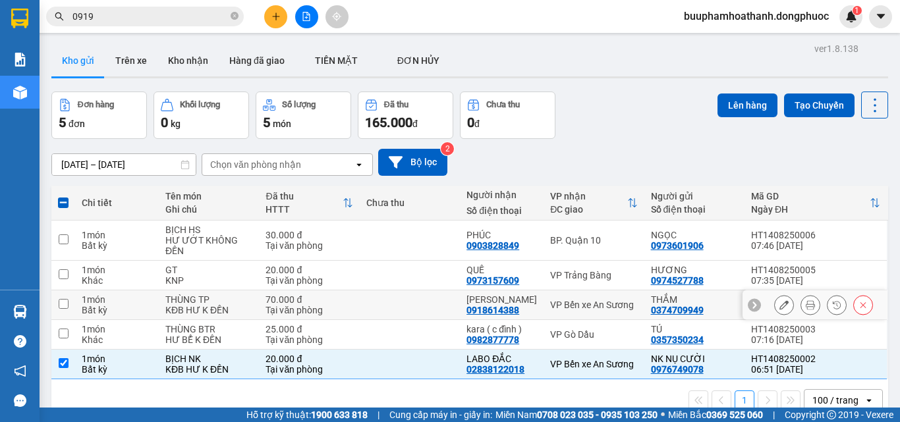
click at [544, 308] on td "VP Bến xe An Sương" at bounding box center [594, 306] width 100 height 30
checkbox input "true"
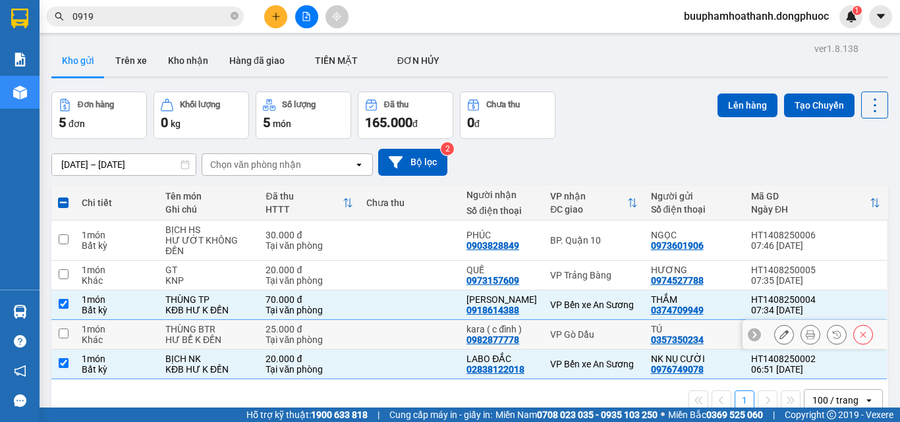
click at [544, 334] on td "VP Gò Dầu" at bounding box center [594, 335] width 100 height 30
checkbox input "true"
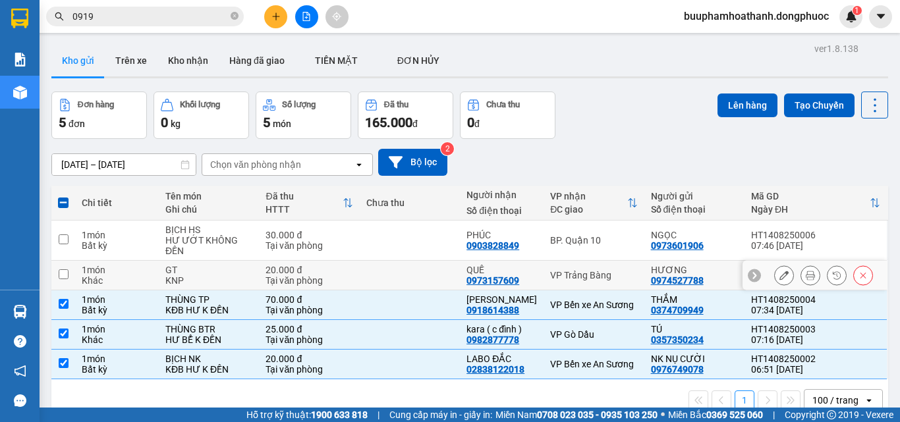
click at [550, 278] on div "VP Trảng Bàng" at bounding box center [593, 275] width 87 height 11
checkbox input "true"
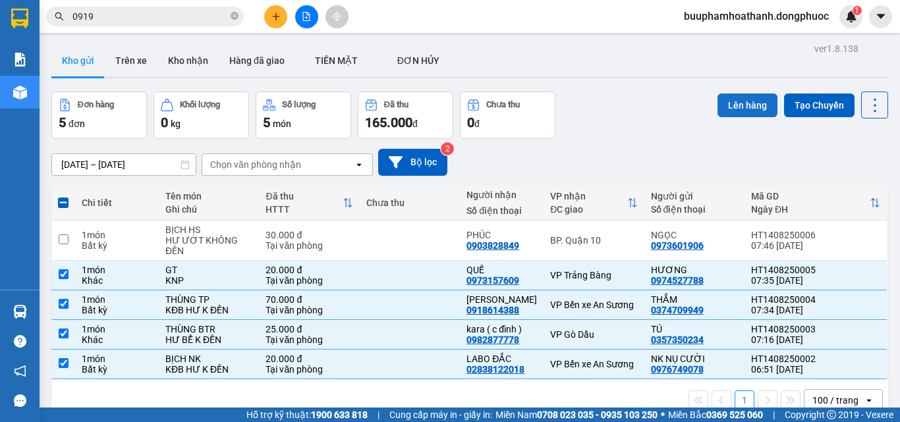
click at [755, 105] on button "Lên hàng" at bounding box center [747, 106] width 60 height 24
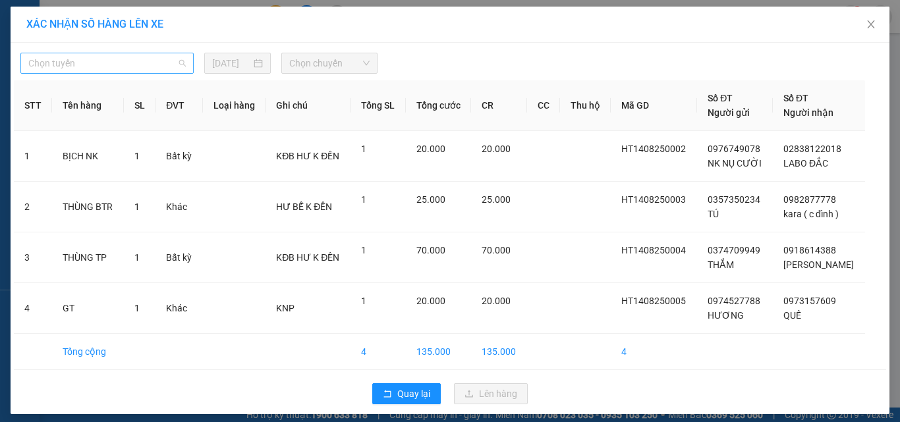
click at [121, 60] on span "Chọn tuyến" at bounding box center [106, 63] width 157 height 20
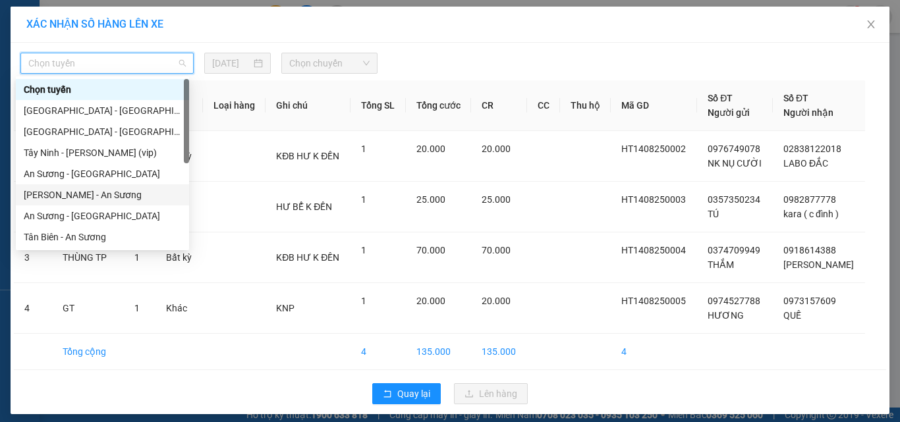
scroll to position [132, 0]
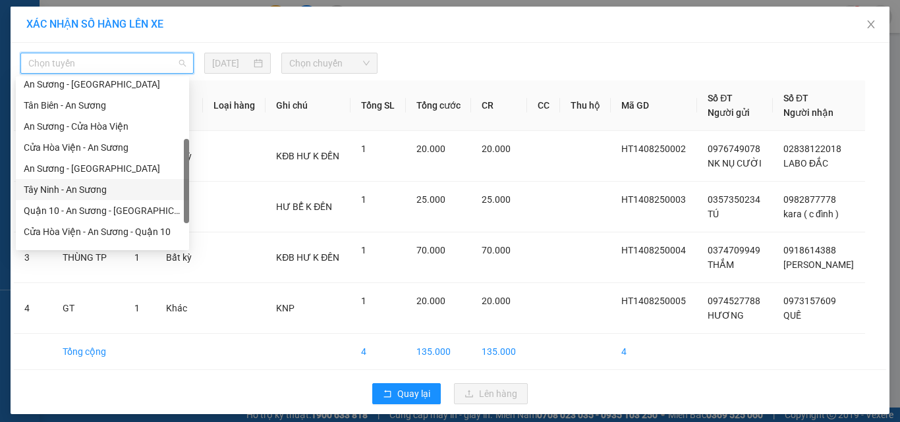
click at [91, 191] on div "Tây Ninh - An Sương" at bounding box center [102, 189] width 157 height 14
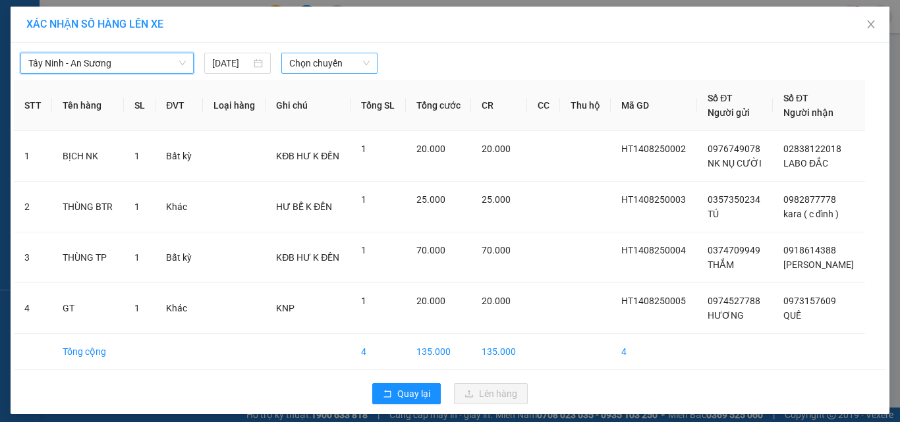
click at [329, 69] on span "Chọn chuyến" at bounding box center [329, 63] width 81 height 20
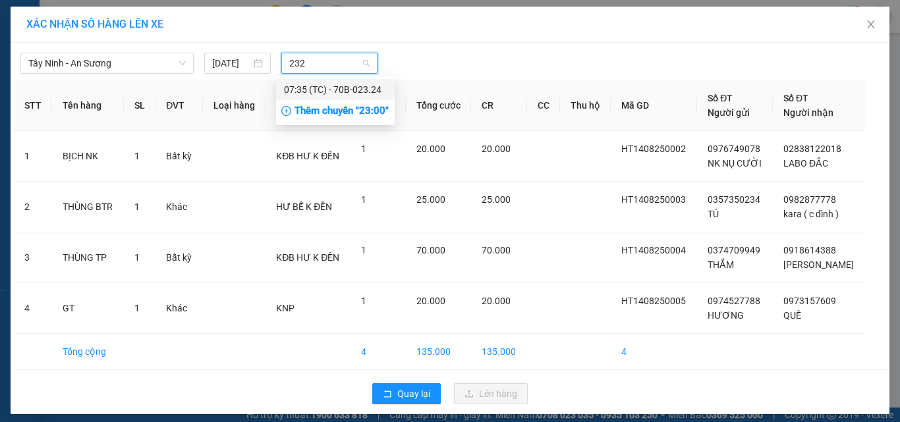
type input "2324"
click at [325, 88] on div "07:35 (TC) - 70B-023.24" at bounding box center [335, 89] width 103 height 14
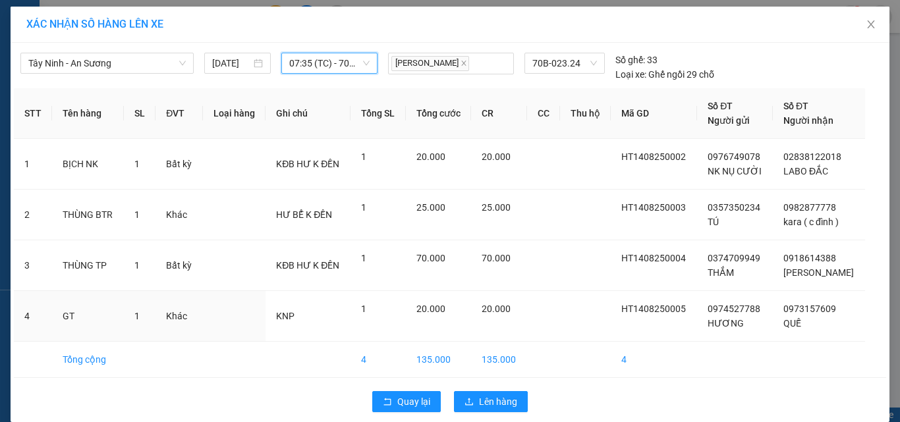
scroll to position [16, 0]
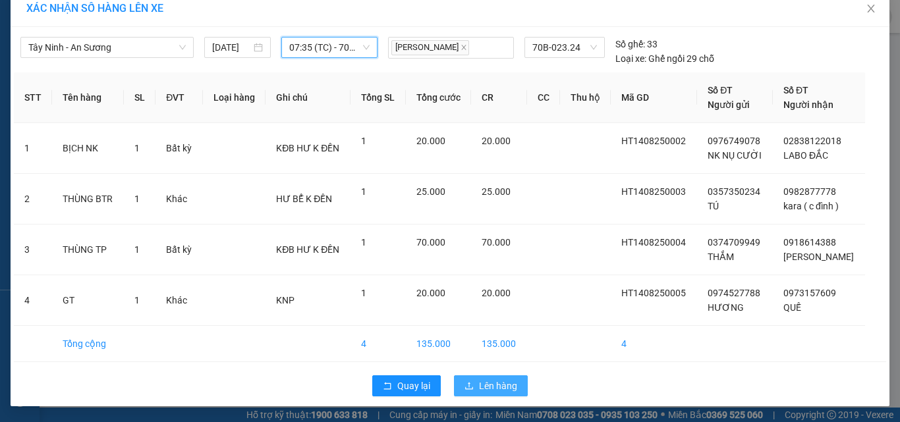
click at [509, 380] on span "Lên hàng" at bounding box center [498, 386] width 38 height 14
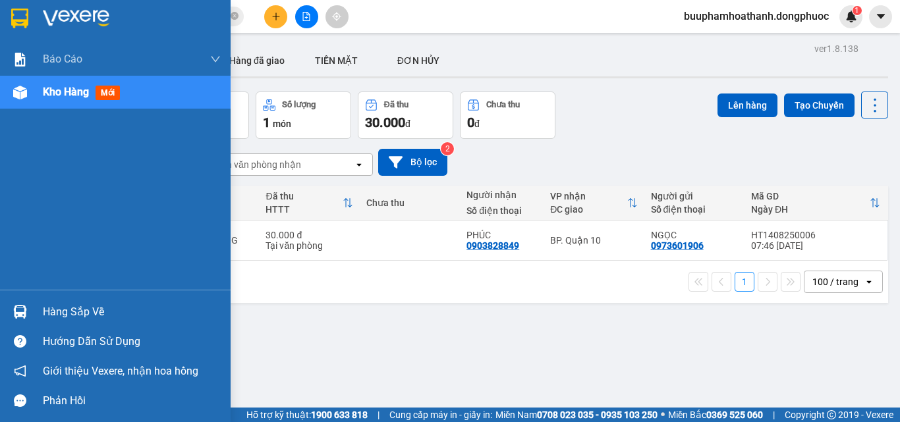
click at [54, 312] on div "Hàng sắp về" at bounding box center [132, 312] width 178 height 20
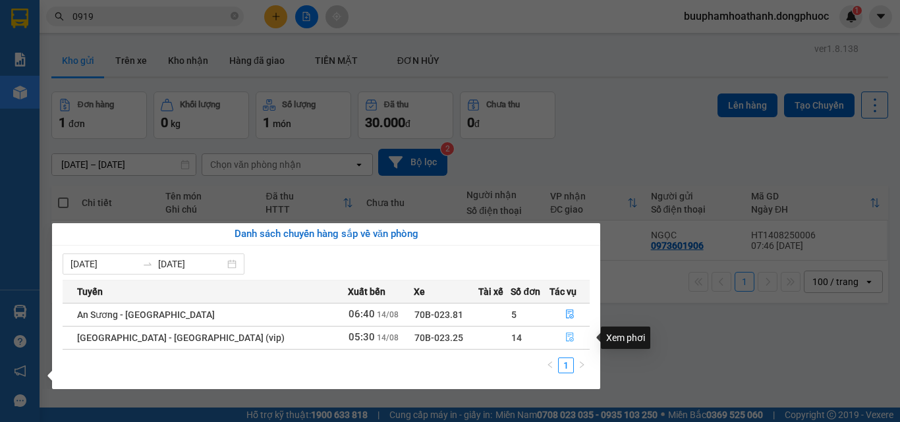
click at [565, 337] on icon "file-done" at bounding box center [569, 337] width 9 height 9
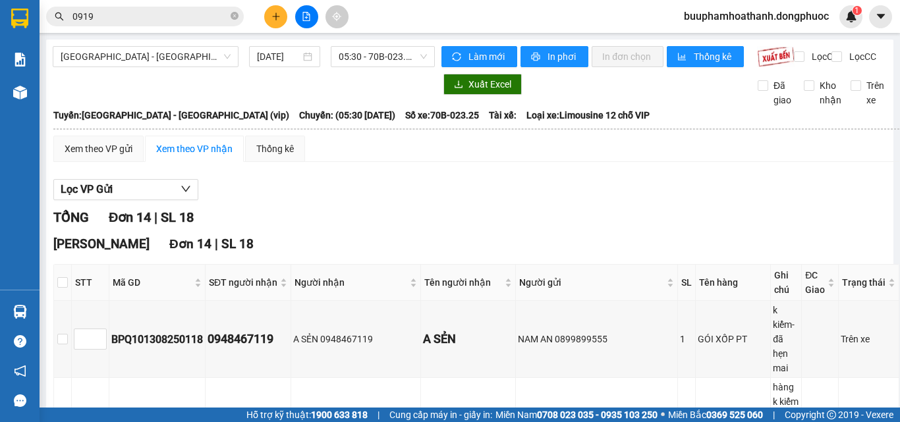
scroll to position [198, 0]
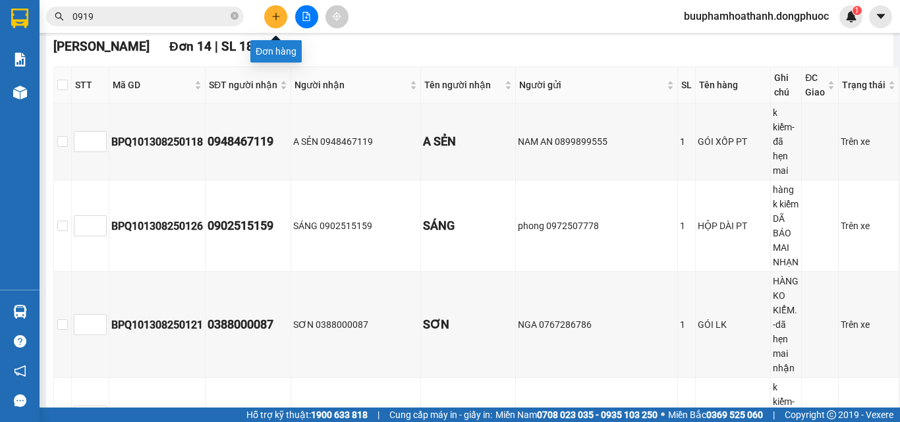
click at [274, 11] on button at bounding box center [275, 16] width 23 height 23
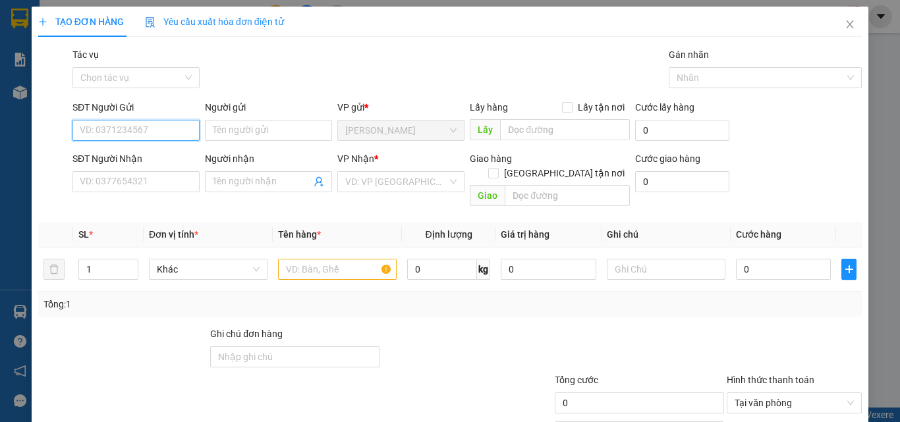
click at [136, 123] on input "SĐT Người Gửi" at bounding box center [135, 130] width 127 height 21
drag, startPoint x: 144, startPoint y: 124, endPoint x: 84, endPoint y: 130, distance: 59.6
click at [84, 130] on input "0913184042" at bounding box center [135, 130] width 127 height 21
type input "0"
click at [845, 21] on icon "close" at bounding box center [850, 24] width 11 height 11
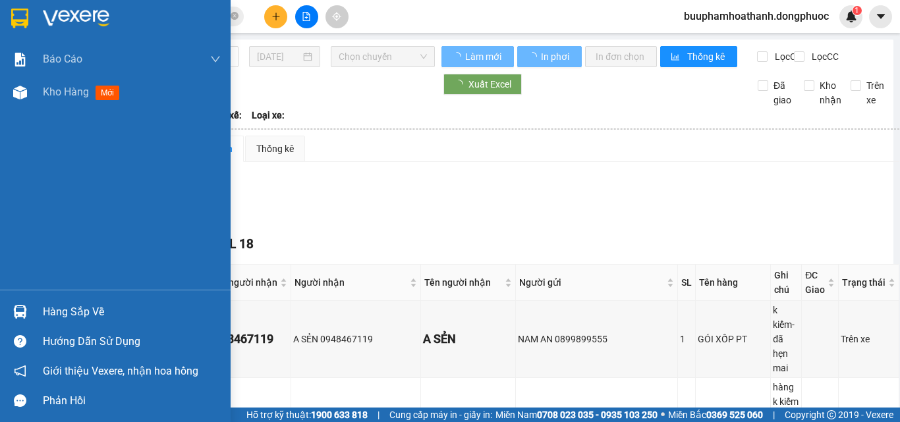
click at [90, 304] on div "Hàng sắp về" at bounding box center [132, 312] width 178 height 20
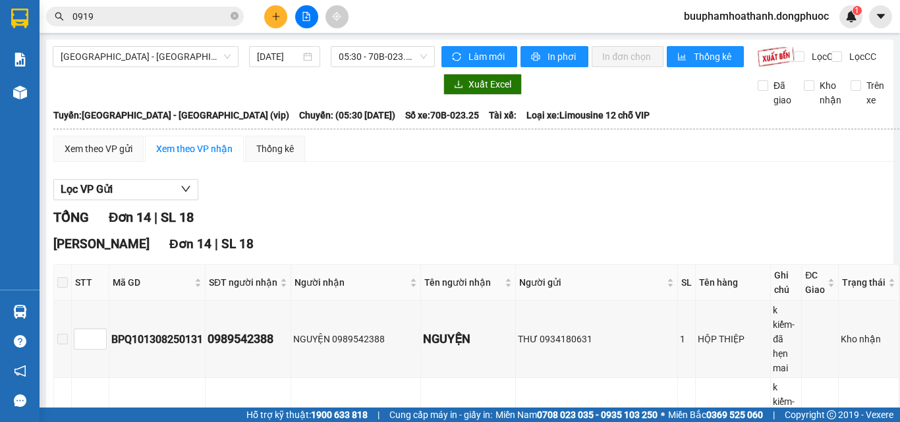
click at [607, 186] on section "Kết quả tìm kiếm ( 10000 ) Bộ lọc Mã ĐH Trạng thái Món hàng Tổng cước Chưa cước…" at bounding box center [450, 211] width 900 height 422
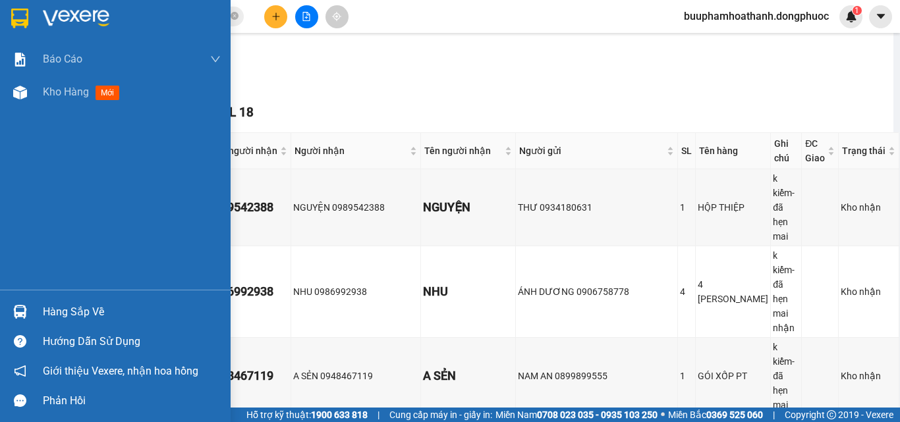
click at [24, 308] on img at bounding box center [20, 312] width 14 height 14
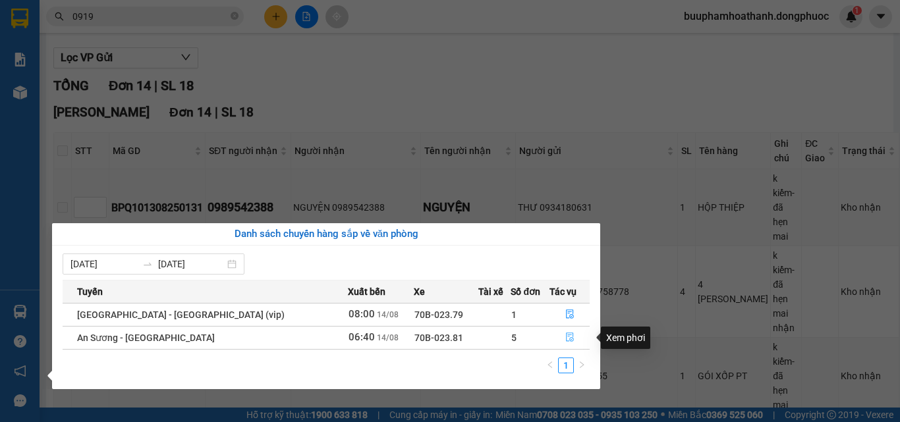
click at [557, 339] on button "button" at bounding box center [570, 337] width 40 height 21
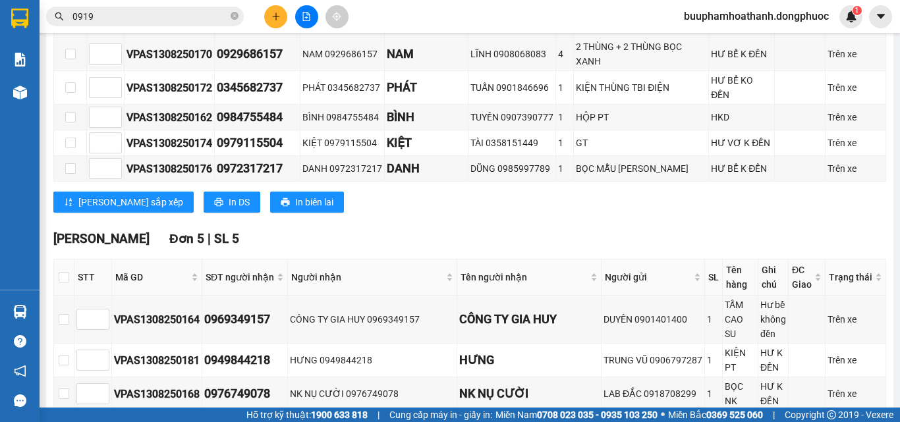
scroll to position [461, 0]
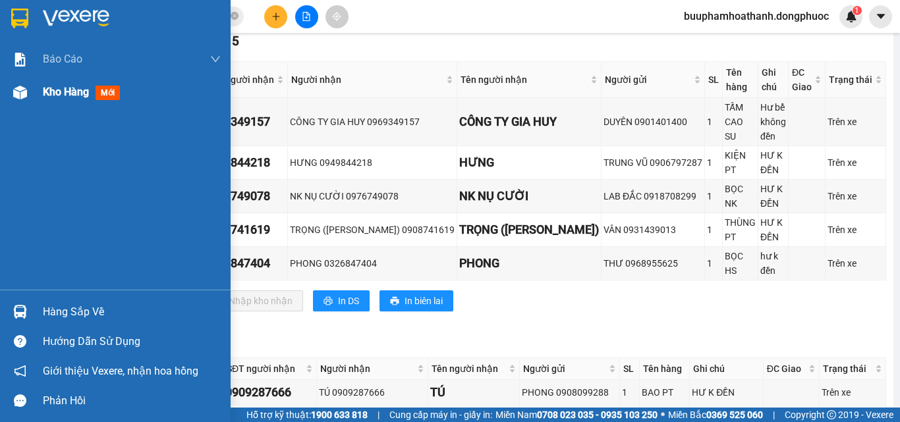
click at [29, 99] on div at bounding box center [20, 92] width 23 height 23
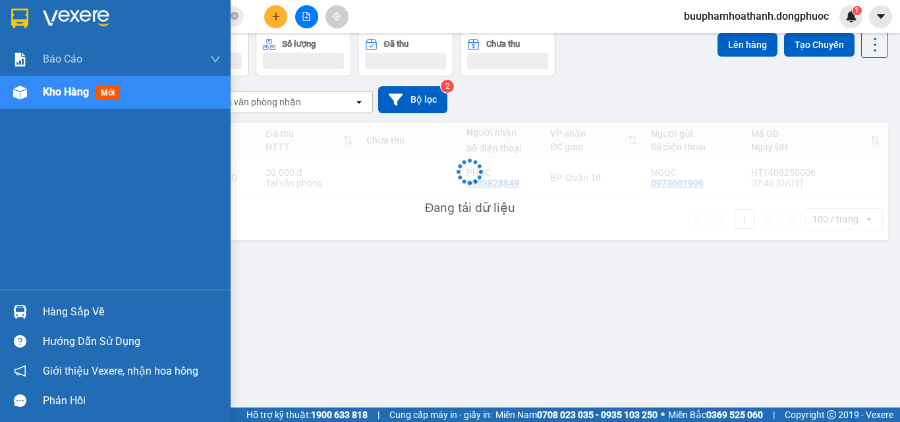
scroll to position [61, 0]
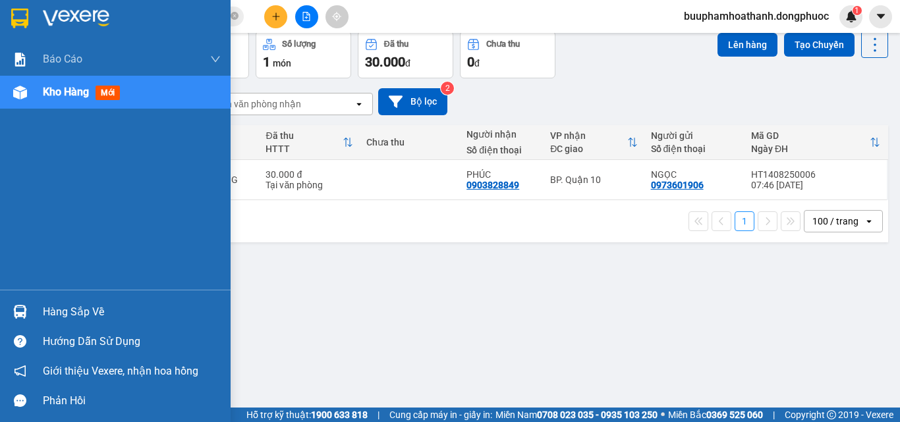
click at [22, 320] on div at bounding box center [20, 311] width 23 height 23
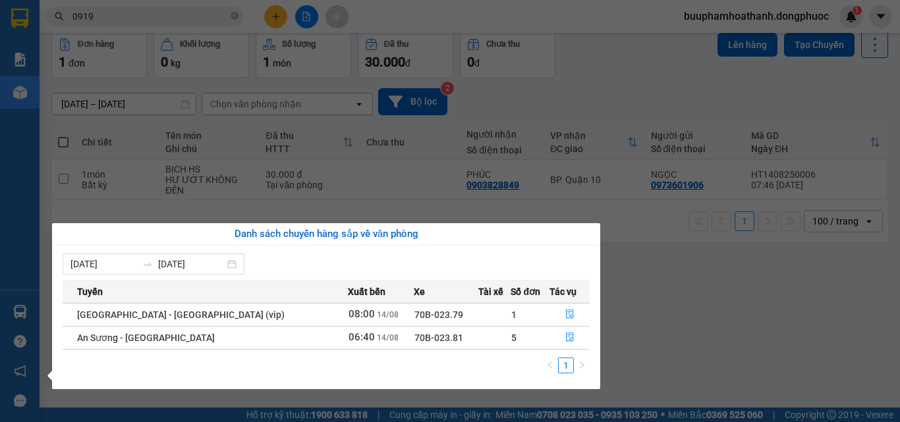
drag, startPoint x: 634, startPoint y: 314, endPoint x: 625, endPoint y: 295, distance: 20.3
click at [634, 311] on section "Kết quả tìm kiếm ( 10000 ) Bộ lọc Mã ĐH Trạng thái Món hàng Tổng cước Chưa cước…" at bounding box center [450, 211] width 900 height 422
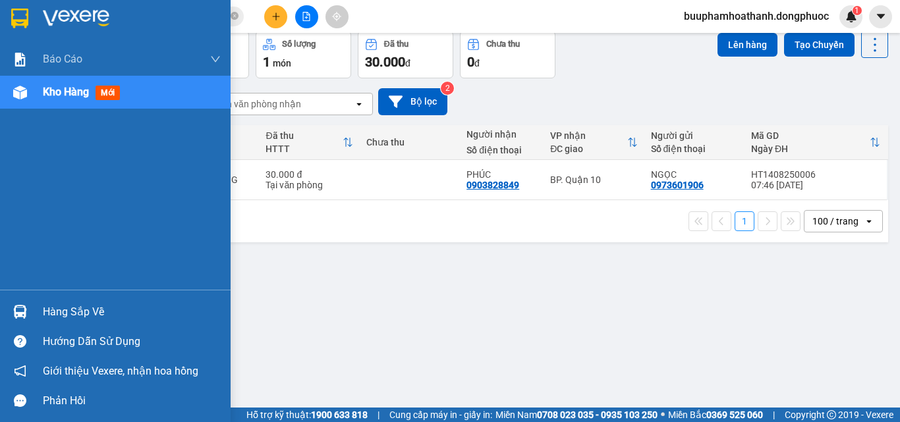
click at [35, 306] on div "Hàng sắp về" at bounding box center [115, 312] width 231 height 30
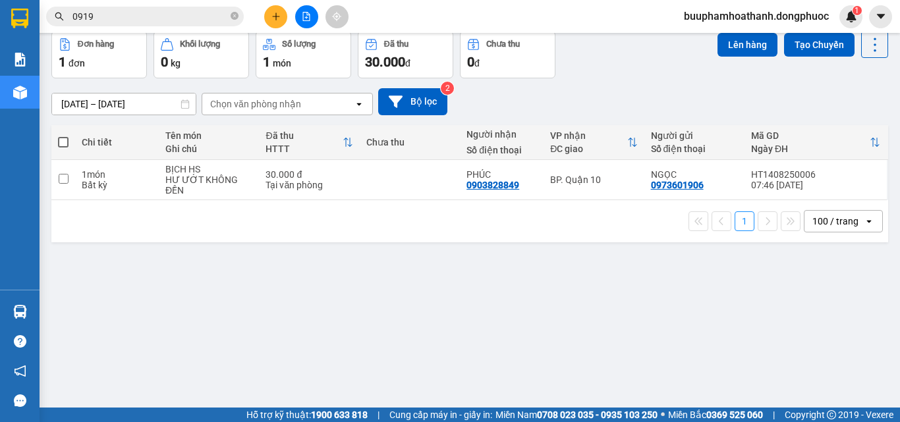
click at [134, 20] on section "Kết quả tìm kiếm ( 10000 ) Bộ lọc Mã ĐH Trạng thái Món hàng Tổng cước Chưa cước…" at bounding box center [450, 211] width 900 height 422
click at [134, 20] on input "0919" at bounding box center [149, 16] width 155 height 14
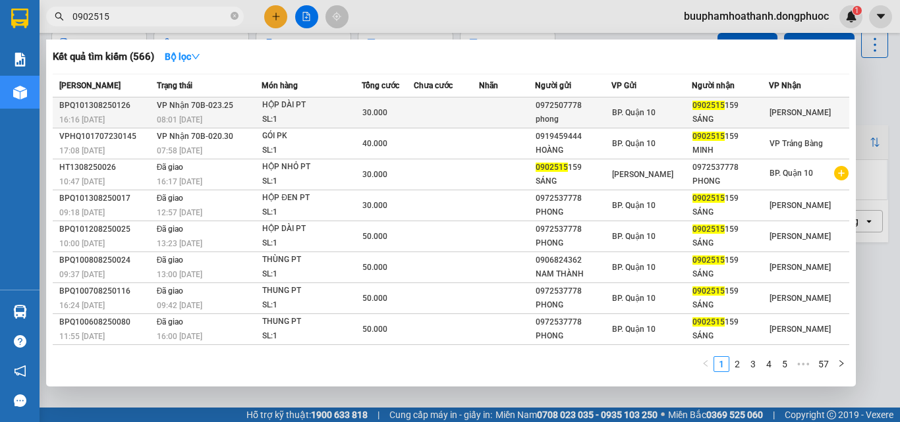
type input "0902515"
click at [662, 117] on div "BP. Quận 10" at bounding box center [651, 112] width 79 height 14
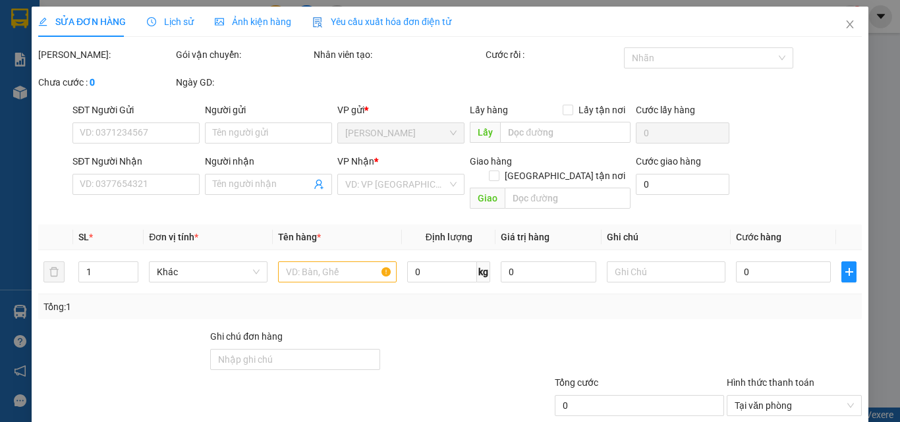
scroll to position [65, 0]
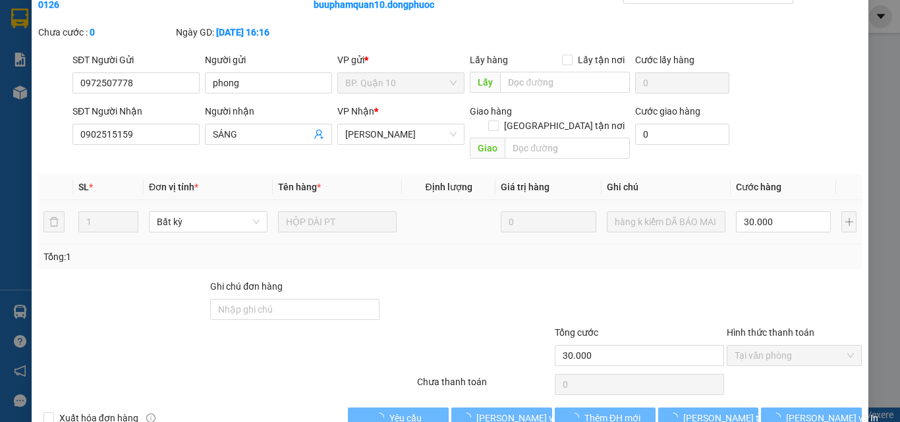
type input "0972507778"
type input "phong"
type input "0902515159"
type input "SÁNG"
type input "30.000"
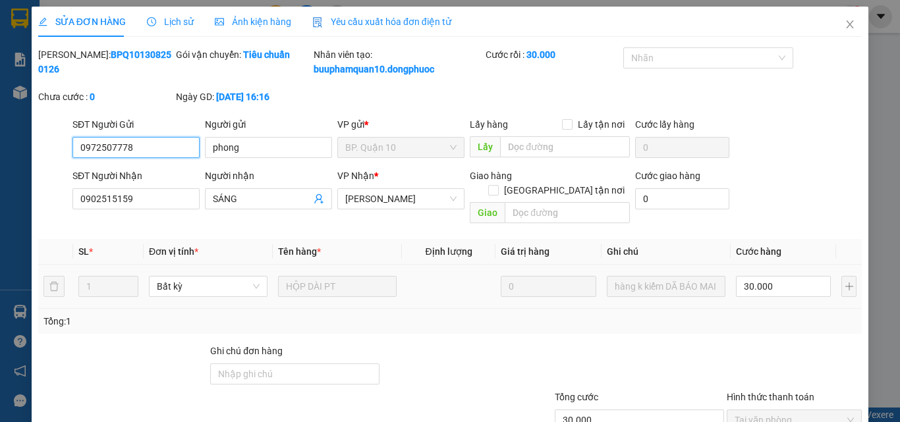
scroll to position [82, 0]
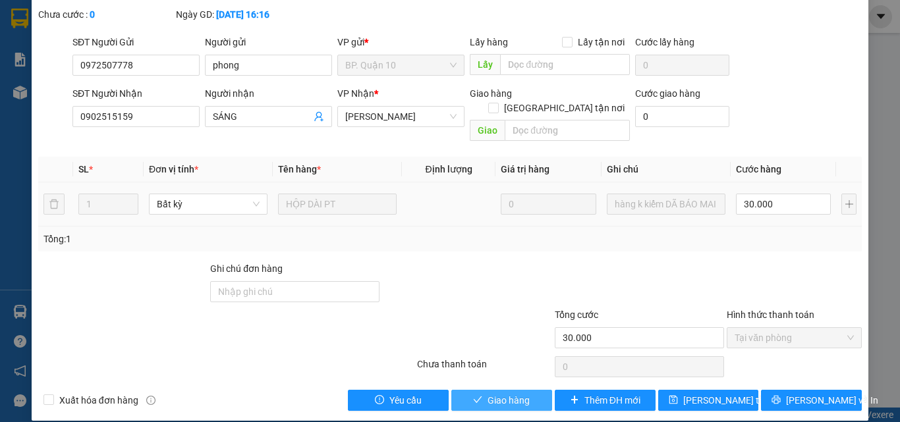
click at [526, 390] on button "Giao hàng" at bounding box center [501, 400] width 101 height 21
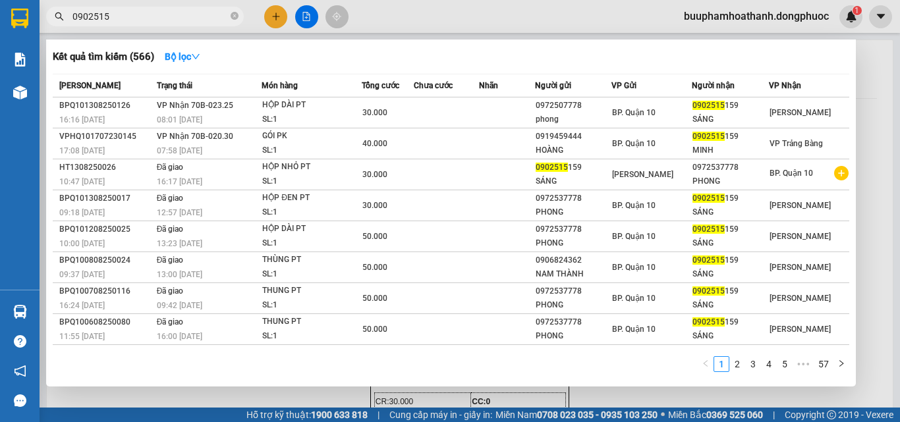
click at [185, 19] on input "0902515" at bounding box center [149, 16] width 155 height 14
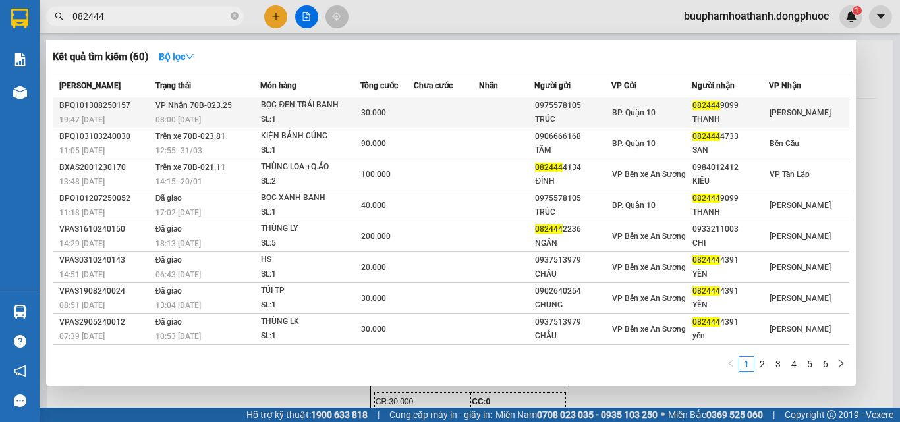
type input "082444"
click at [367, 109] on span "30.000" at bounding box center [373, 112] width 25 height 9
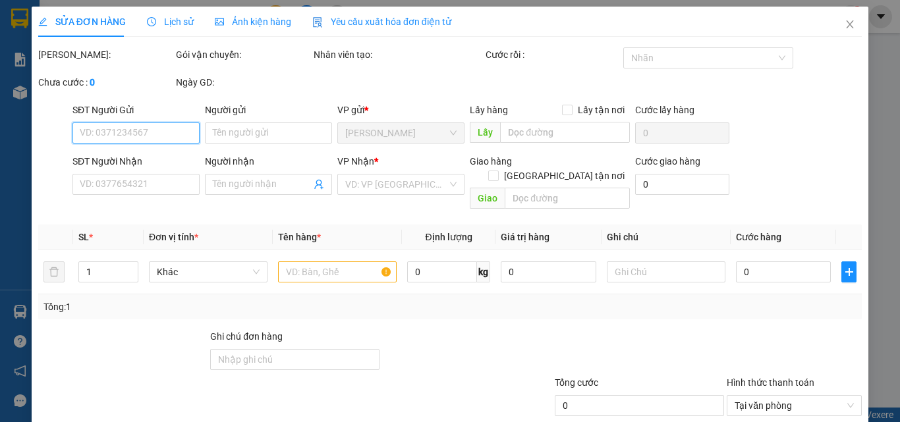
scroll to position [68, 0]
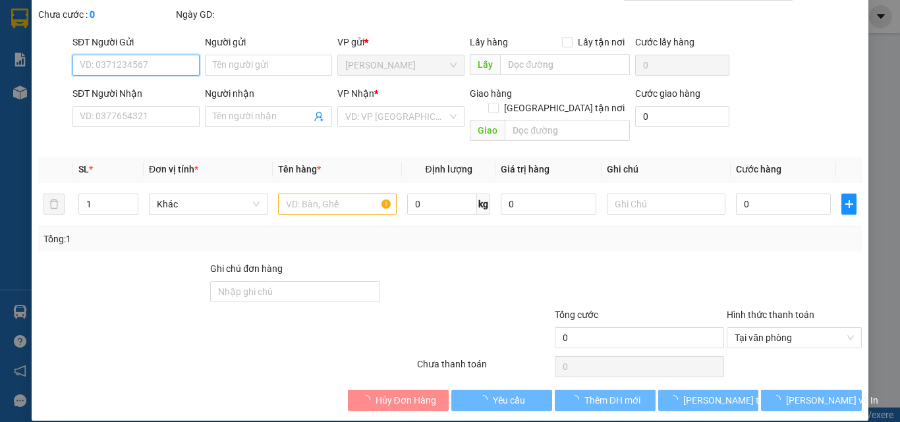
type input "0975578105"
type input "TRÚC"
type input "0824449099"
type input "THANH"
type input "30.000"
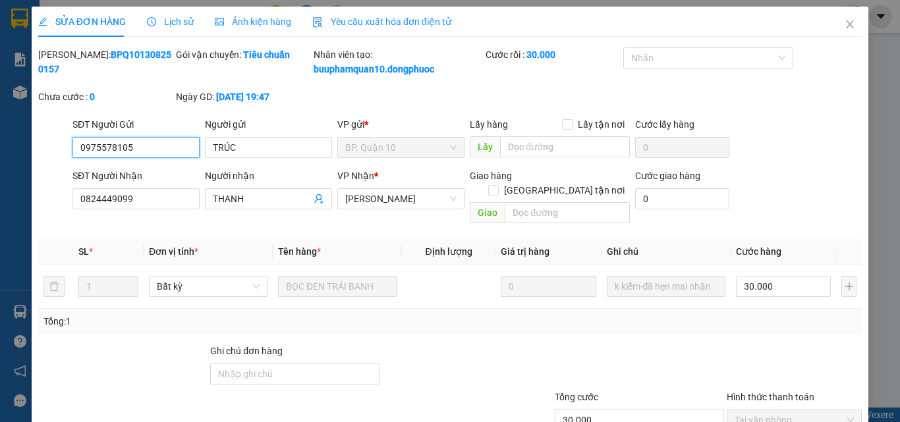
scroll to position [82, 0]
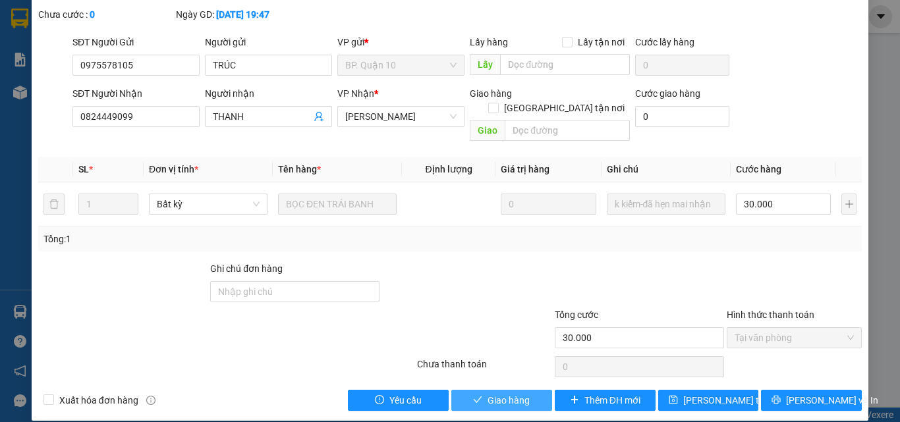
click at [526, 390] on button "Giao hàng" at bounding box center [501, 400] width 101 height 21
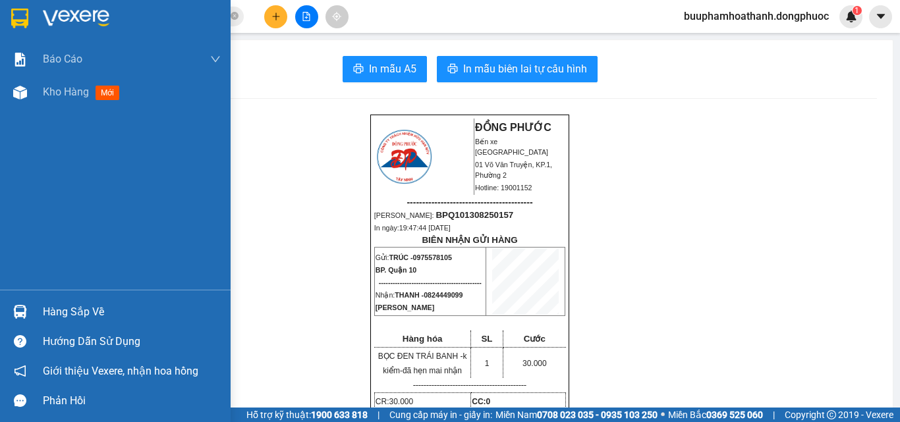
click at [22, 310] on img at bounding box center [20, 312] width 14 height 14
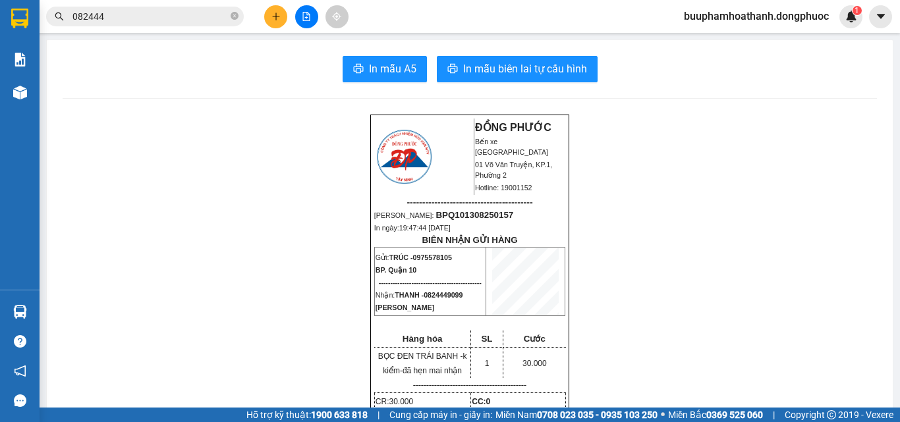
click at [50, 157] on section "Kết quả tìm kiếm ( 60 ) Bộ lọc Mã ĐH Trạng thái Món hàng Tổng cước Chưa cước Nh…" at bounding box center [450, 211] width 900 height 422
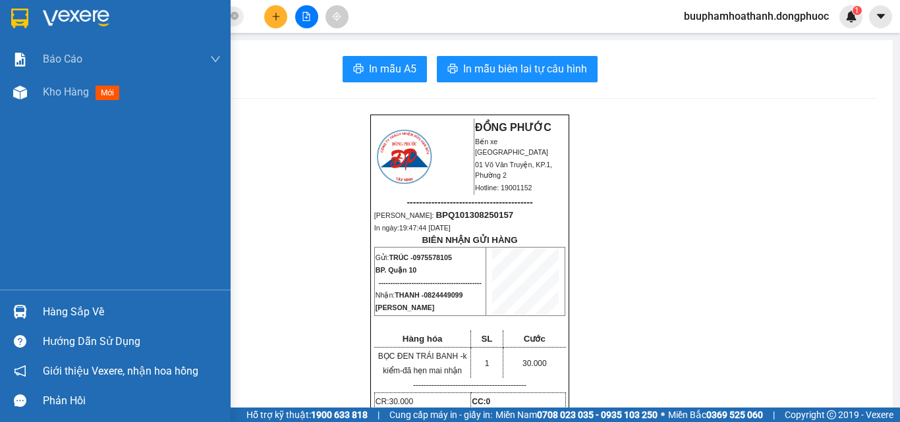
click at [26, 308] on img at bounding box center [20, 312] width 14 height 14
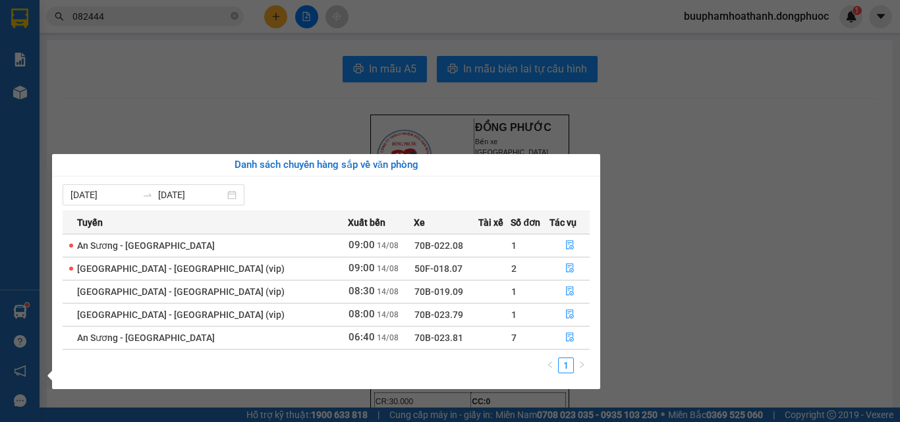
drag, startPoint x: 151, startPoint y: 144, endPoint x: 111, endPoint y: 117, distance: 47.9
click at [140, 133] on section "Kết quả tìm kiếm ( 60 ) Bộ lọc Mã ĐH Trạng thái Món hàng Tổng cước Chưa cước Nh…" at bounding box center [450, 211] width 900 height 422
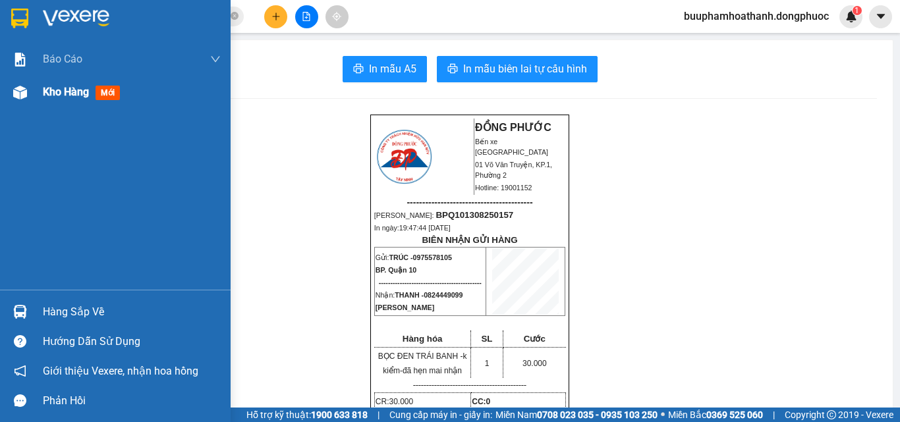
click at [6, 94] on div "Kho hàng mới" at bounding box center [115, 92] width 231 height 33
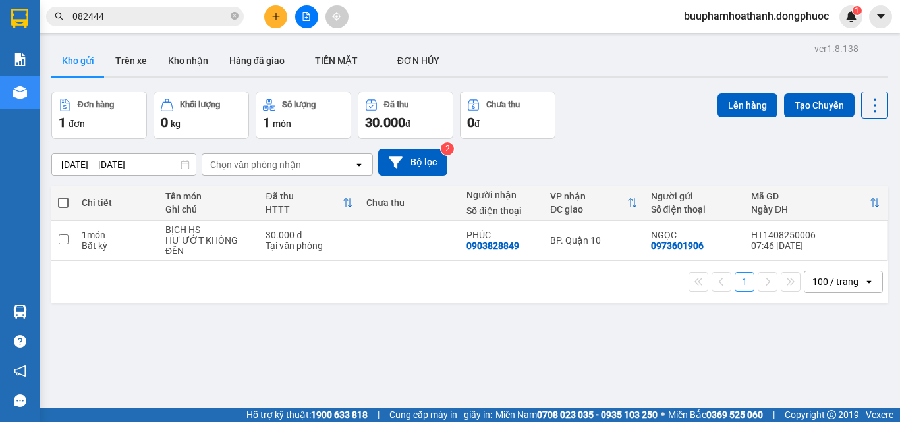
click at [169, 20] on input "082444" at bounding box center [149, 16] width 155 height 14
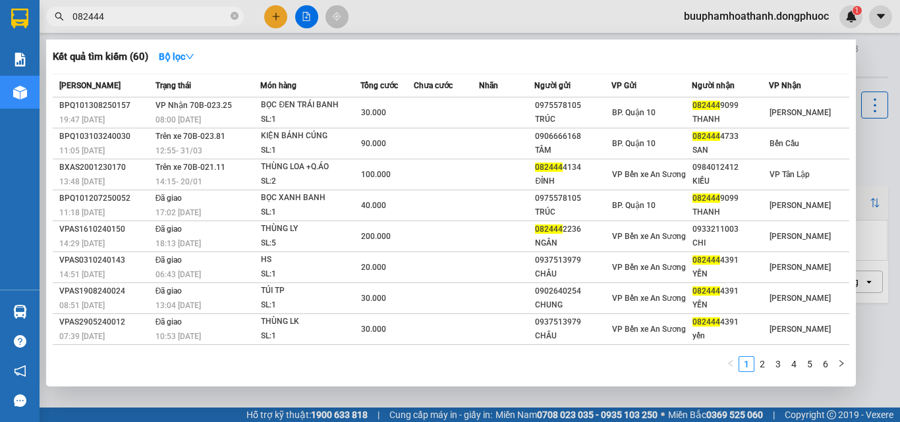
click at [169, 20] on input "082444" at bounding box center [149, 16] width 155 height 14
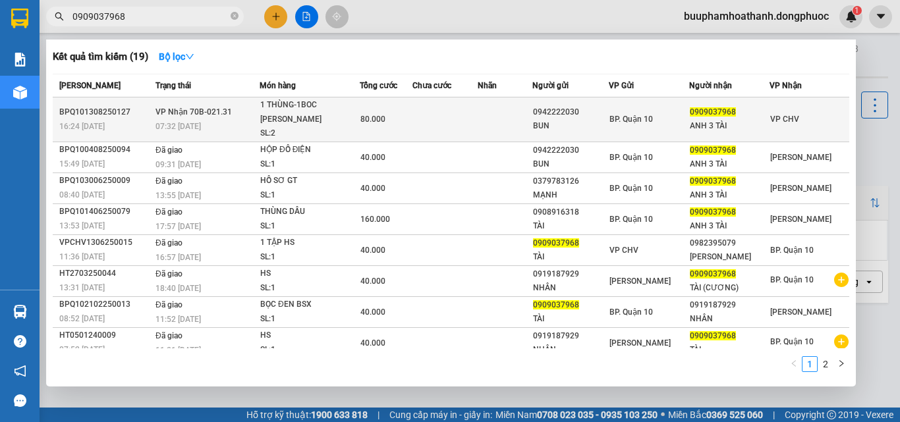
type input "0909037968"
click at [468, 113] on td at bounding box center [444, 120] width 65 height 45
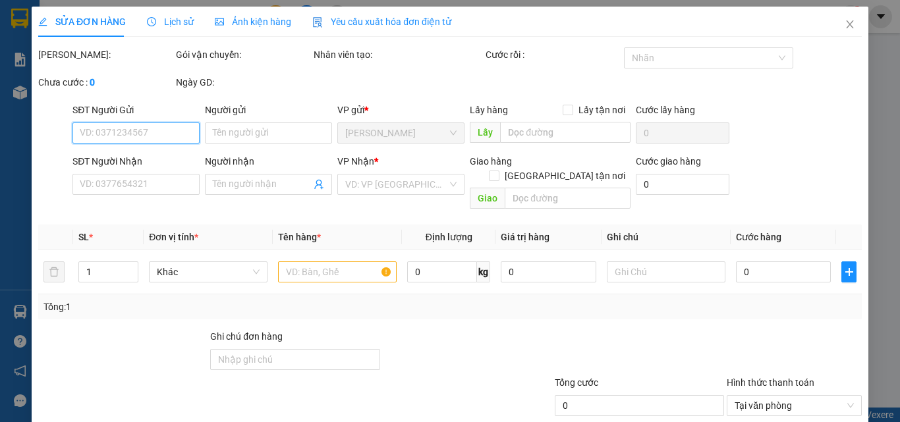
scroll to position [68, 0]
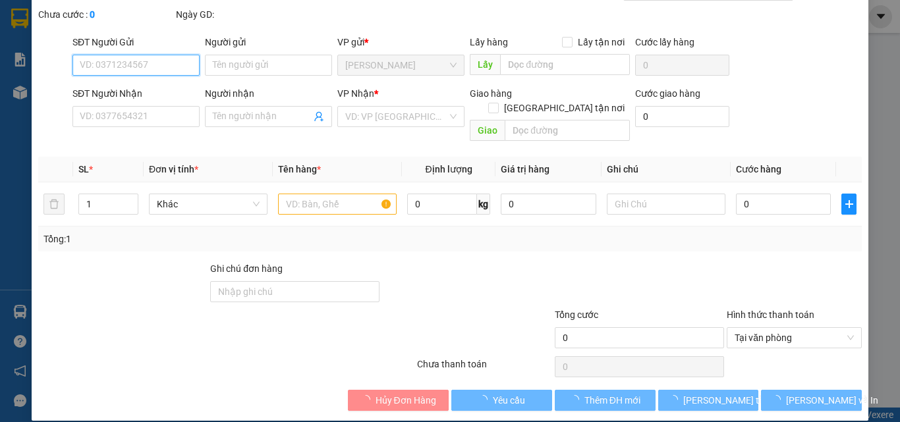
type input "0942222030"
type input "BUN"
type input "0909037968"
type input "ANH 3 TÀI"
type input "80.000"
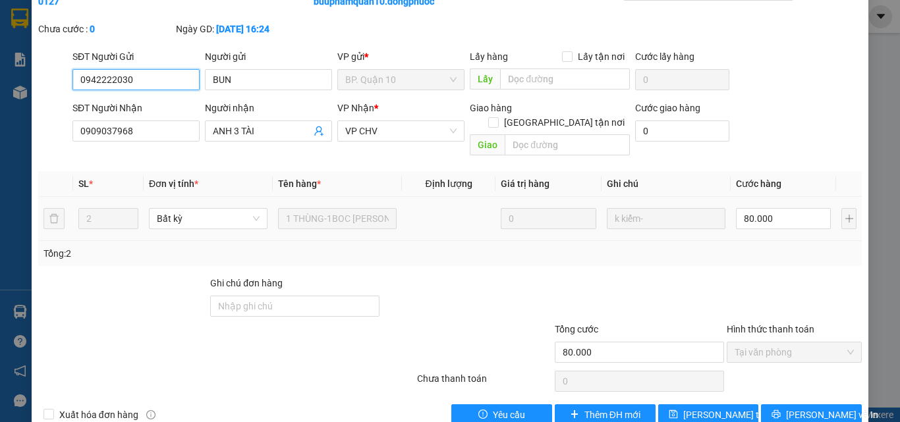
scroll to position [0, 0]
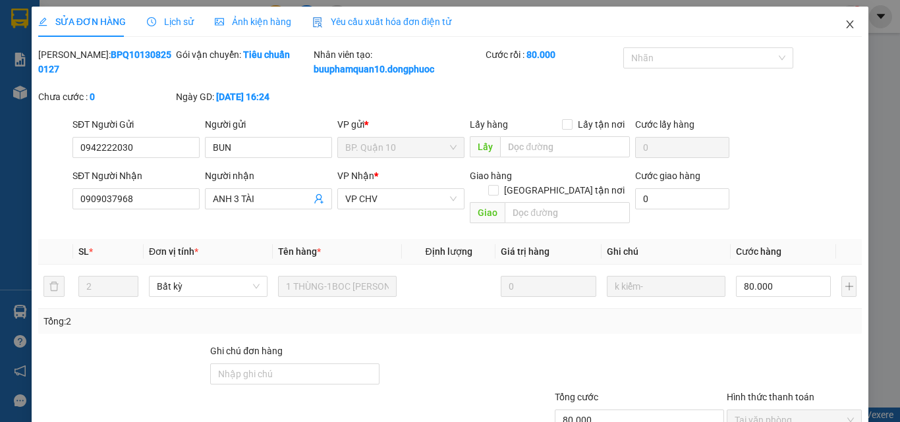
click at [845, 24] on icon "close" at bounding box center [850, 24] width 11 height 11
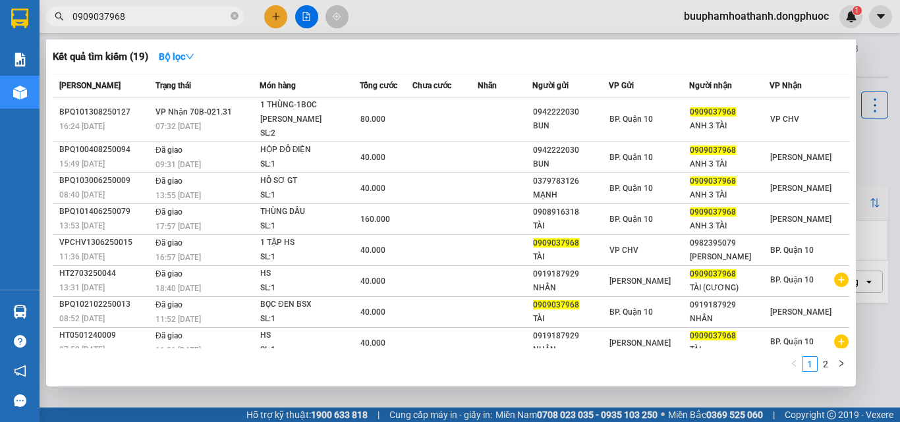
click at [138, 9] on span "0909037968" at bounding box center [145, 17] width 198 height 20
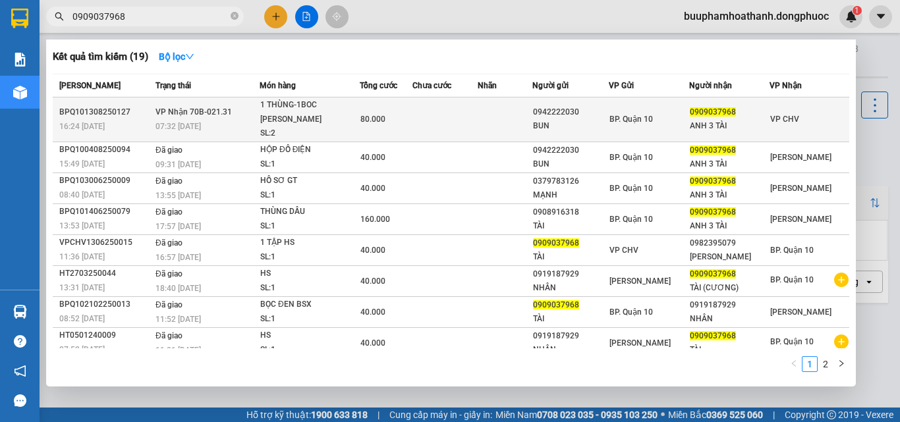
click at [215, 119] on div "07:32 [DATE]" at bounding box center [206, 126] width 103 height 14
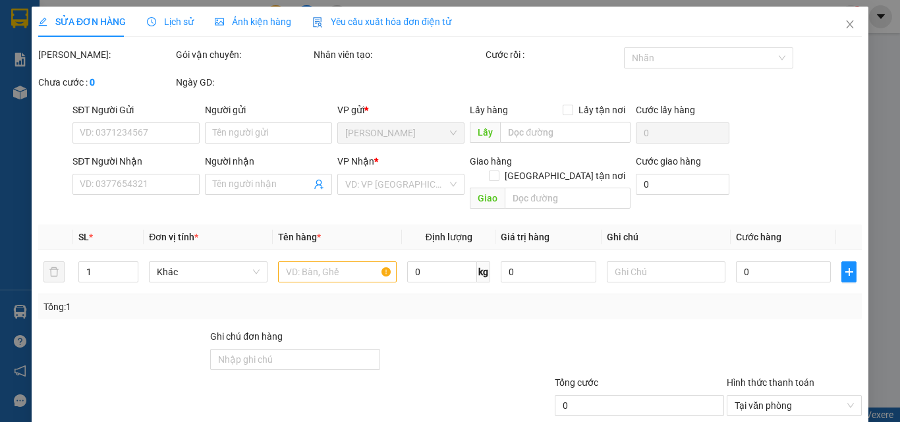
type input "0942222030"
type input "BUN"
type input "0909037968"
type input "ANH 3 TÀI"
type input "80.000"
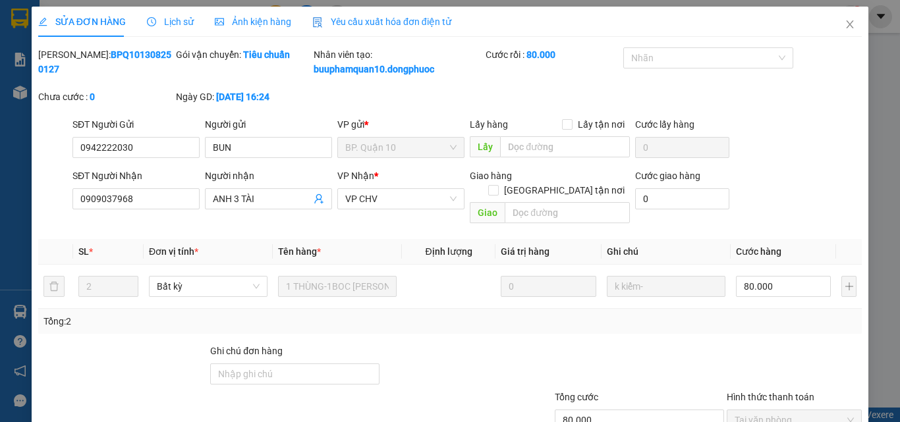
click at [177, 22] on span "Lịch sử" at bounding box center [170, 21] width 47 height 11
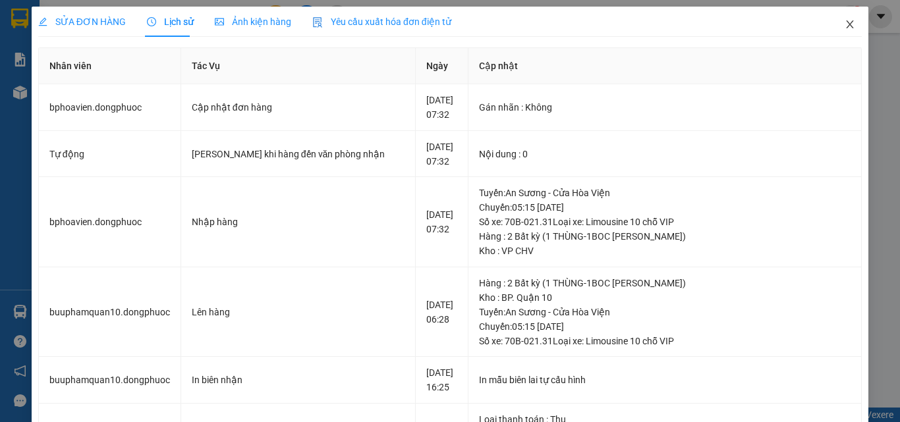
drag, startPoint x: 840, startPoint y: 22, endPoint x: 867, endPoint y: 87, distance: 70.0
click at [867, 87] on div "SỬA ĐƠN HÀNG Lịch sử Ảnh kiện hàng Yêu cầu xuất hóa đơn điện tử Total Paid Fee …" at bounding box center [450, 211] width 900 height 422
click at [845, 21] on icon "close" at bounding box center [850, 24] width 11 height 11
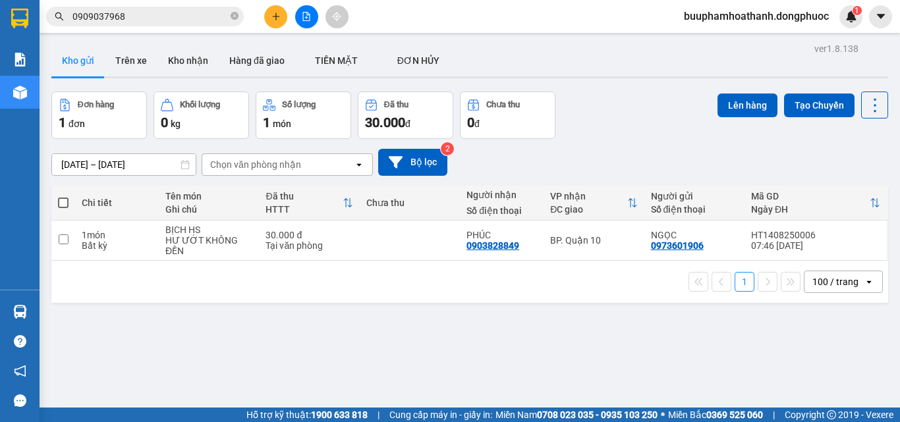
click at [284, 13] on button at bounding box center [275, 16] width 23 height 23
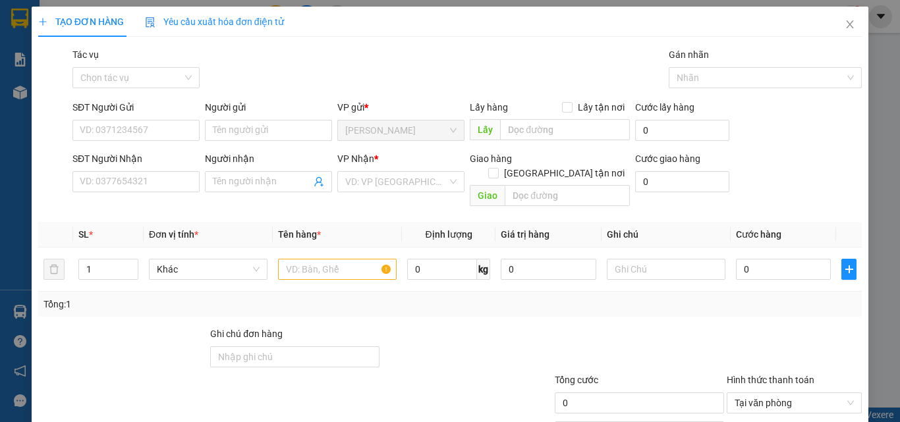
click at [163, 148] on form "SĐT Người Gửi VD: 0371234567 Người gửi Tên người gửi VP gửi * [PERSON_NAME] Lấy…" at bounding box center [450, 156] width 824 height 112
click at [172, 123] on input "SĐT Người Gửi" at bounding box center [135, 130] width 127 height 21
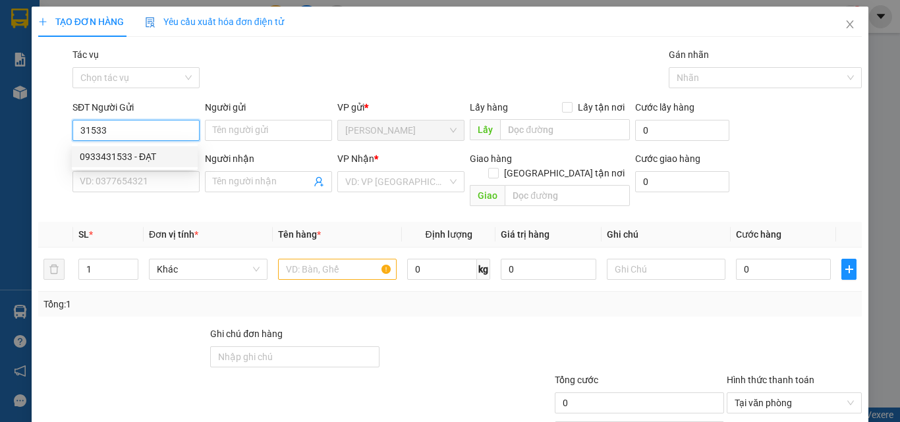
click at [94, 159] on div "0933431533 - ĐẠT" at bounding box center [135, 157] width 110 height 14
type input "0933431533"
type input "ĐẠT"
type input "0945798829"
type input "HÂN"
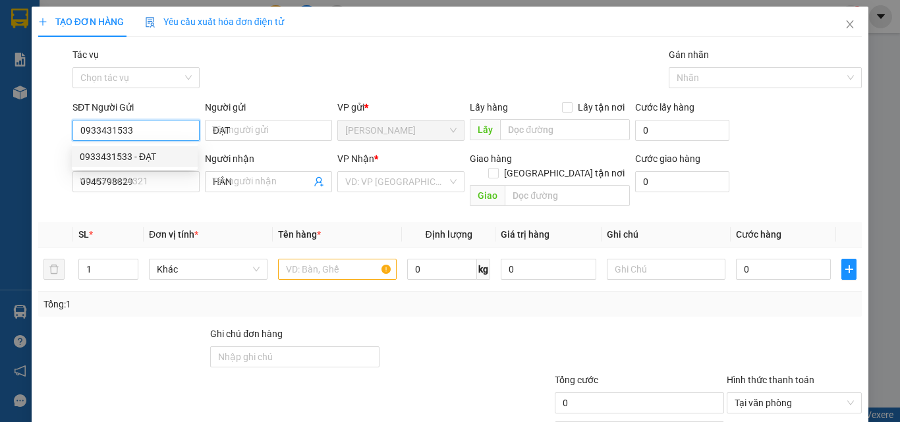
type input "30.000"
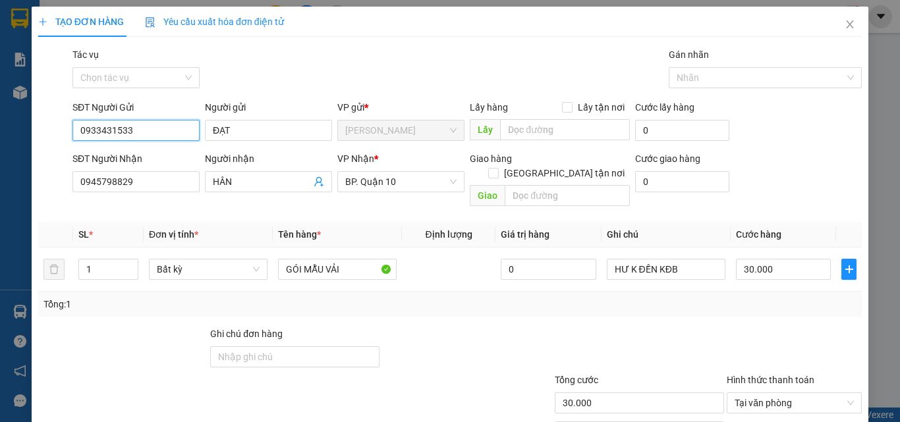
type input "0933431533"
click at [163, 194] on div "SĐT Người Nhận 0945798829" at bounding box center [135, 175] width 127 height 46
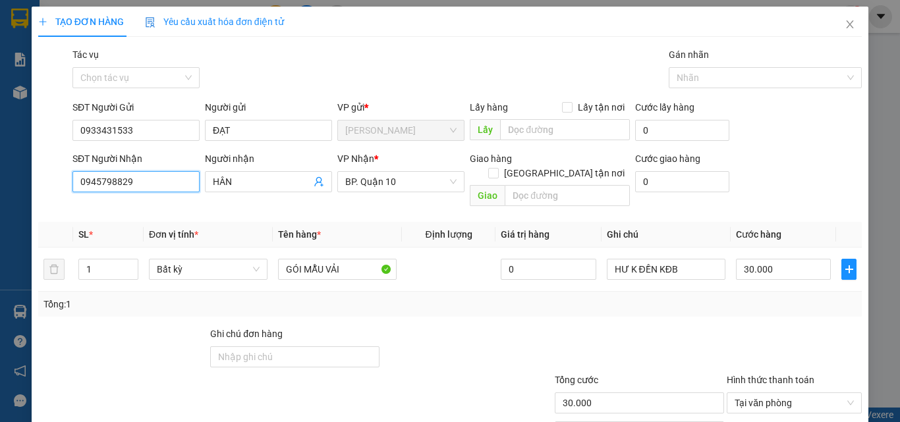
click at [163, 190] on input "0945798829" at bounding box center [135, 181] width 127 height 21
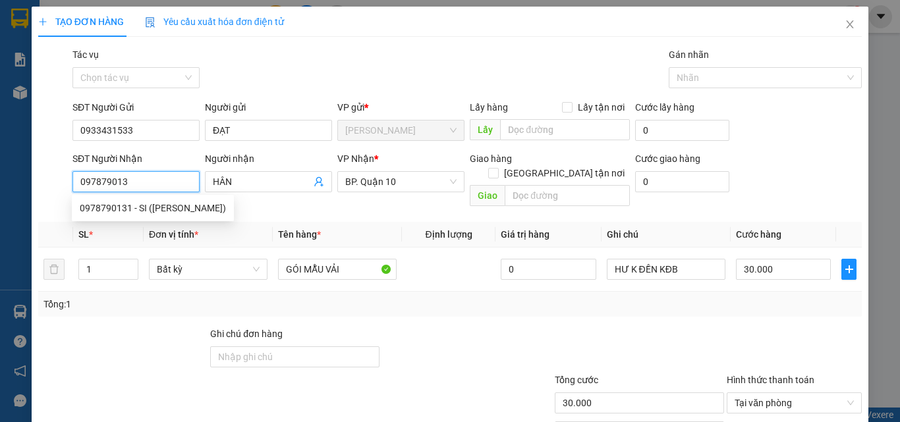
type input "0978790131"
click at [154, 206] on div "0978790131 - SI ([PERSON_NAME])" at bounding box center [153, 208] width 146 height 14
type input "SI ([PERSON_NAME])"
type input "165.000"
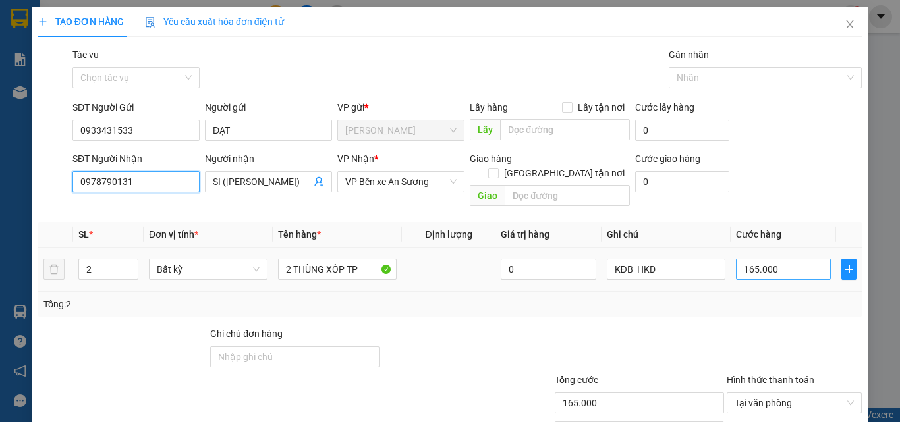
type input "0978790131"
click at [748, 260] on input "165.000" at bounding box center [783, 269] width 95 height 21
type input "5"
type input "50"
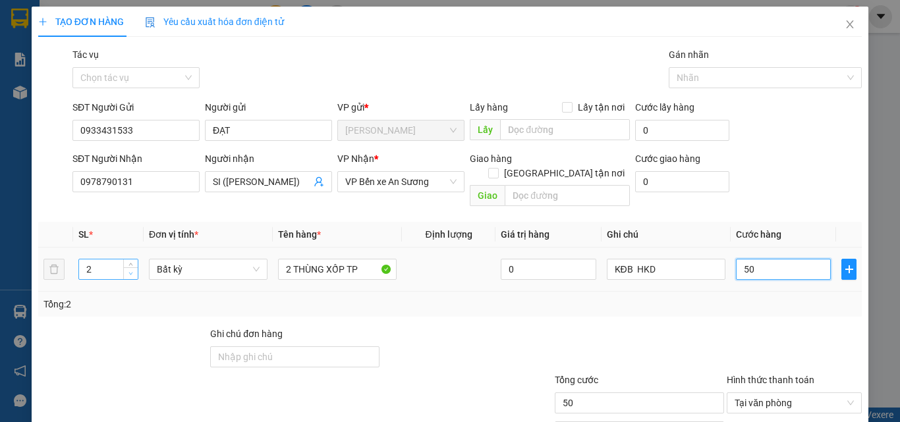
type input "50"
type input "50.000"
click at [128, 271] on icon "down" at bounding box center [130, 273] width 5 height 5
type input "1"
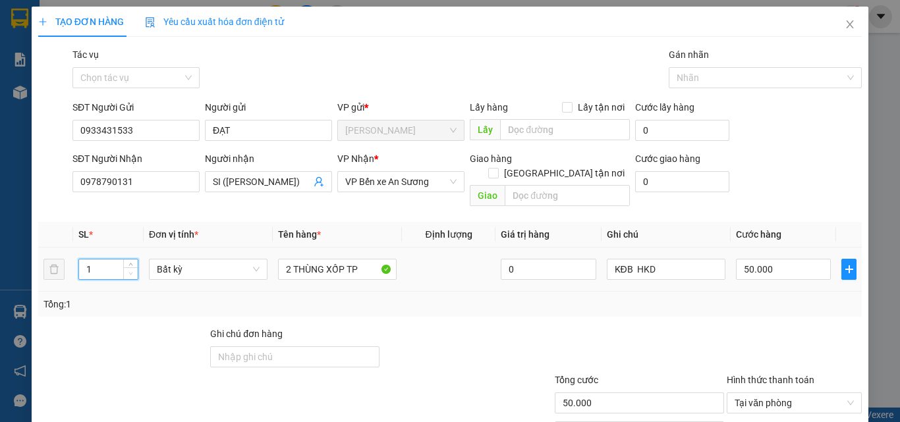
click at [128, 270] on span "down" at bounding box center [131, 274] width 8 height 8
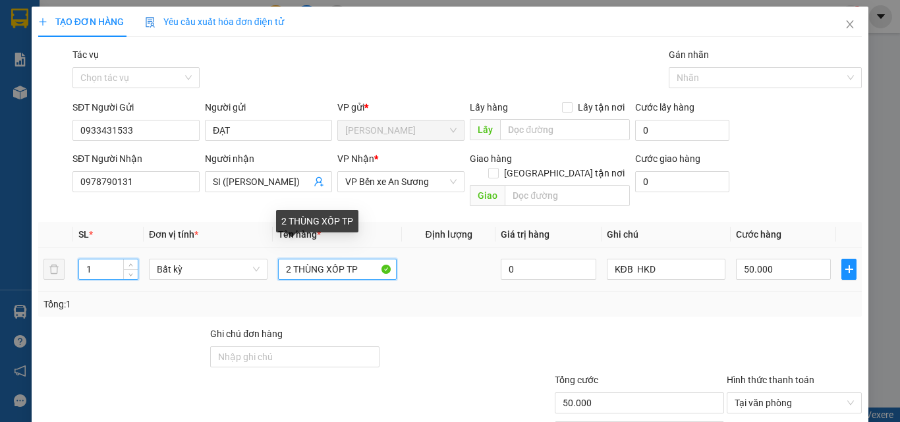
click at [289, 259] on input "2 THÙNG XỐP TP" at bounding box center [337, 269] width 119 height 21
type input "0"
click at [322, 259] on input "THÙNG XỐP TP" at bounding box center [337, 269] width 119 height 21
drag, startPoint x: 339, startPoint y: 254, endPoint x: 319, endPoint y: 254, distance: 19.8
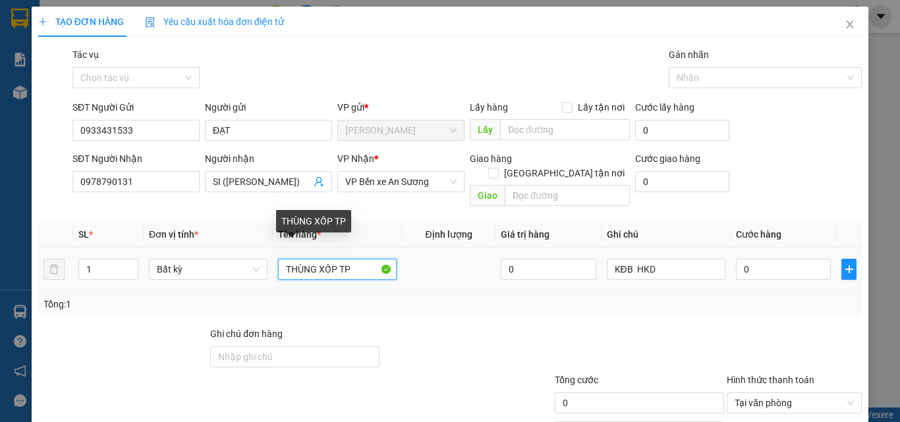
click at [319, 259] on input "THÙNG XỐP TP" at bounding box center [337, 269] width 119 height 21
type input "THÙNG TP"
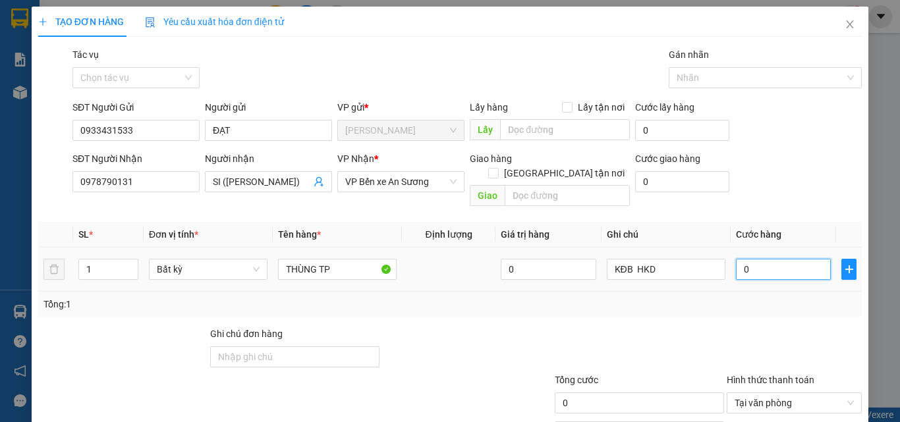
click at [769, 260] on input "0" at bounding box center [783, 269] width 95 height 21
type input "5"
type input "50"
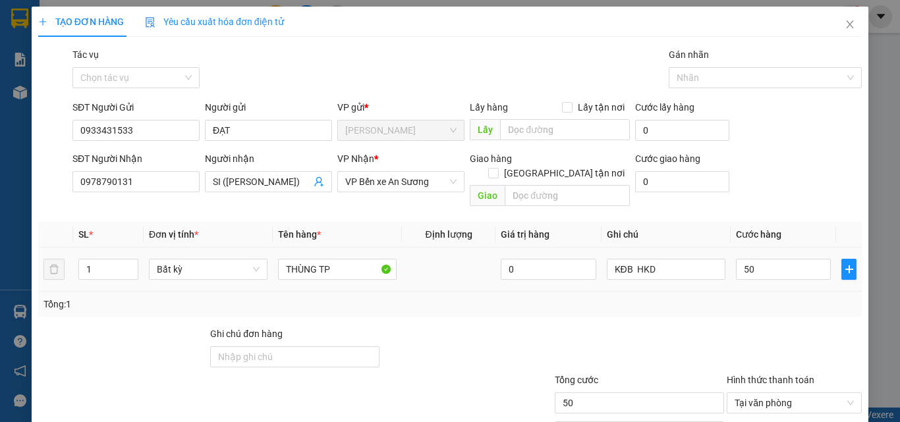
type input "50.000"
click at [762, 277] on td "50.000" at bounding box center [783, 270] width 105 height 44
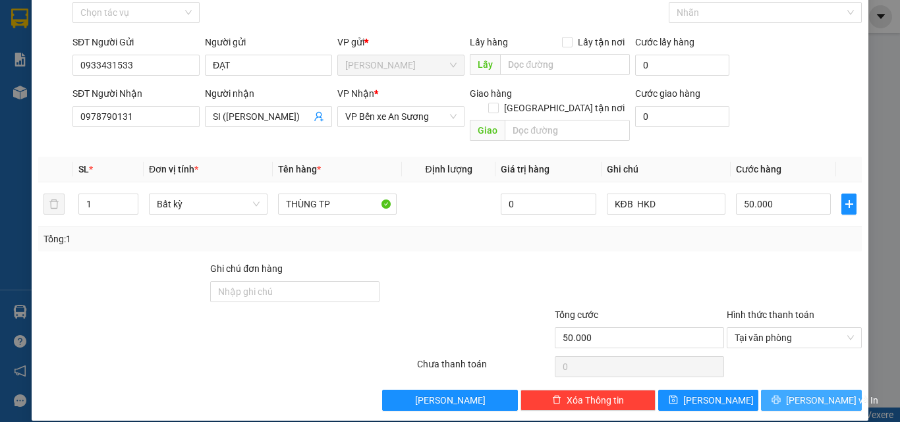
click at [809, 393] on span "[PERSON_NAME] và In" at bounding box center [832, 400] width 92 height 14
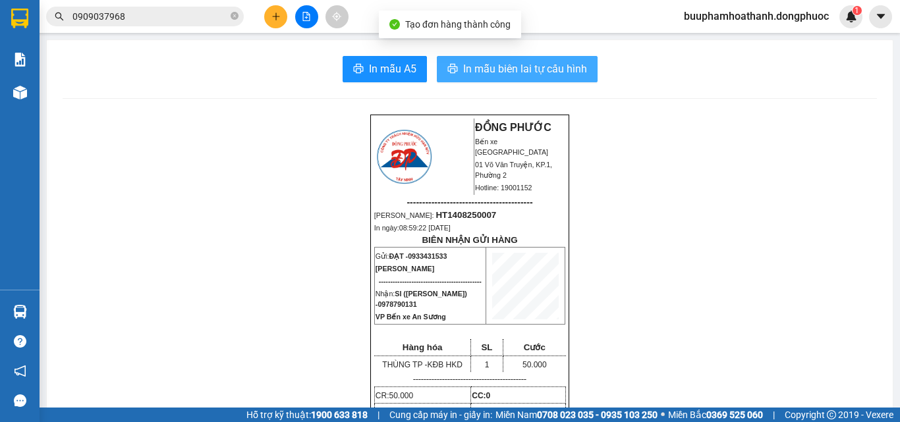
click at [475, 66] on span "In mẫu biên lai tự cấu hình" at bounding box center [525, 69] width 124 height 16
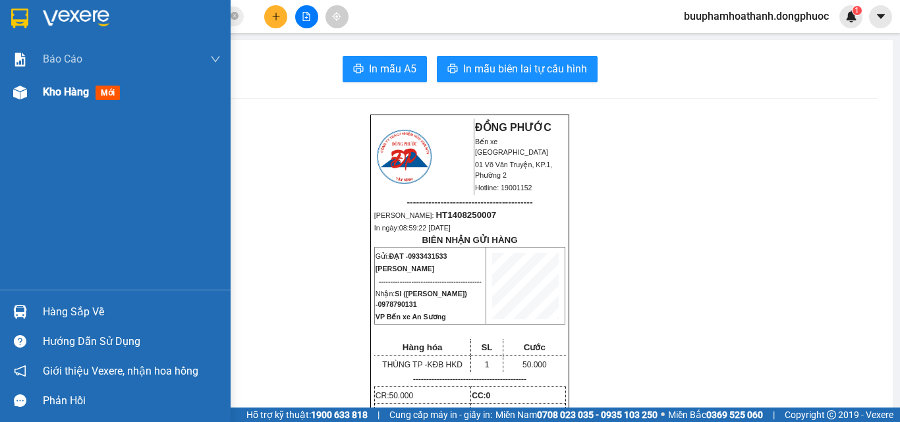
click at [63, 99] on div "Kho hàng mới" at bounding box center [84, 92] width 82 height 16
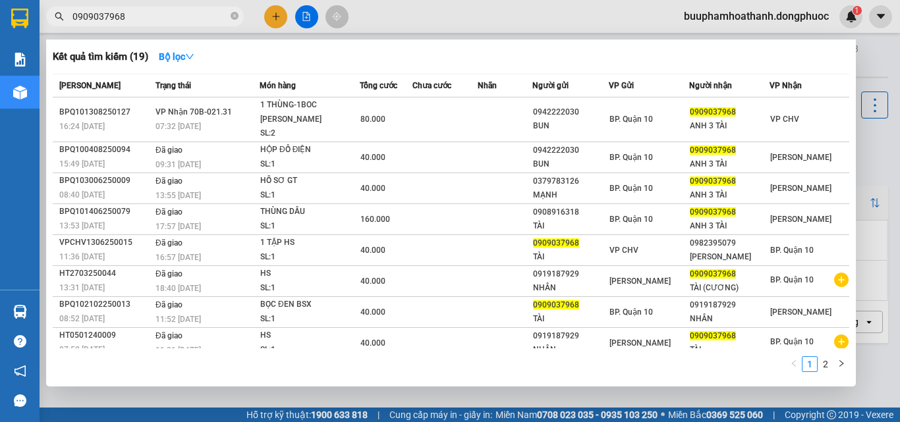
click at [150, 20] on input "0909037968" at bounding box center [149, 16] width 155 height 14
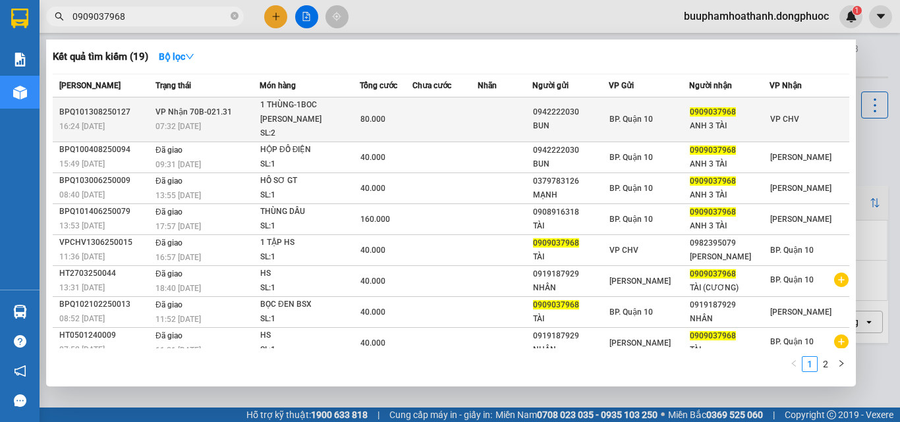
click at [254, 107] on td "VP Nhận 70B-021.31 07:32 [DATE]" at bounding box center [205, 120] width 107 height 45
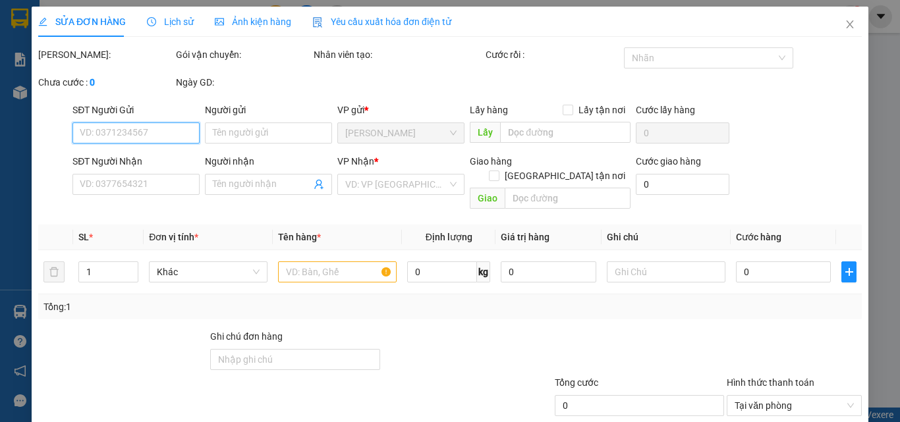
type input "0942222030"
type input "BUN"
type input "0909037968"
type input "ANH 3 TÀI"
type input "80.000"
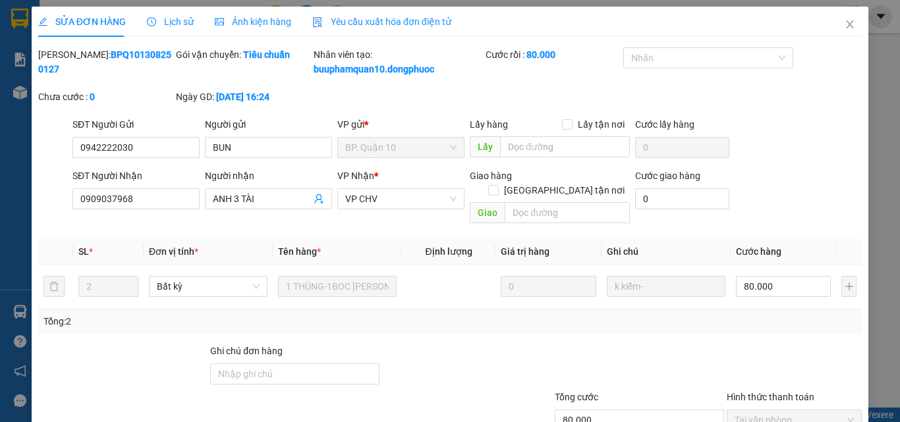
click at [168, 24] on span "Lịch sử" at bounding box center [170, 21] width 47 height 11
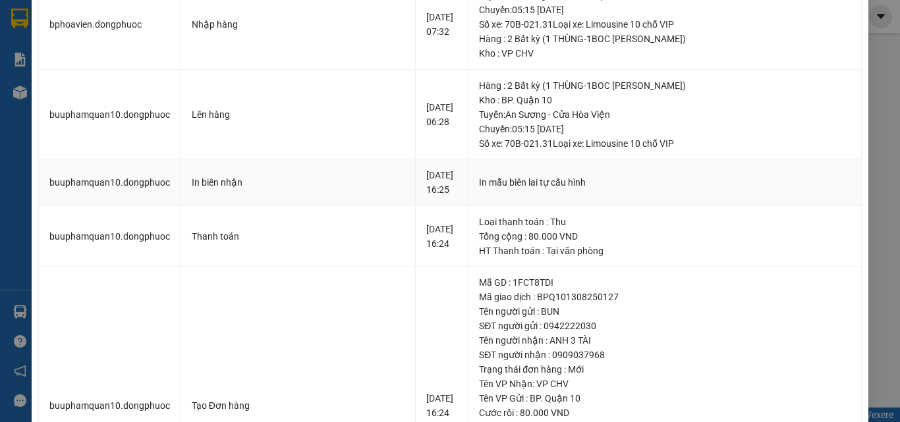
scroll to position [132, 0]
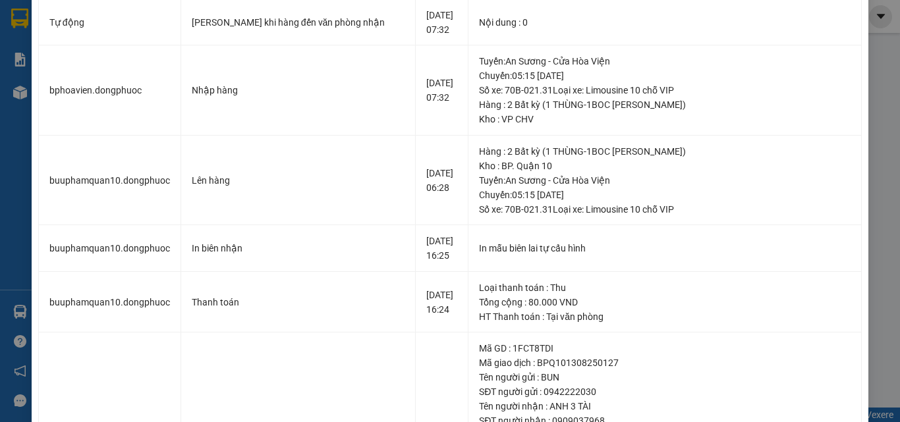
click at [878, 63] on div "SỬA ĐƠN HÀNG Lịch sử Ảnh kiện hàng Yêu cầu xuất hóa đơn điện tử Total Paid Fee …" at bounding box center [450, 211] width 900 height 422
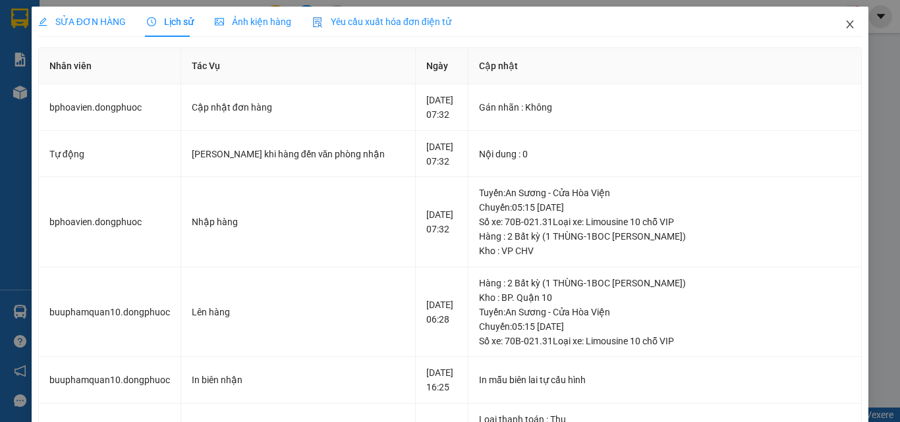
click at [847, 22] on icon "close" at bounding box center [850, 24] width 7 height 8
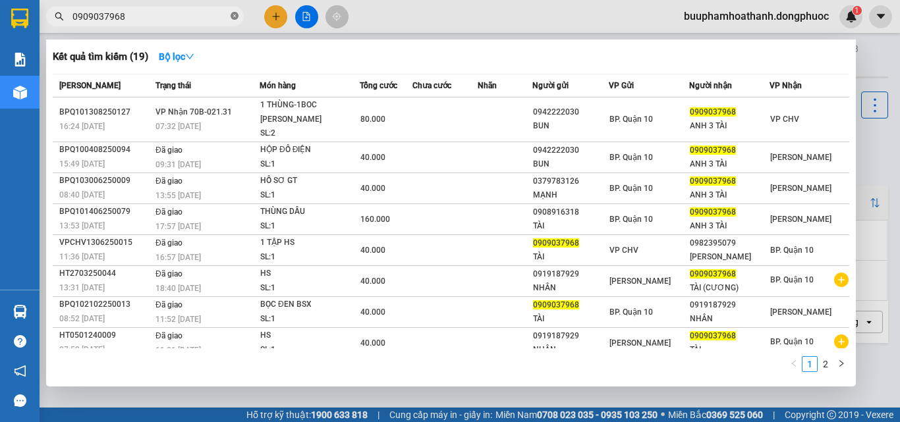
click at [233, 16] on icon "close-circle" at bounding box center [235, 16] width 8 height 8
